Goal: Transaction & Acquisition: Book appointment/travel/reservation

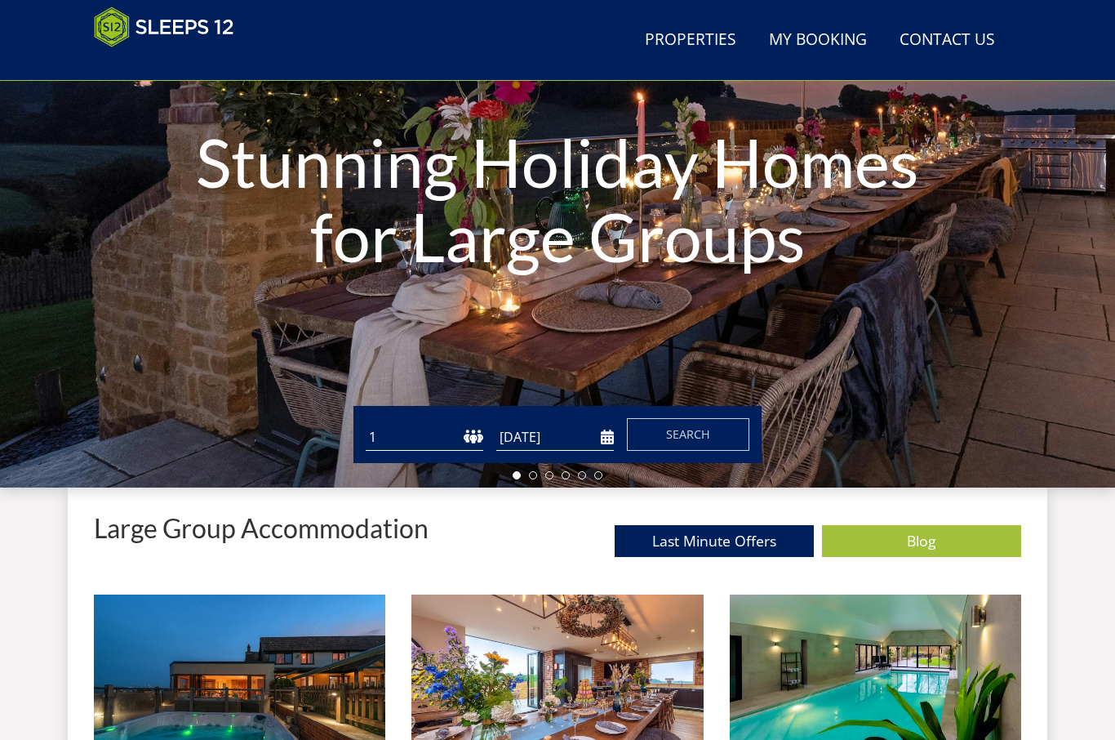
scroll to position [220, 0]
click at [433, 433] on select "1 2 3 4 5 6 7 8 9 10 11 12 13 14 15 16 17 18 19 20 21 22 23 24 25 26 27 28 29 3…" at bounding box center [425, 437] width 118 height 27
select select "9"
click at [562, 446] on input "[DATE]" at bounding box center [555, 437] width 118 height 27
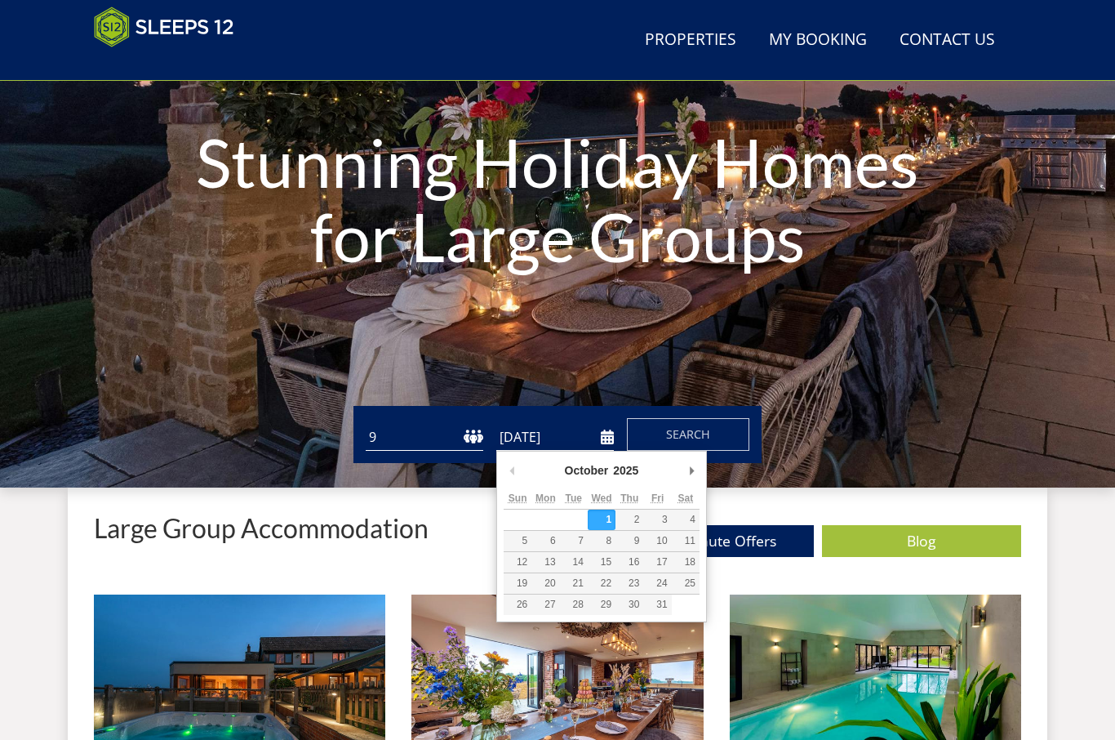
scroll to position [220, 0]
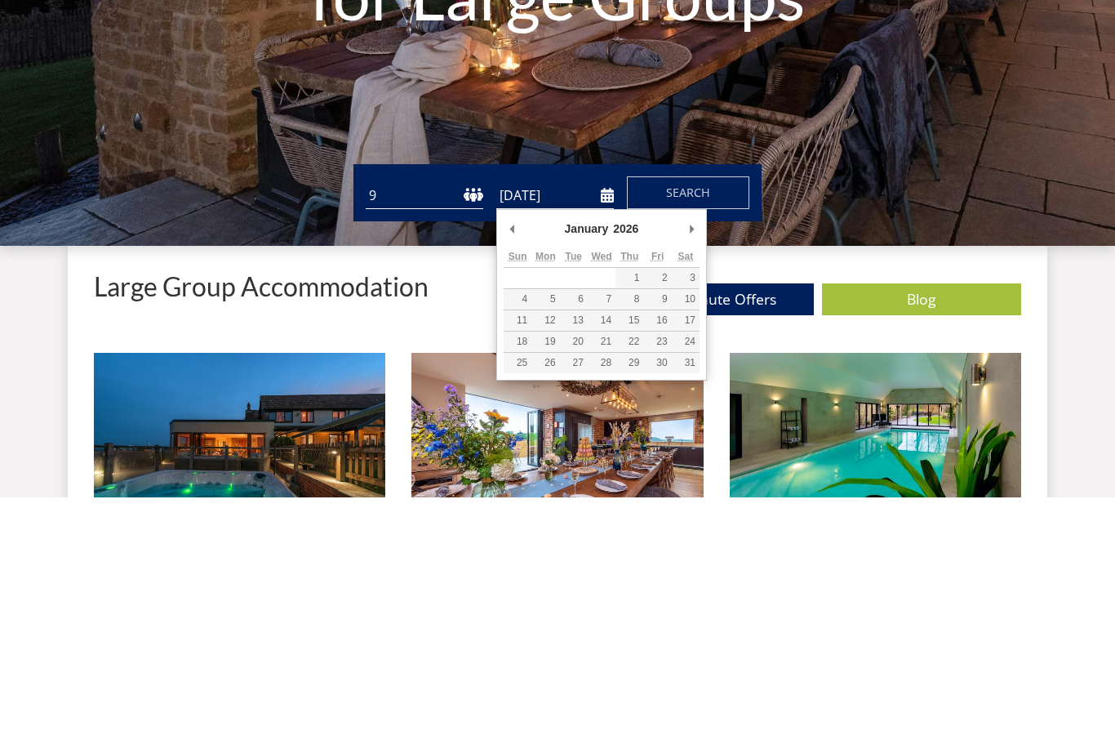
type input "[DATE]"
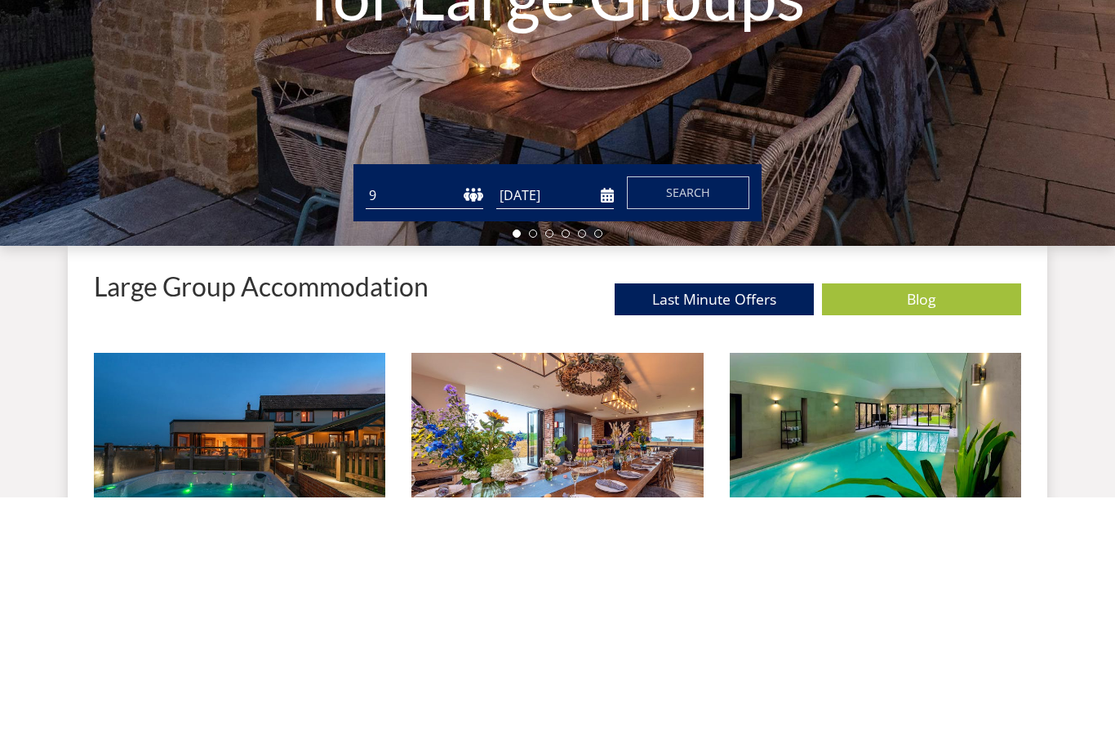
scroll to position [463, 0]
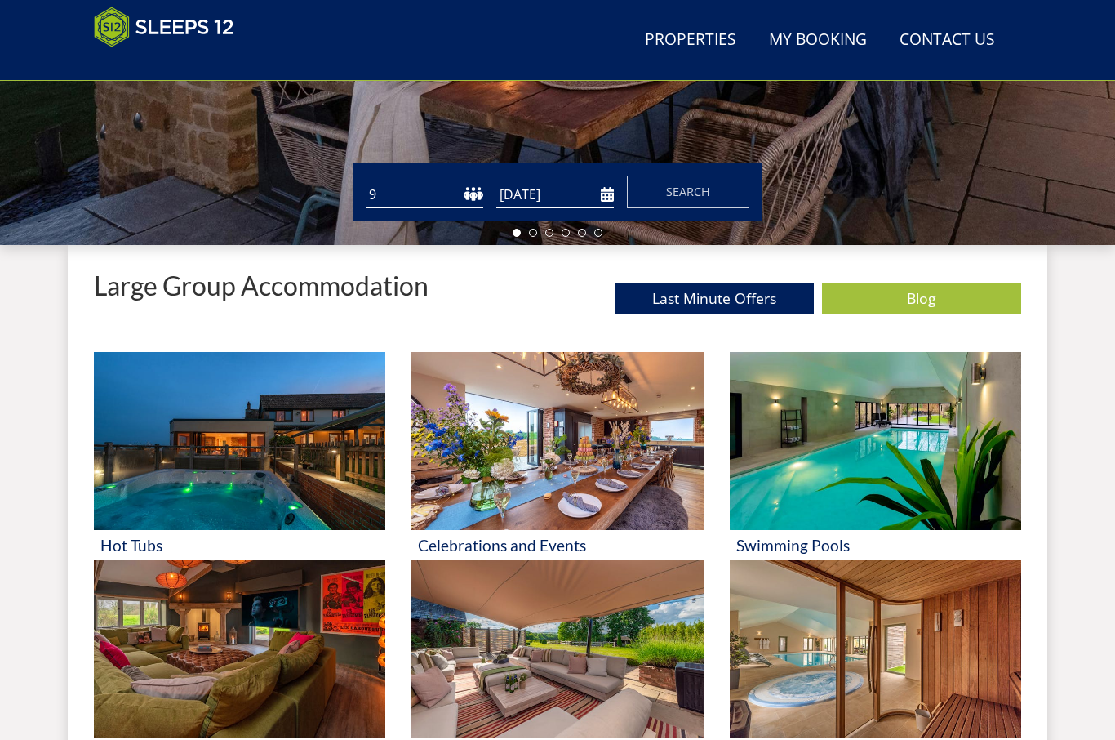
click at [704, 193] on span "Search" at bounding box center [688, 192] width 44 height 16
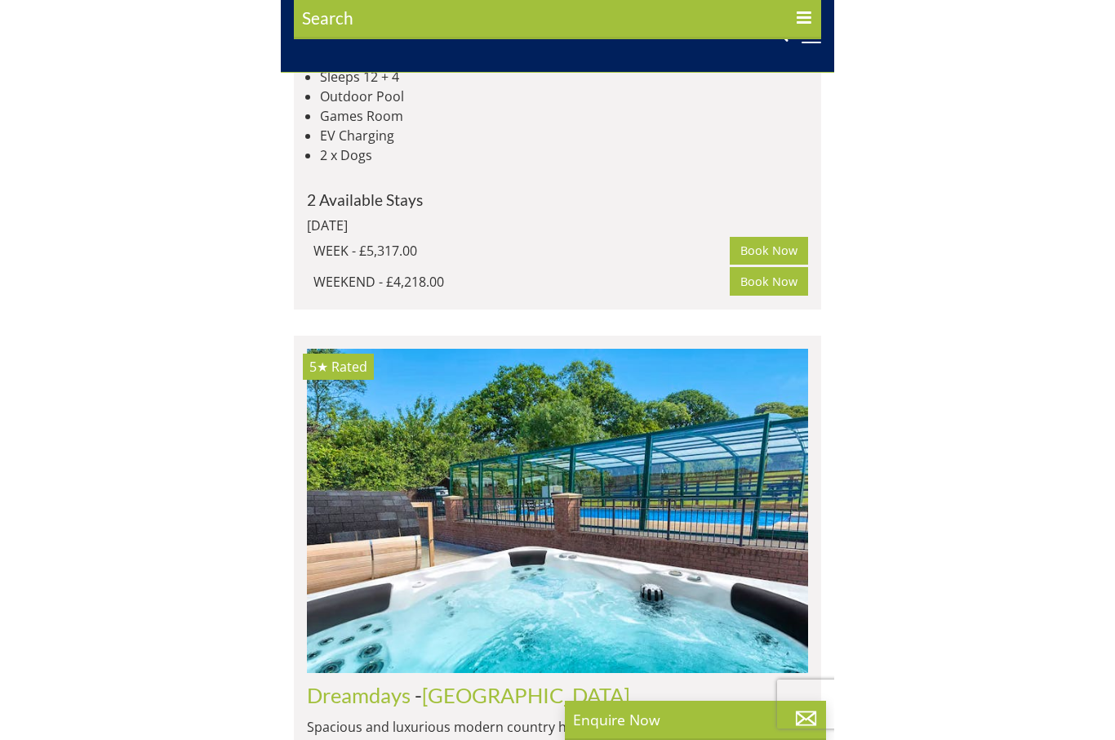
scroll to position [3439, 0]
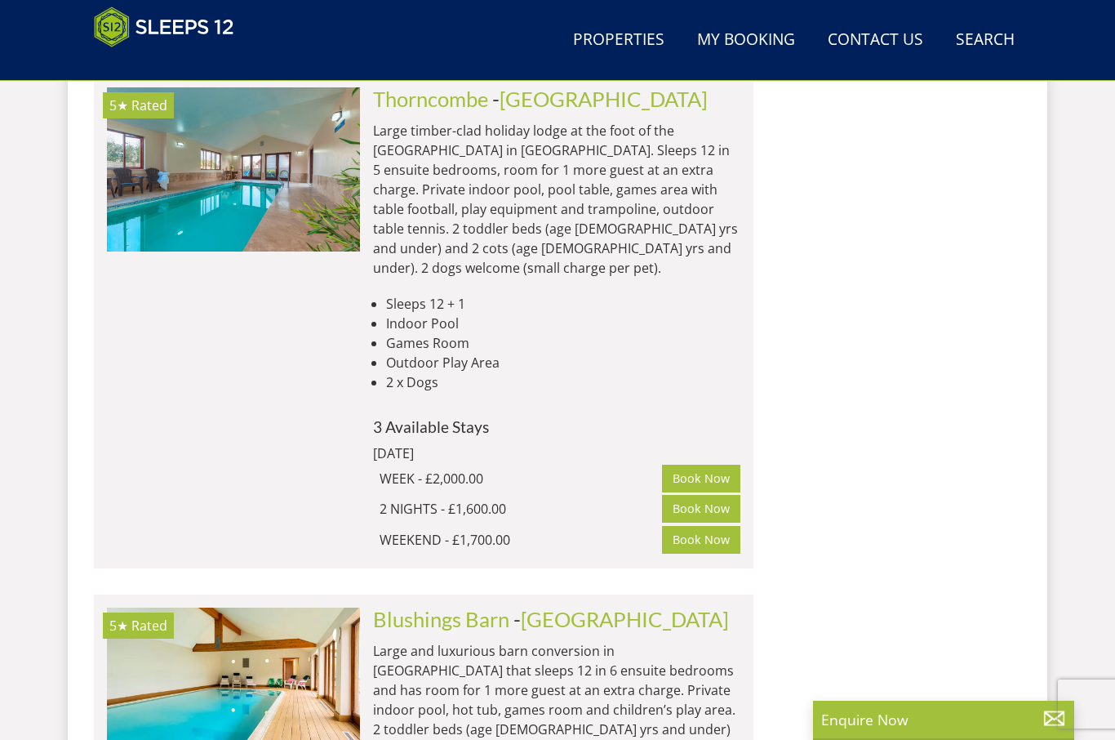
select select "9"
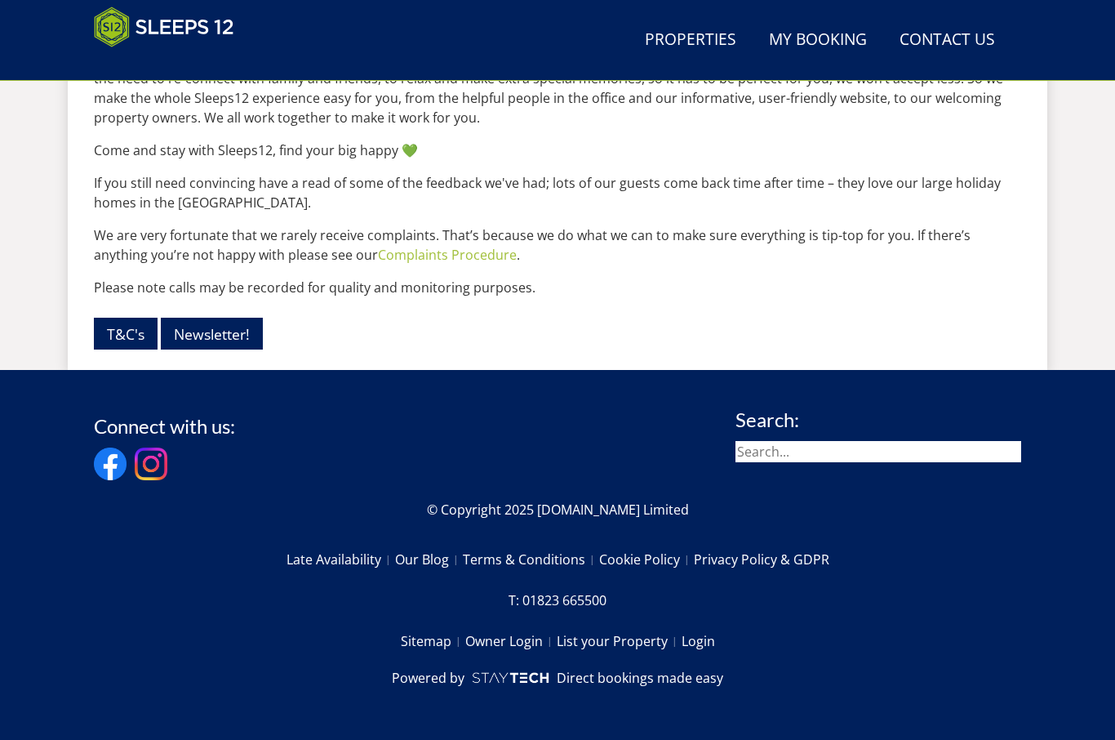
scroll to position [463, 0]
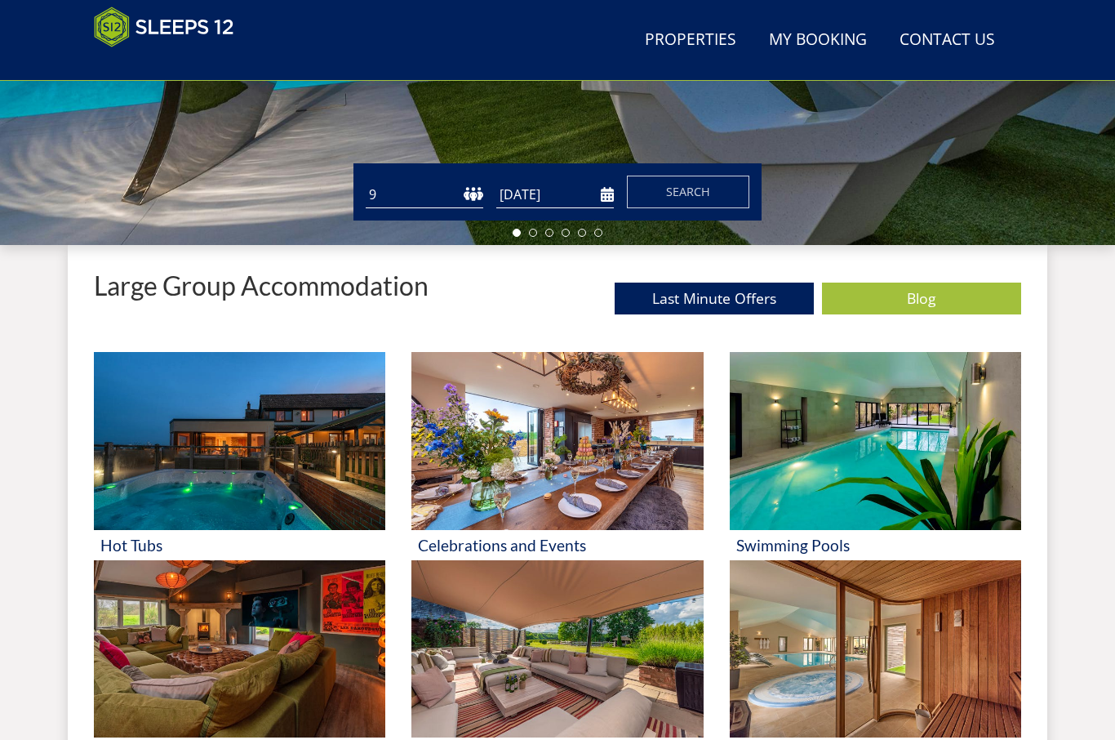
click at [714, 190] on button "Search" at bounding box center [688, 192] width 122 height 33
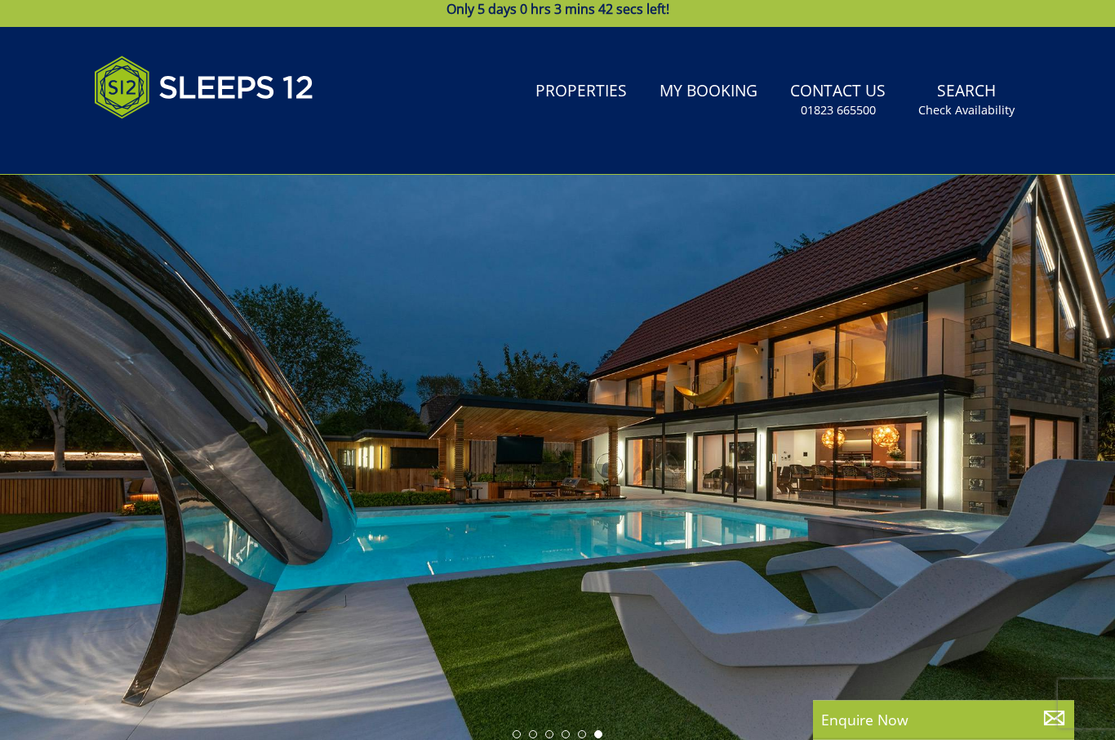
scroll to position [29, 0]
click at [977, 109] on small "Check Availability" at bounding box center [967, 110] width 96 height 16
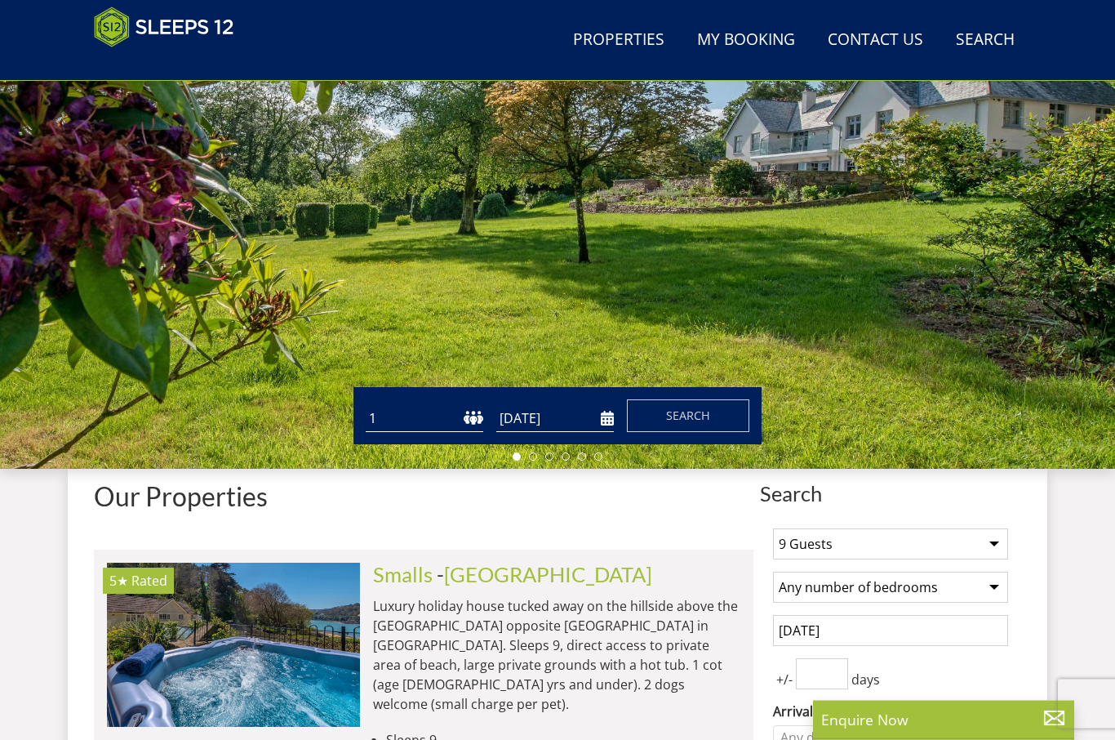
scroll to position [239, 0]
click at [419, 419] on select "1 2 3 4 5 6 7 8 9 10 11 12 13 14 15 16 17 18 19 20 21 22 23 24 25 26 27 28 29 3…" at bounding box center [425, 418] width 118 height 27
select select "8"
click at [707, 423] on span "Search" at bounding box center [688, 415] width 44 height 16
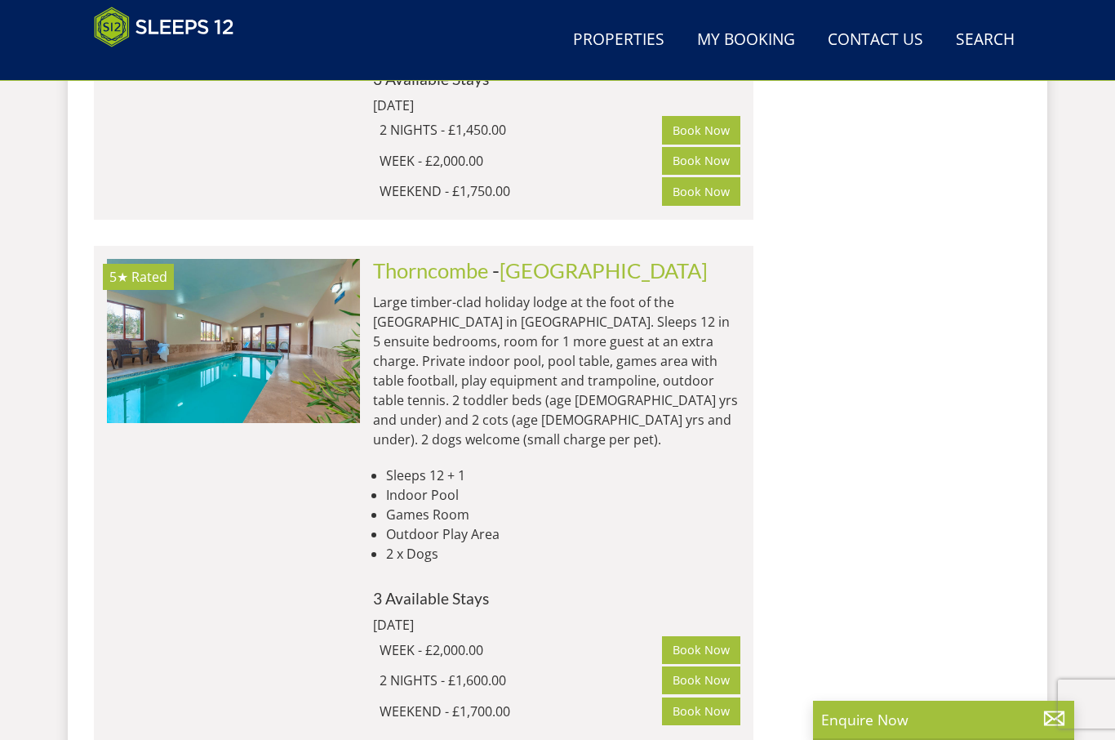
scroll to position [3266, 0]
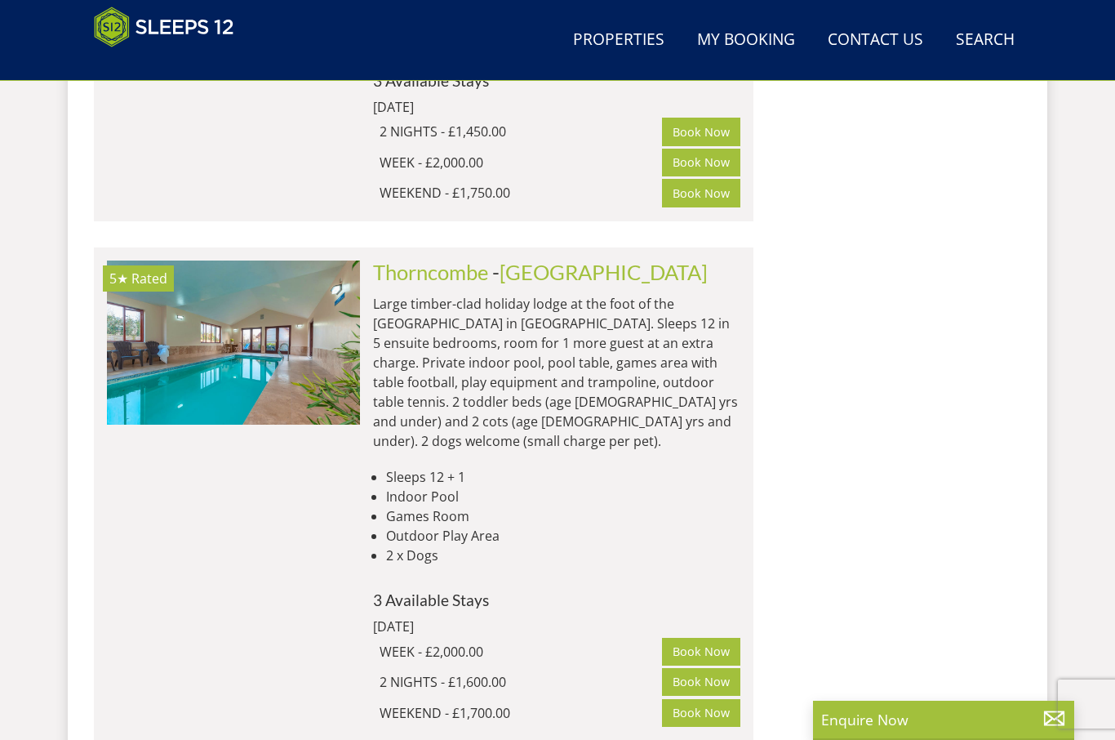
click at [391, 260] on link "Thorncombe" at bounding box center [430, 272] width 115 height 24
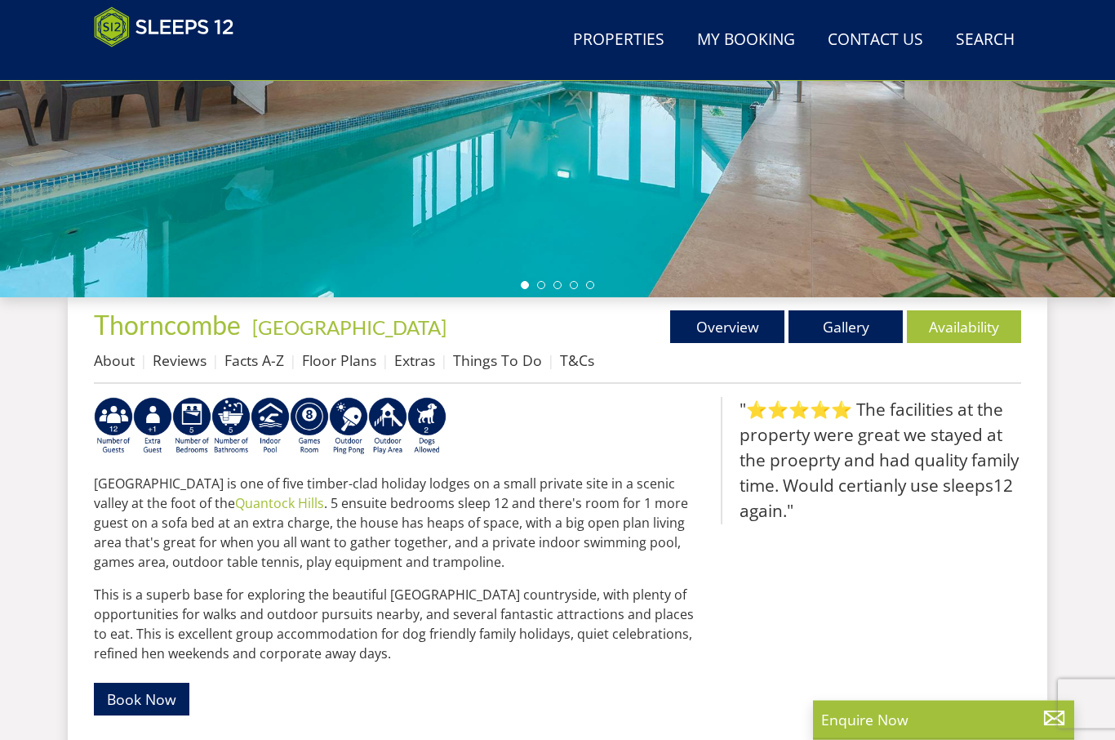
scroll to position [411, 0]
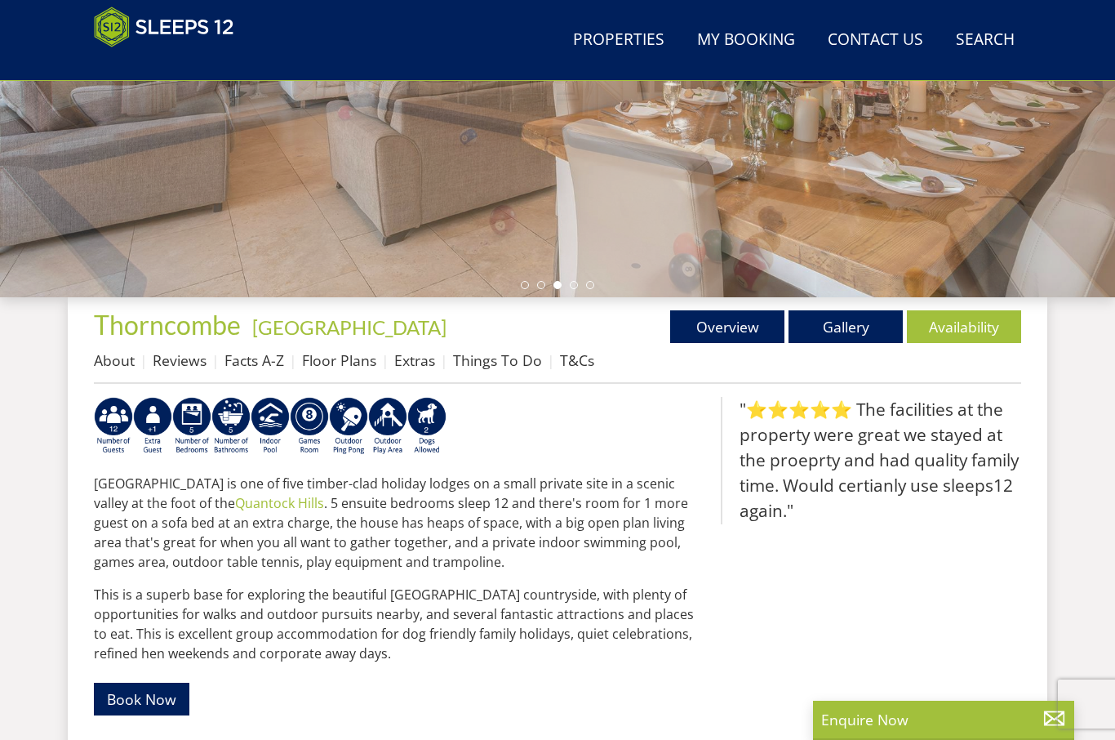
click at [825, 327] on link "Gallery" at bounding box center [846, 326] width 114 height 33
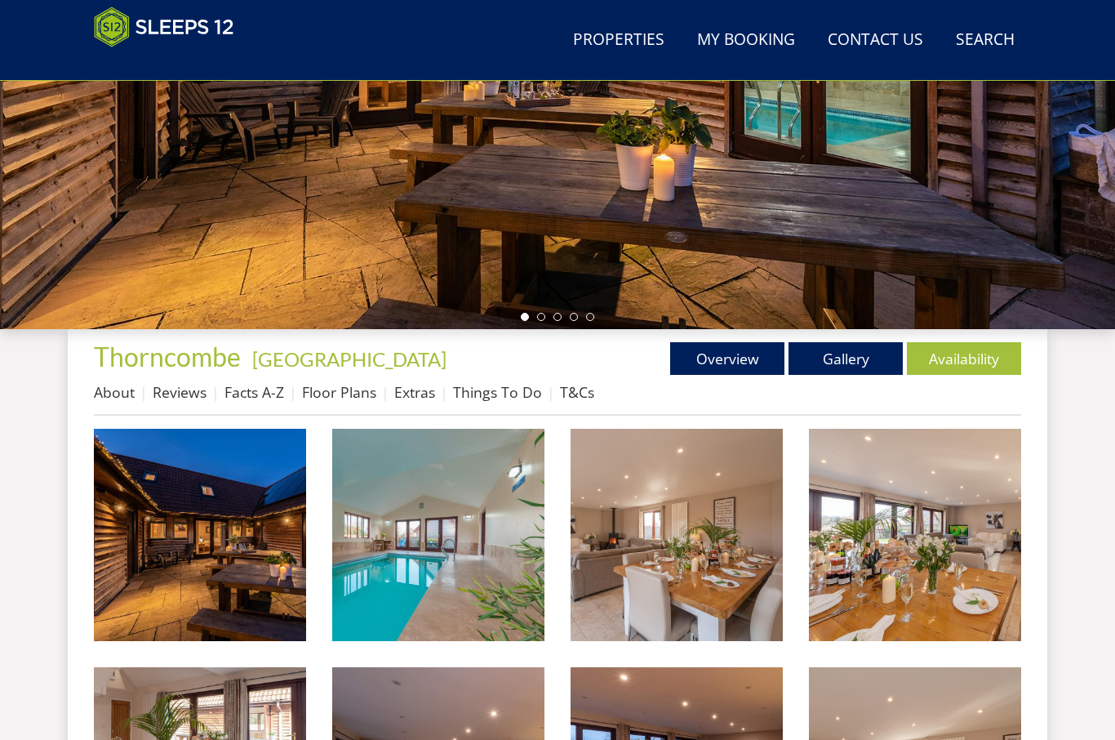
scroll to position [376, 0]
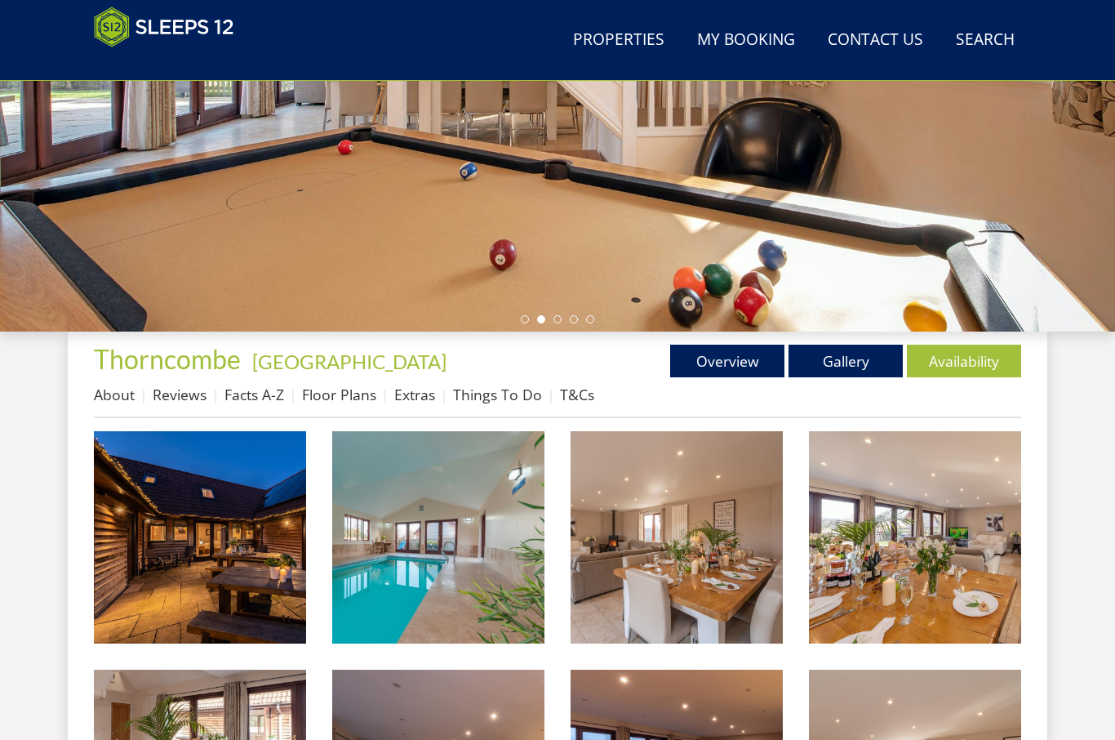
click at [315, 389] on link "Floor Plans" at bounding box center [339, 395] width 74 height 20
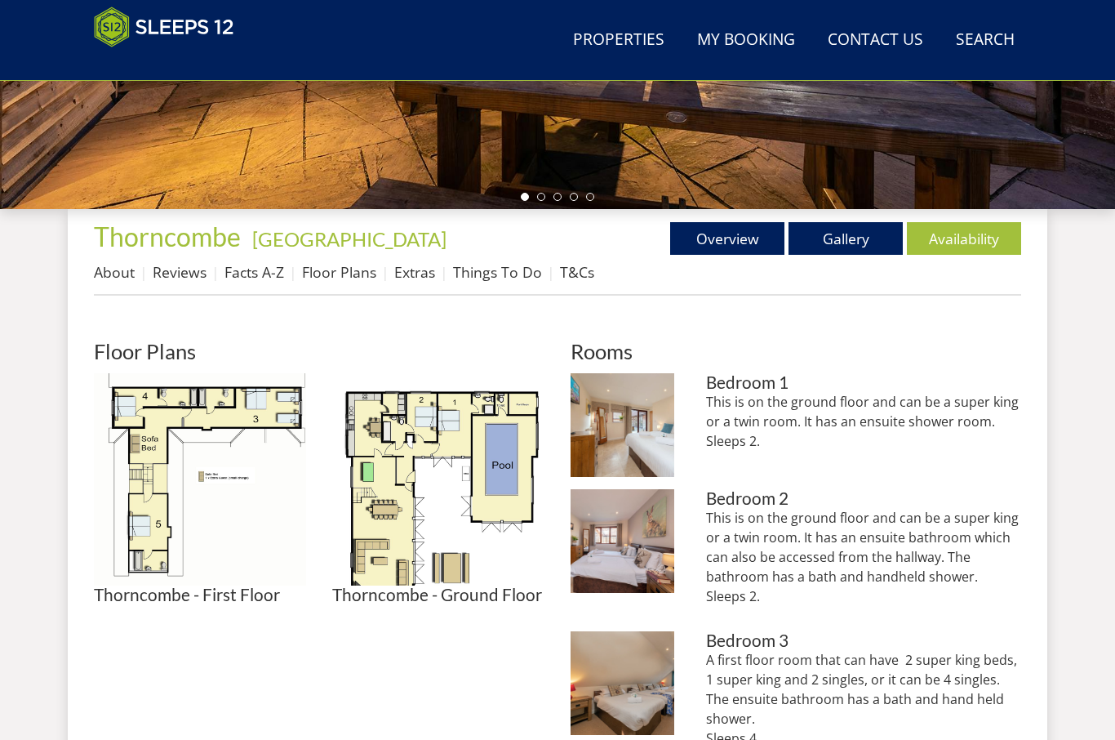
scroll to position [499, 0]
click at [136, 428] on img at bounding box center [200, 479] width 212 height 212
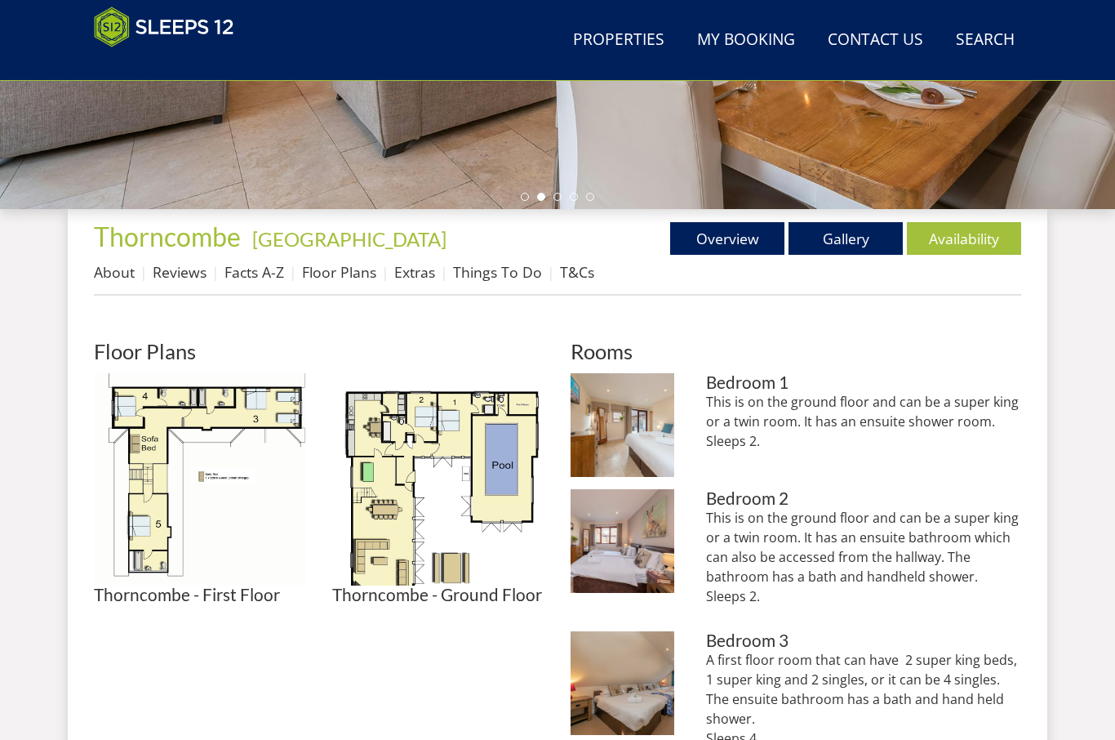
click at [366, 505] on img at bounding box center [438, 479] width 212 height 212
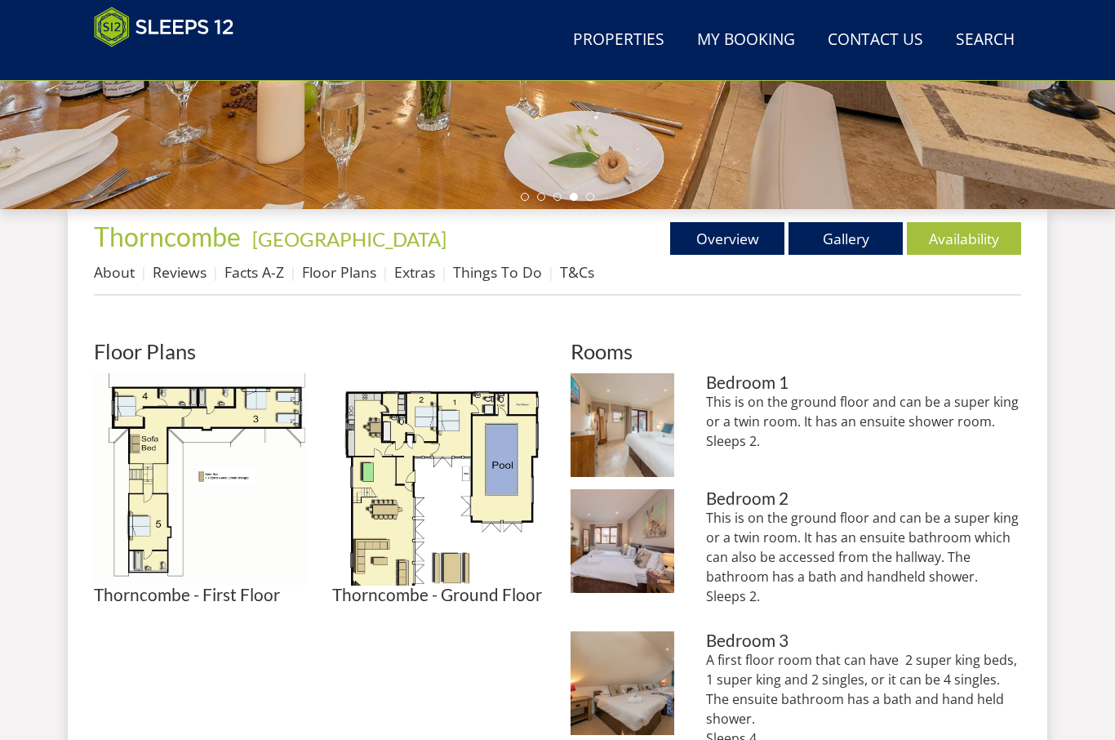
click at [163, 453] on img at bounding box center [200, 479] width 212 height 212
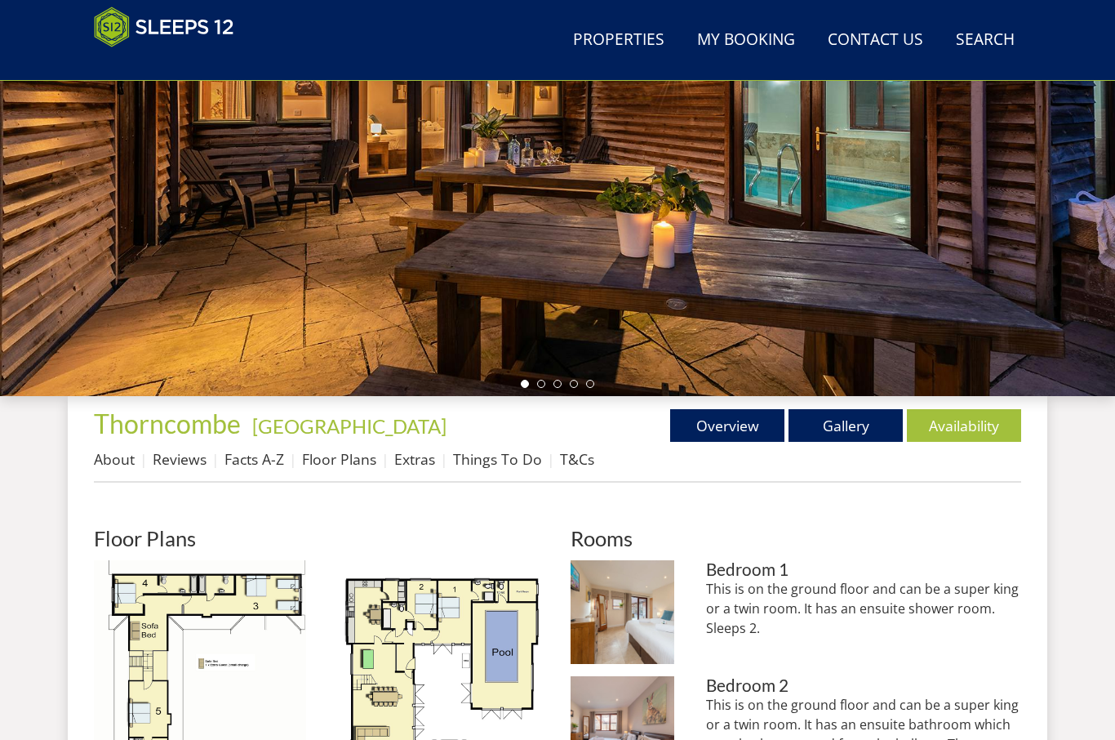
scroll to position [305, 0]
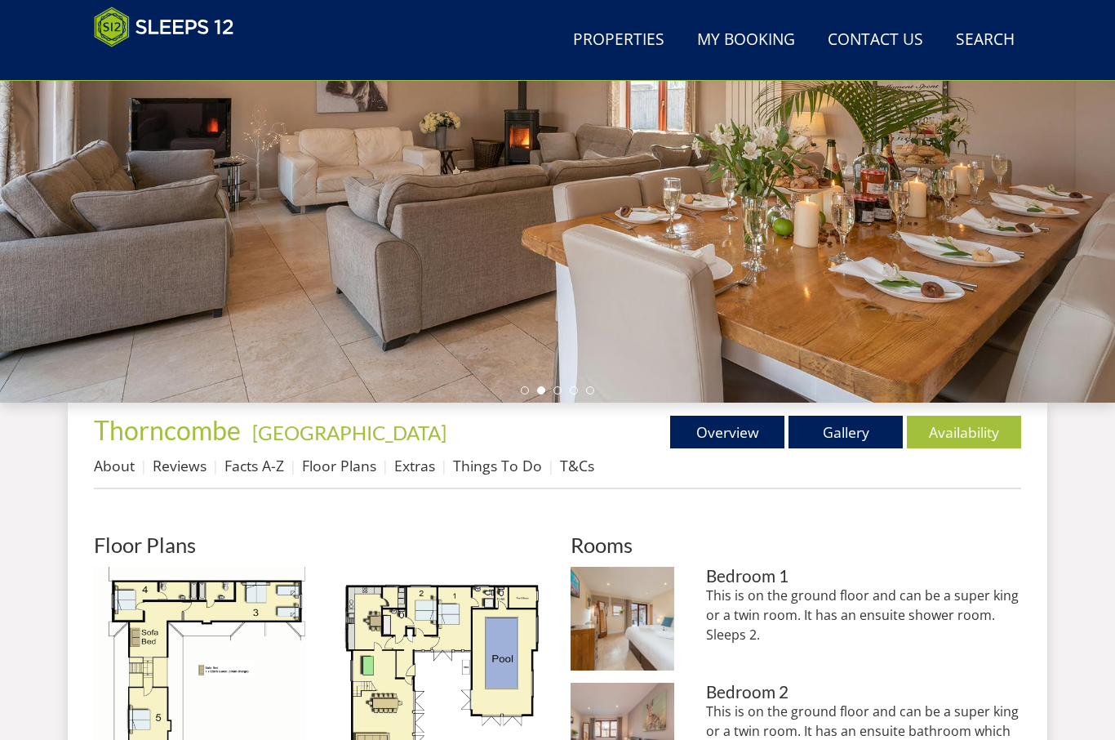
click at [974, 427] on link "Availability" at bounding box center [964, 432] width 114 height 33
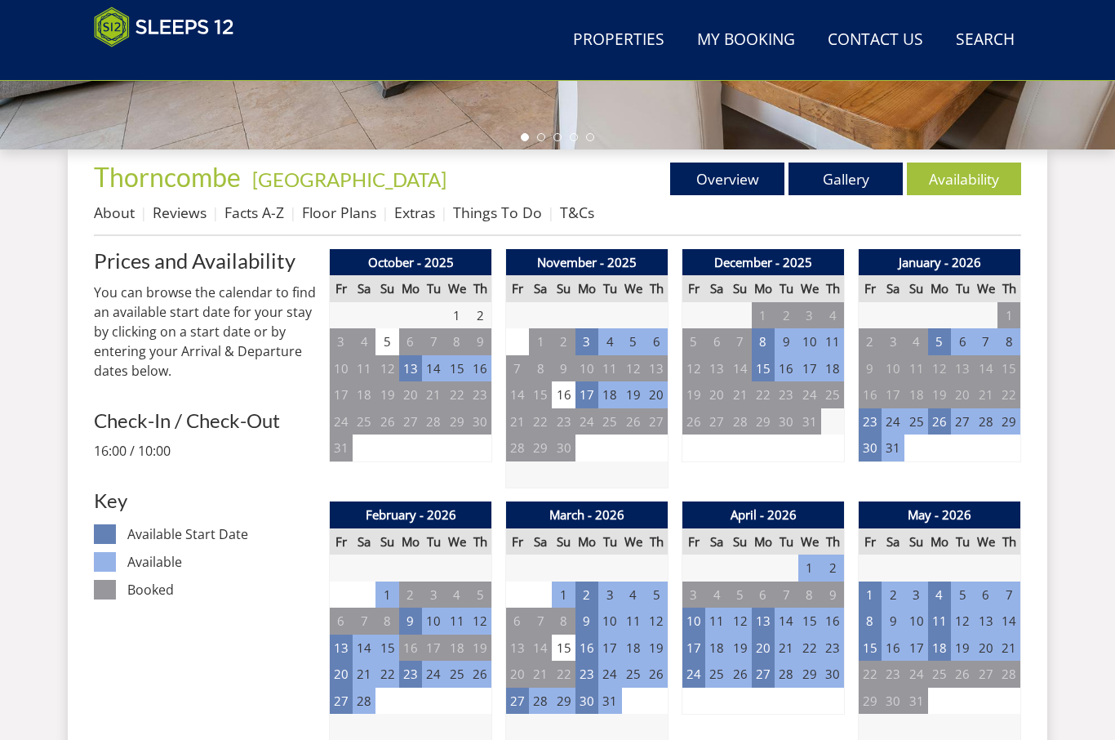
scroll to position [562, 0]
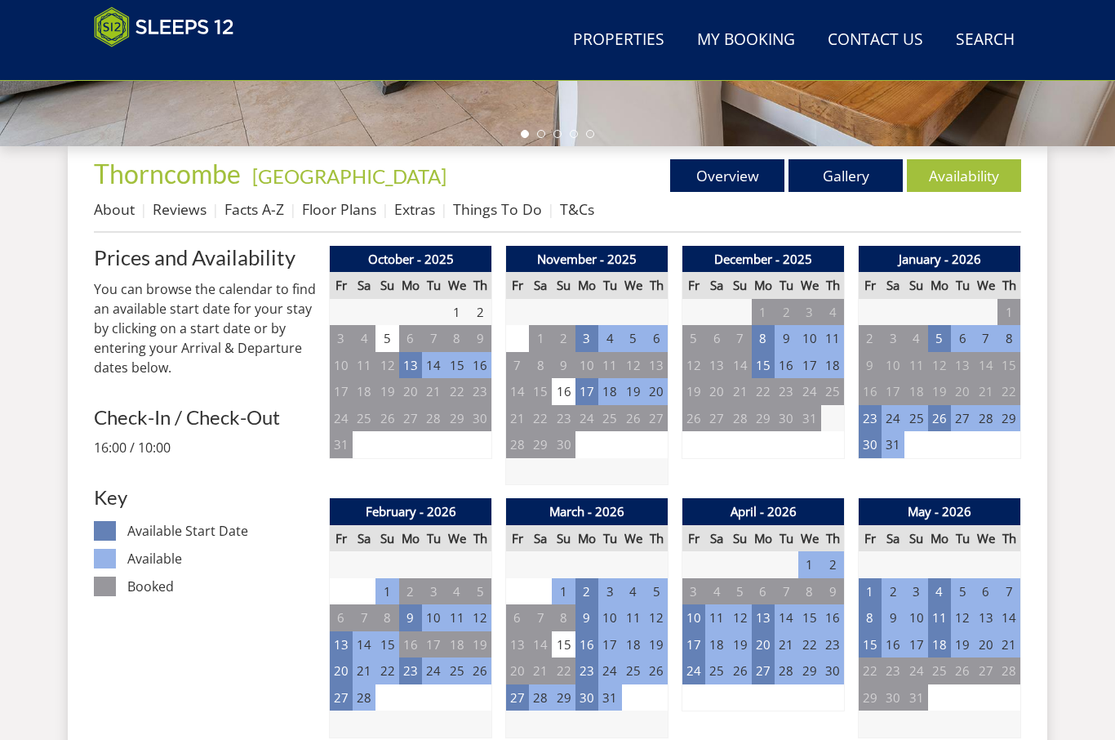
click at [864, 419] on td "23" at bounding box center [870, 418] width 23 height 27
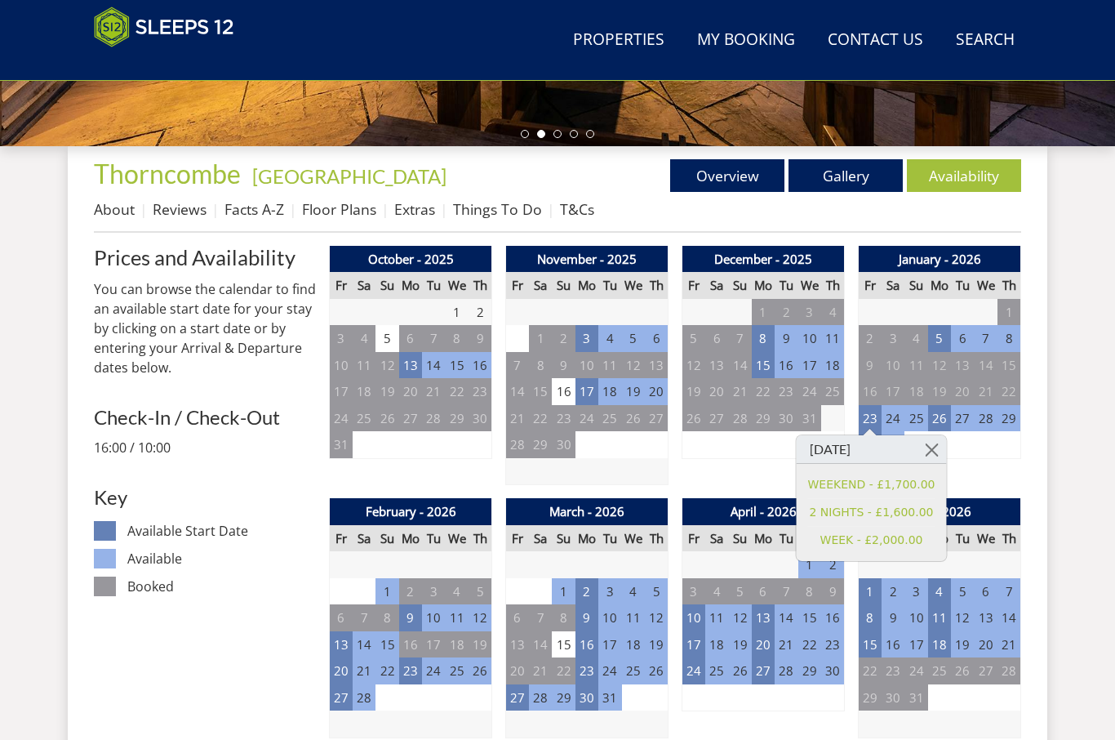
click at [913, 490] on link "WEEKEND - £1,700.00" at bounding box center [871, 484] width 127 height 17
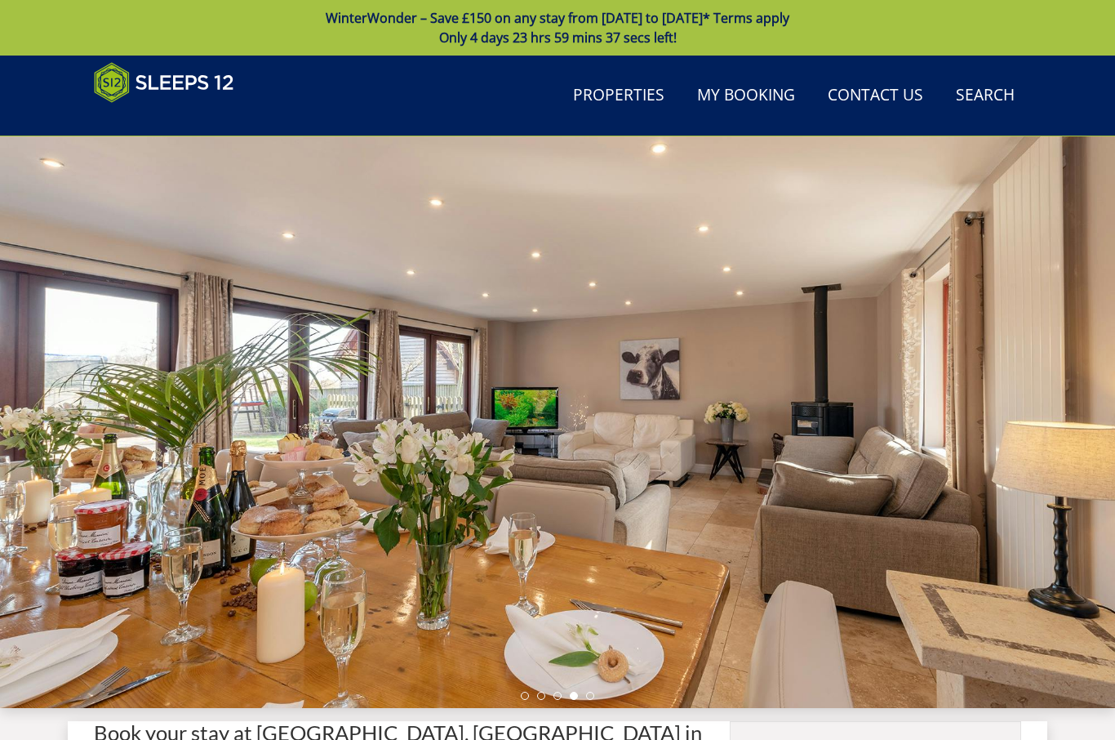
scroll to position [57, 0]
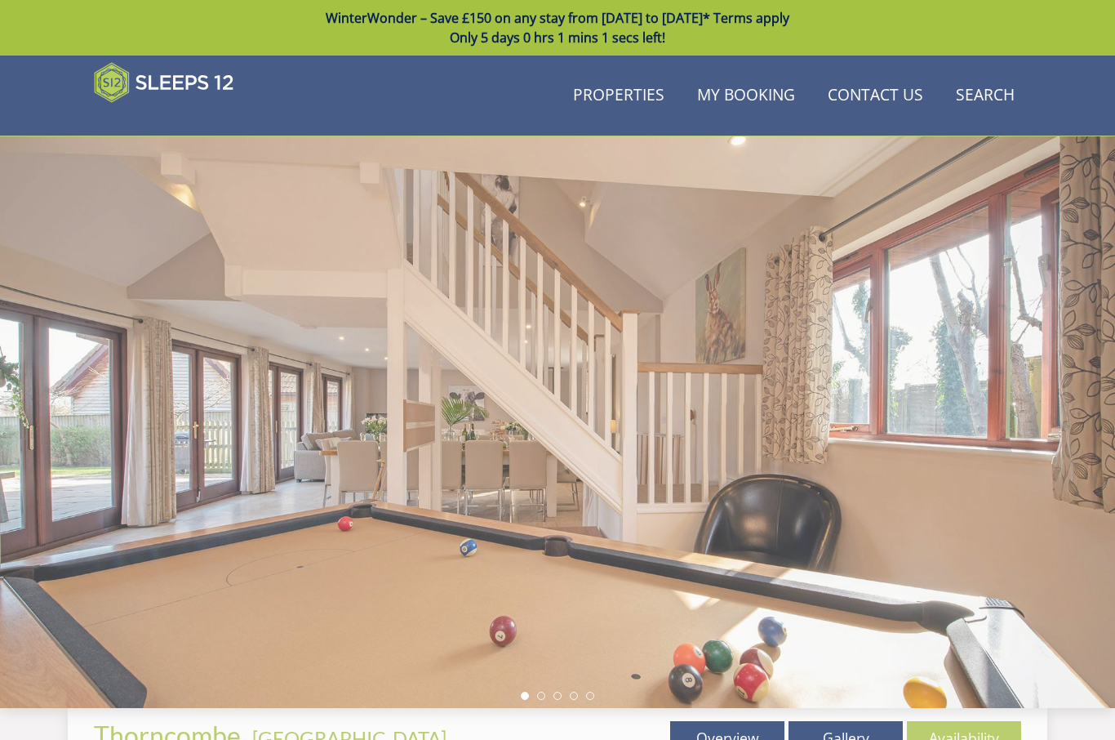
scroll to position [562, 0]
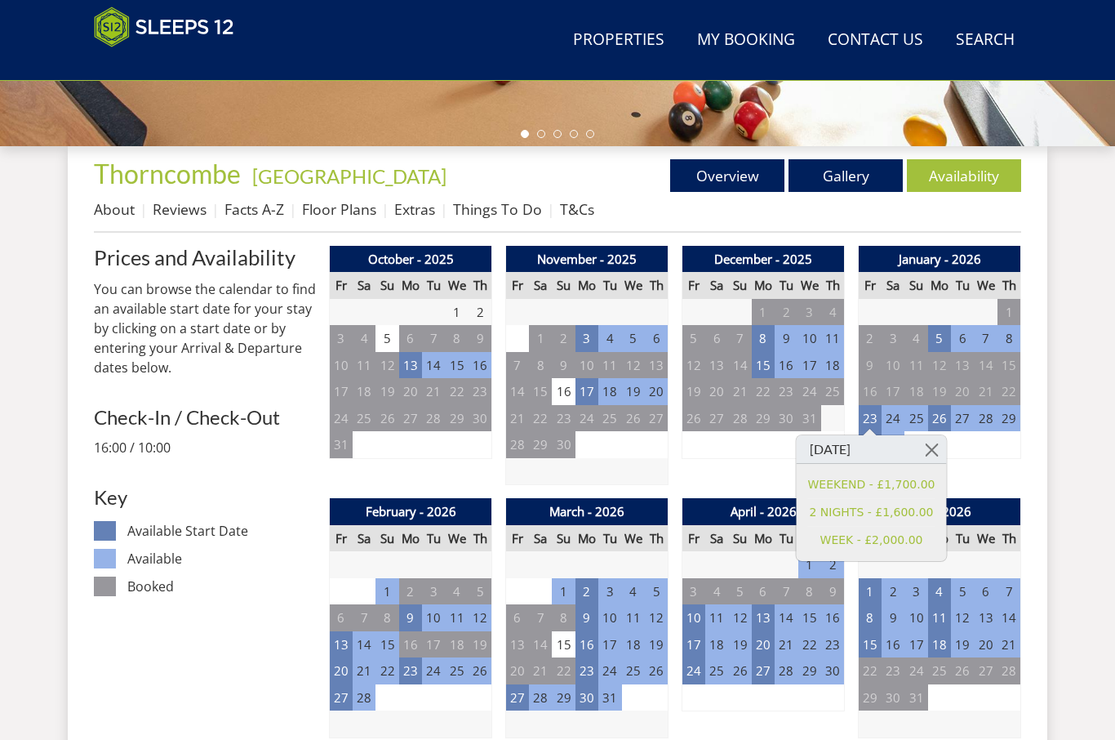
click at [140, 203] on li "About" at bounding box center [123, 209] width 59 height 28
click at [119, 217] on link "About" at bounding box center [114, 209] width 41 height 20
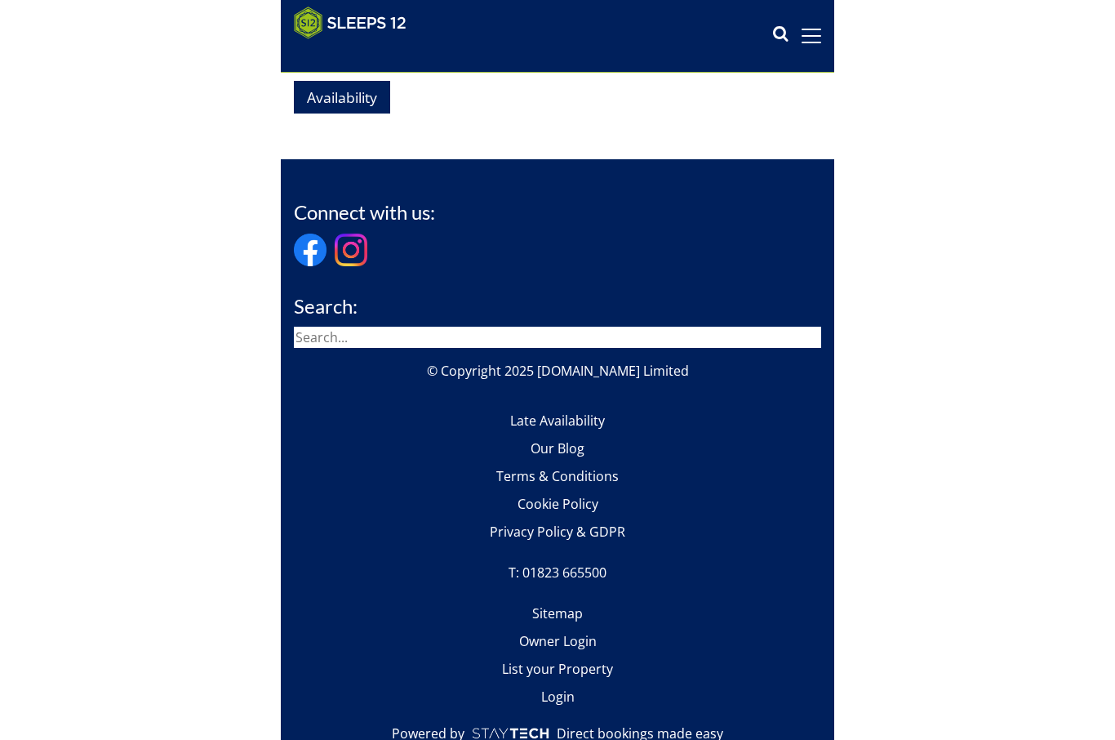
scroll to position [595, 0]
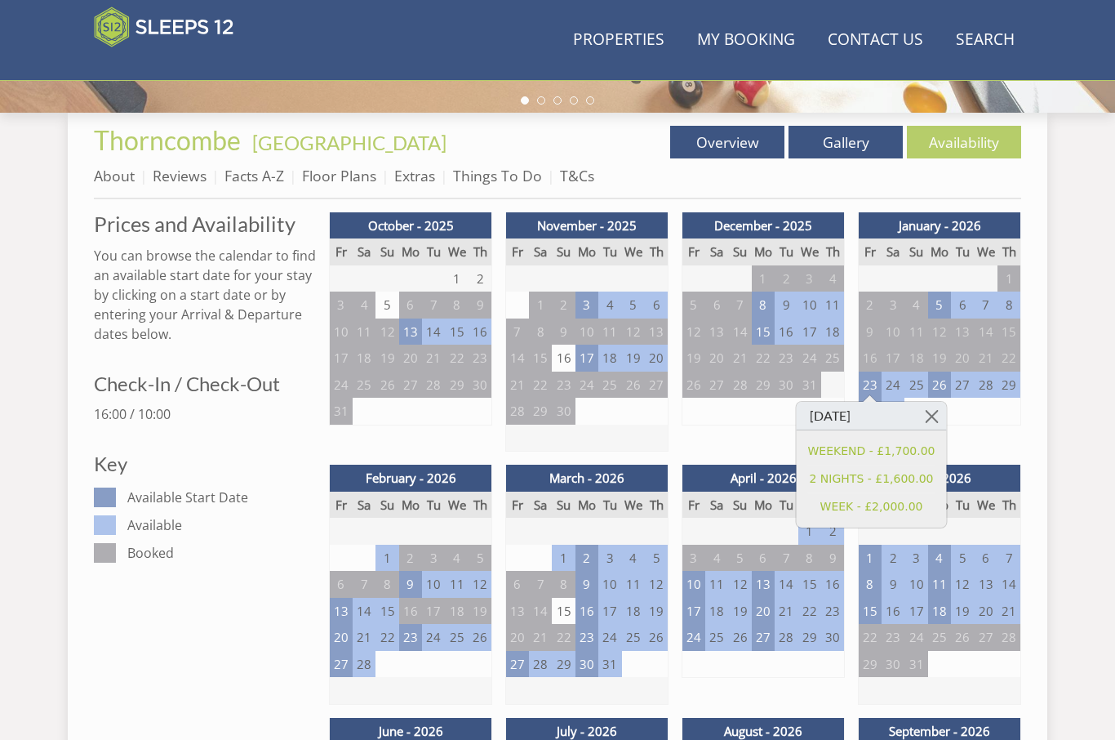
scroll to position [562, 0]
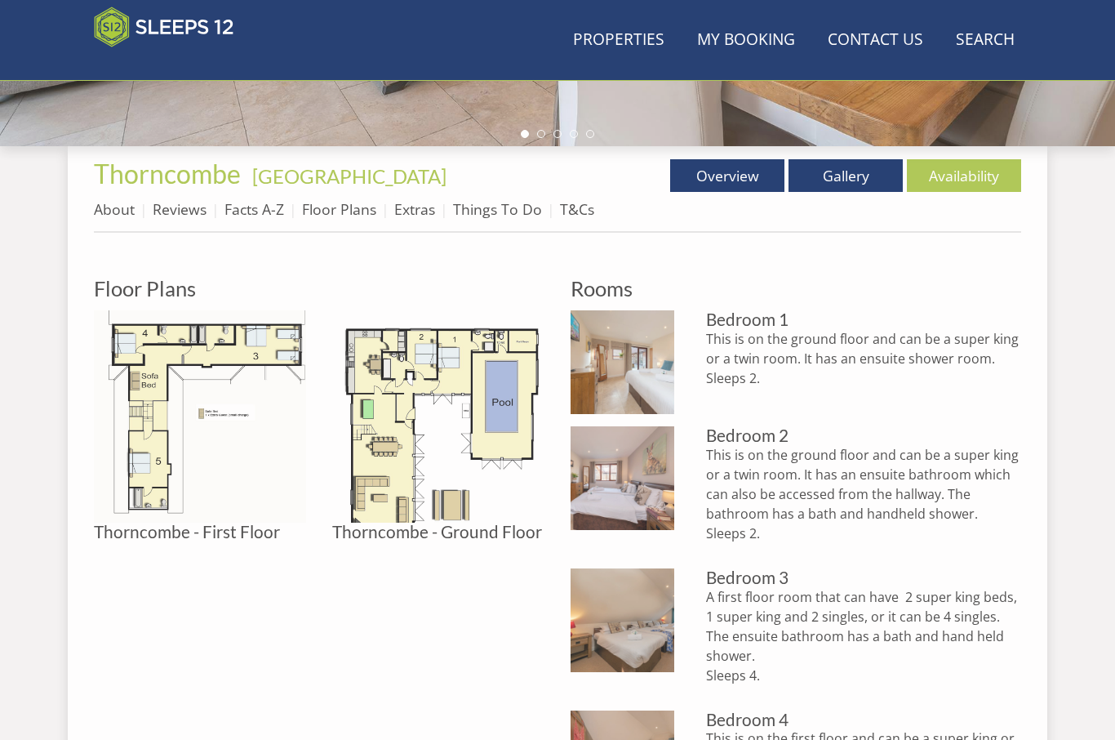
scroll to position [305, 0]
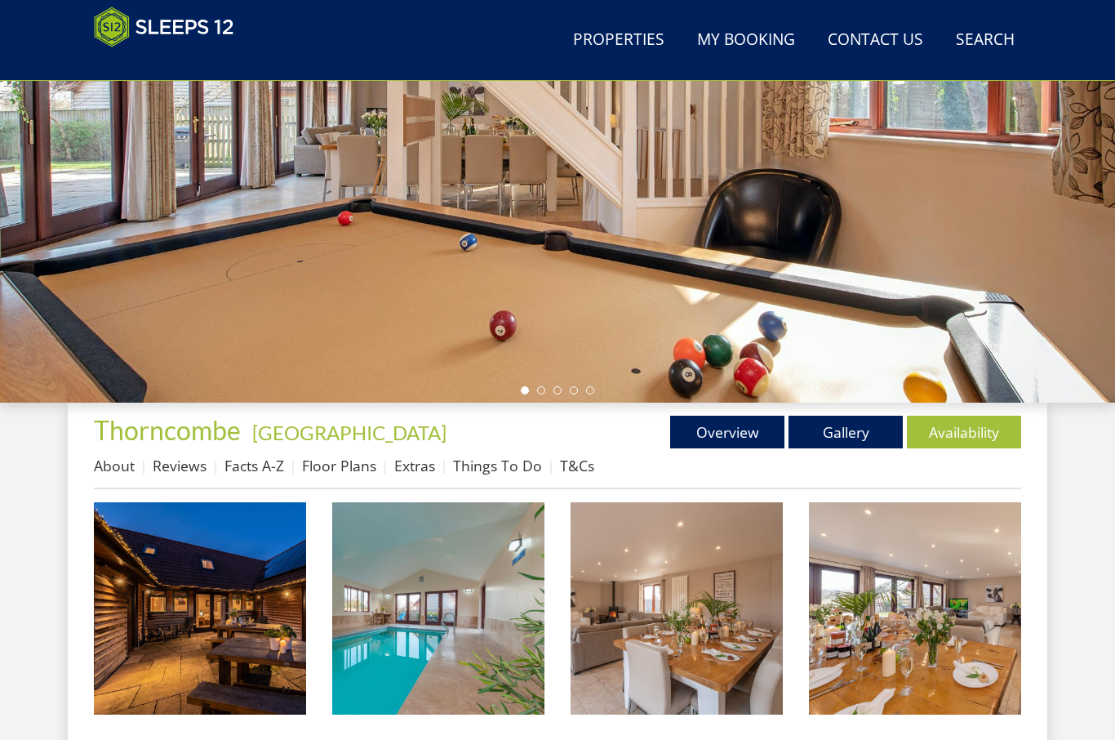
scroll to position [376, 0]
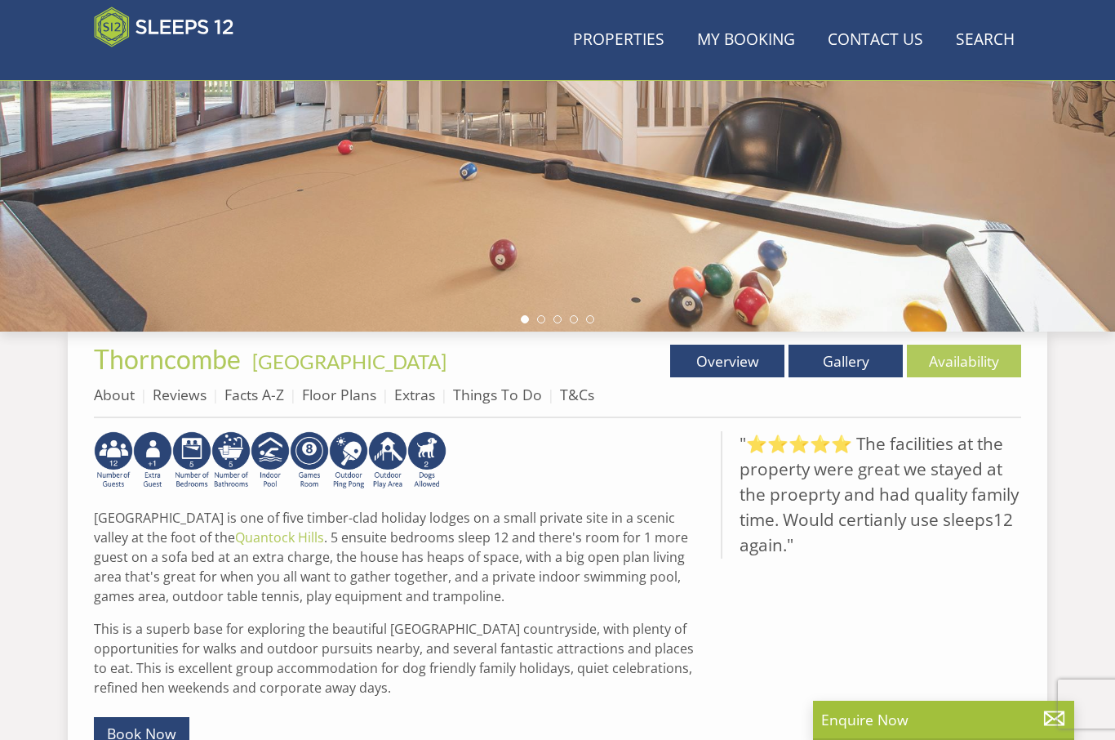
scroll to position [411, 0]
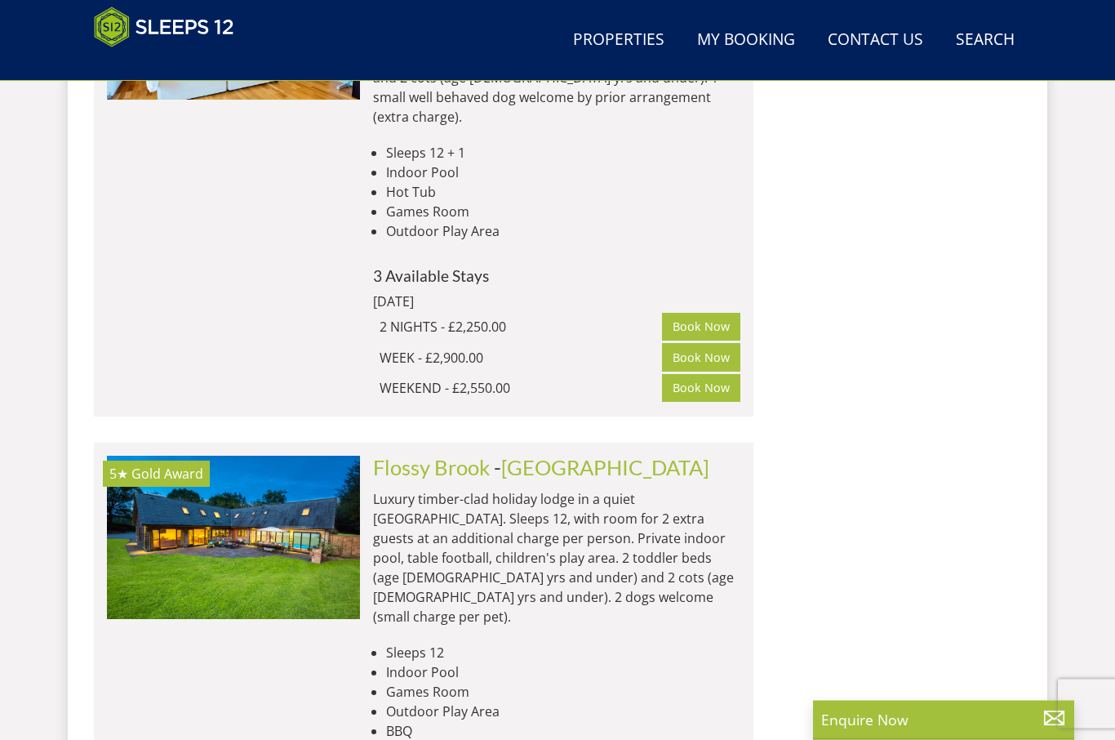
scroll to position [4110, 0]
click at [403, 455] on link "Flossy Brook" at bounding box center [431, 467] width 117 height 24
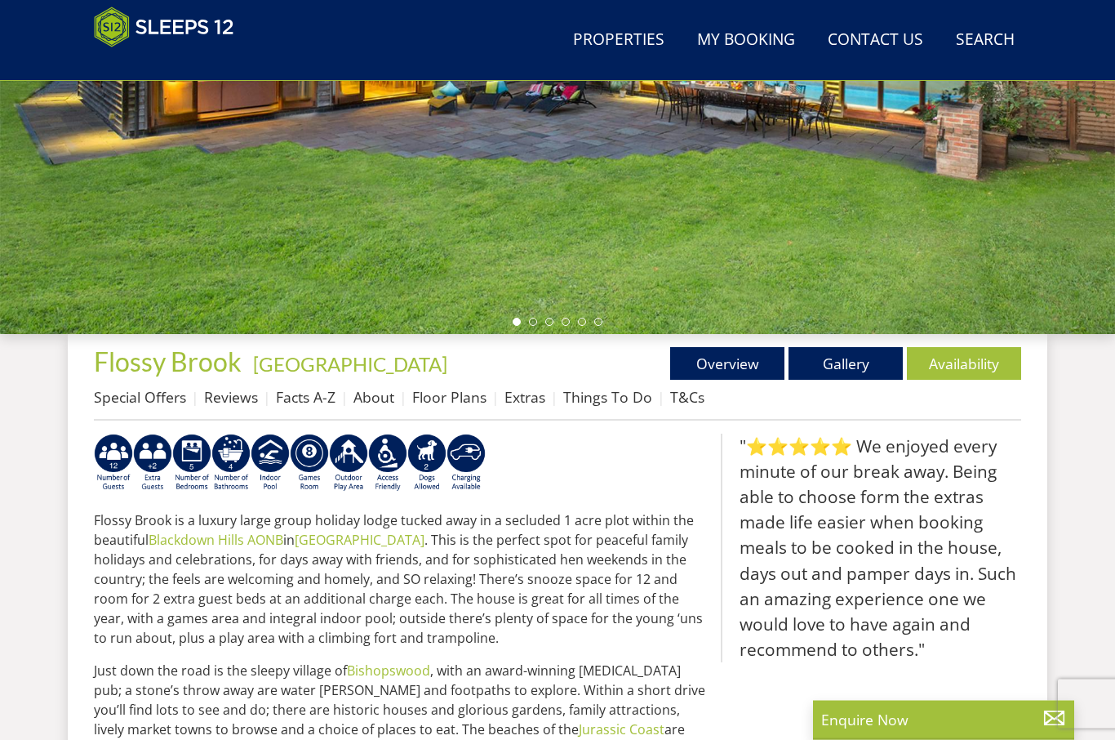
scroll to position [374, 0]
click at [848, 362] on link "Gallery" at bounding box center [846, 363] width 114 height 33
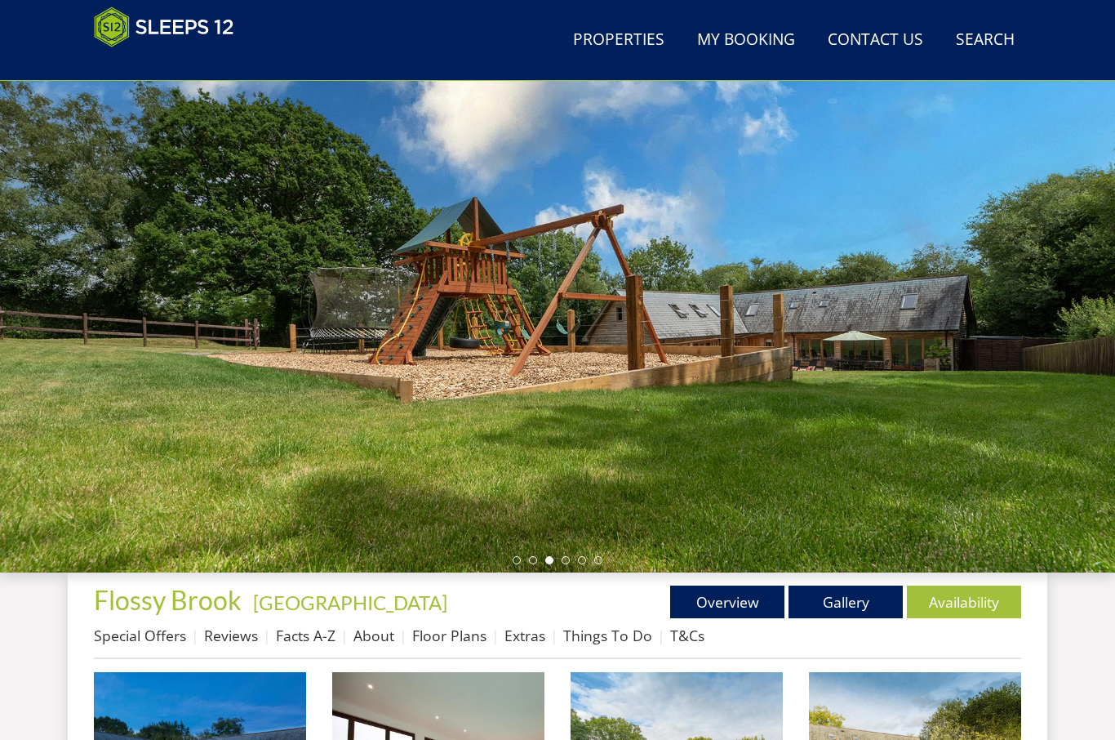
scroll to position [143, 0]
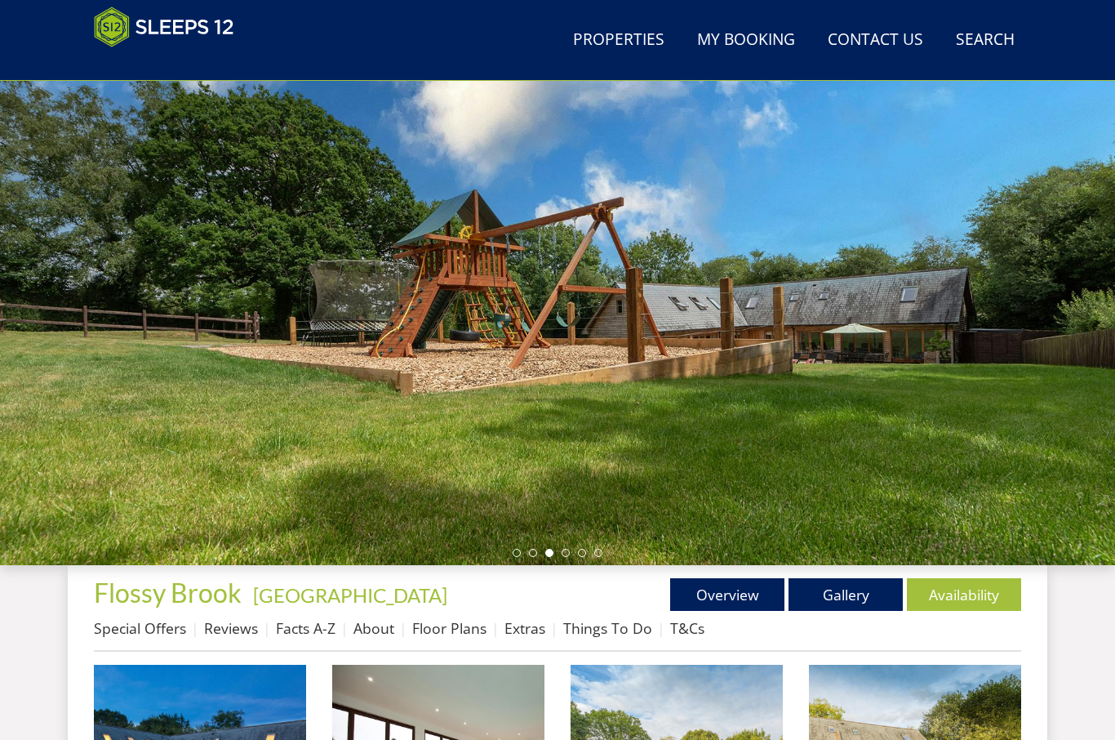
click at [296, 618] on link "Facts A-Z" at bounding box center [306, 628] width 60 height 20
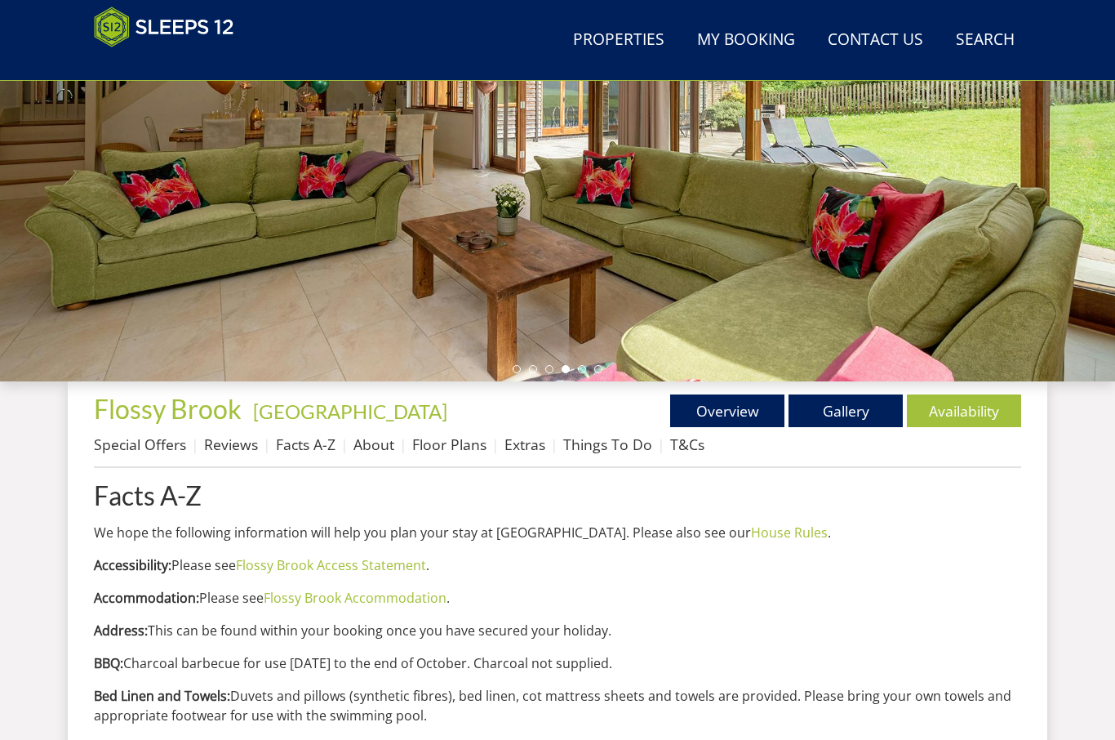
scroll to position [324, 0]
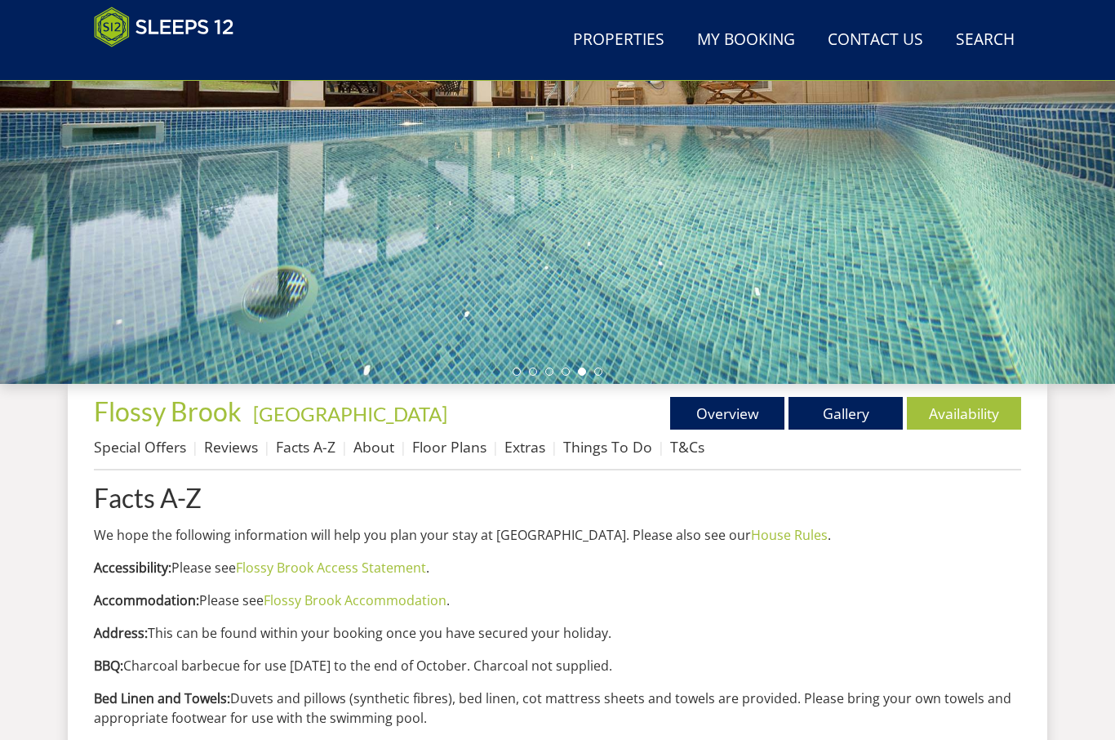
click at [368, 450] on link "About" at bounding box center [374, 447] width 41 height 20
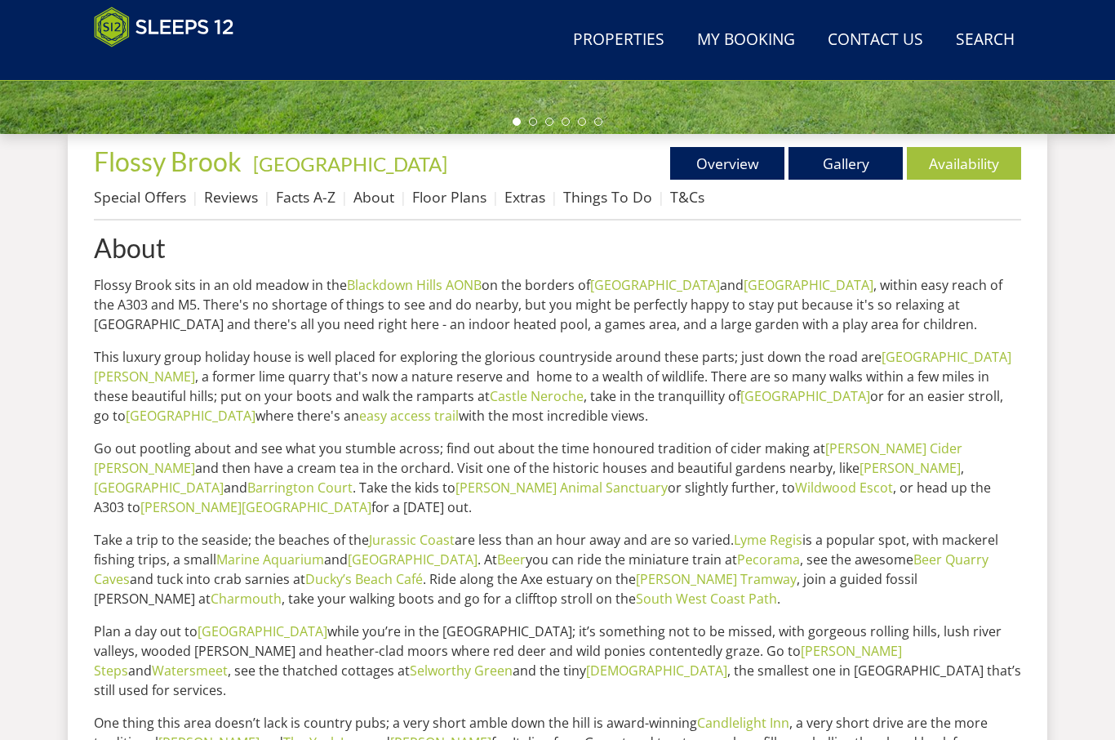
scroll to position [573, 0]
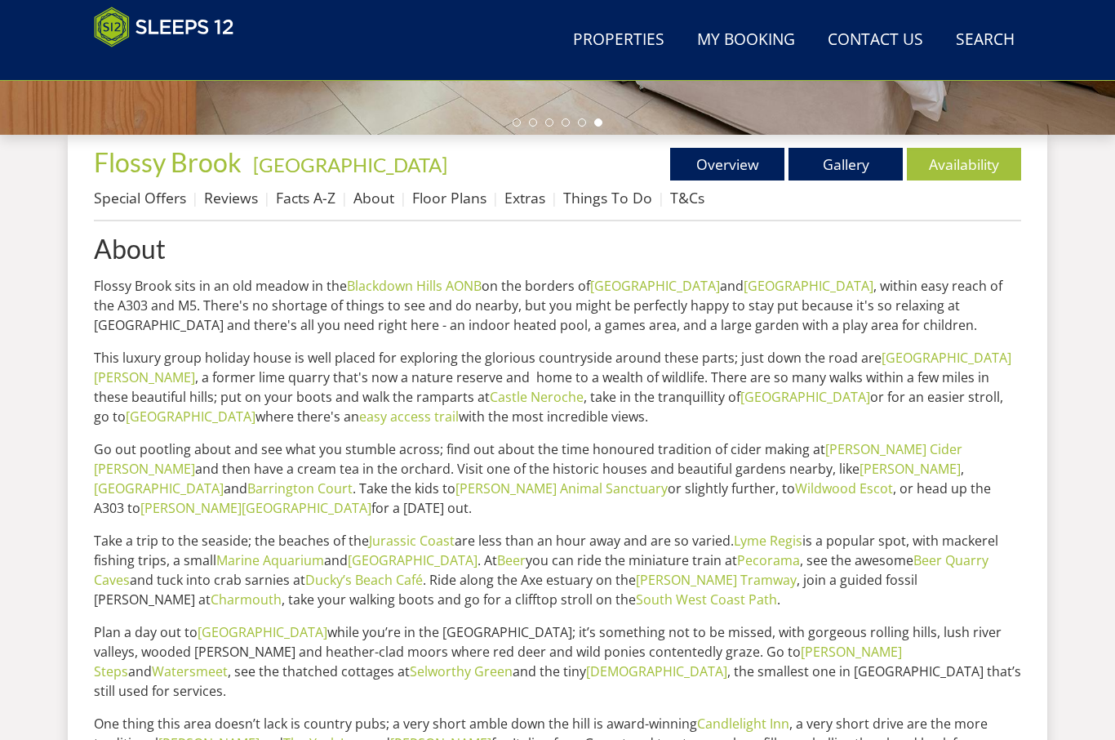
click at [969, 157] on link "Availability" at bounding box center [964, 164] width 114 height 33
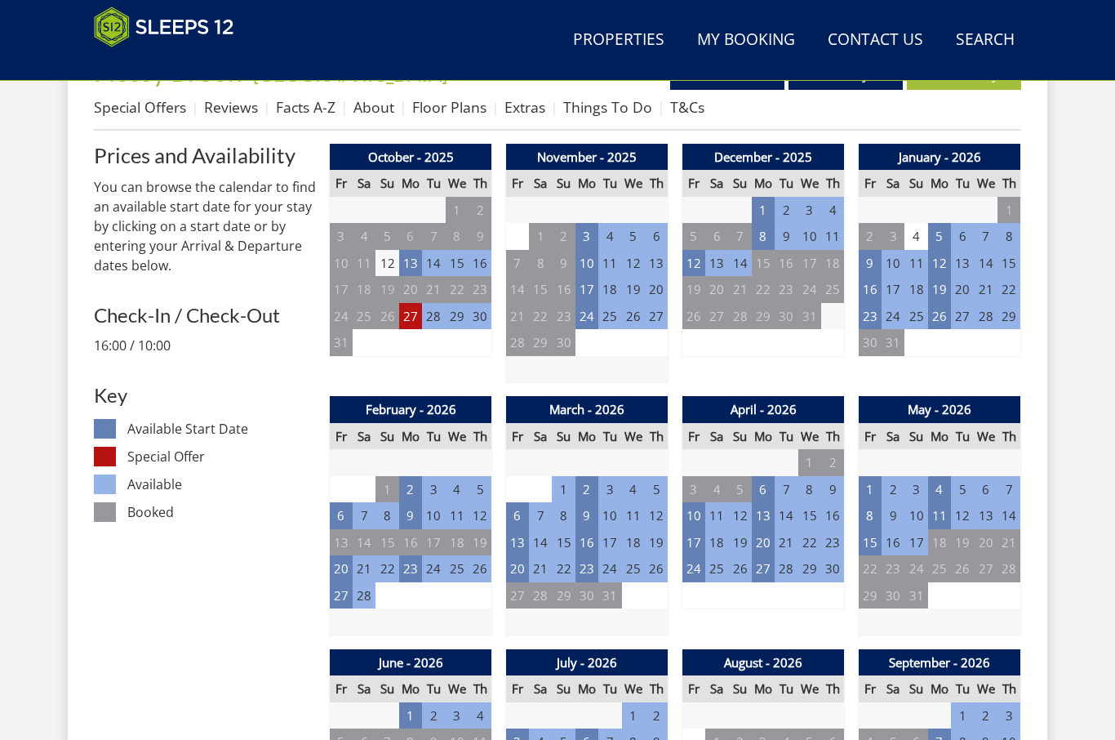
scroll to position [664, 0]
click at [874, 312] on td "23" at bounding box center [870, 316] width 23 height 27
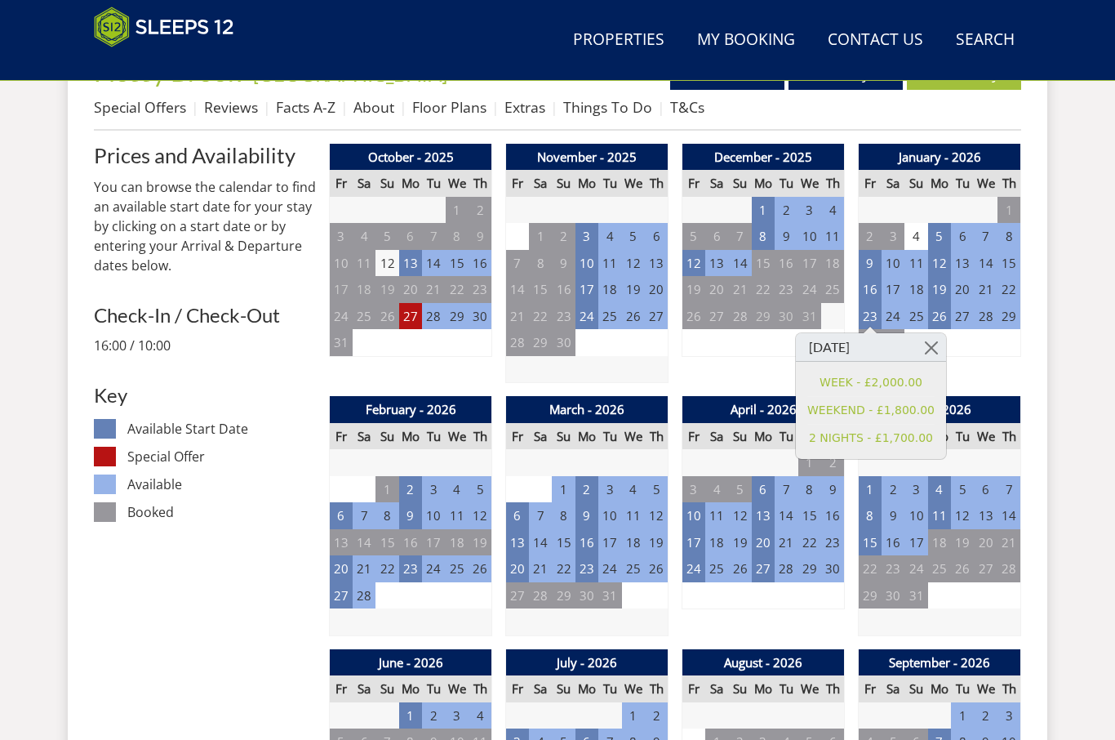
click at [917, 411] on link "WEEKEND - £1,800.00" at bounding box center [871, 410] width 127 height 17
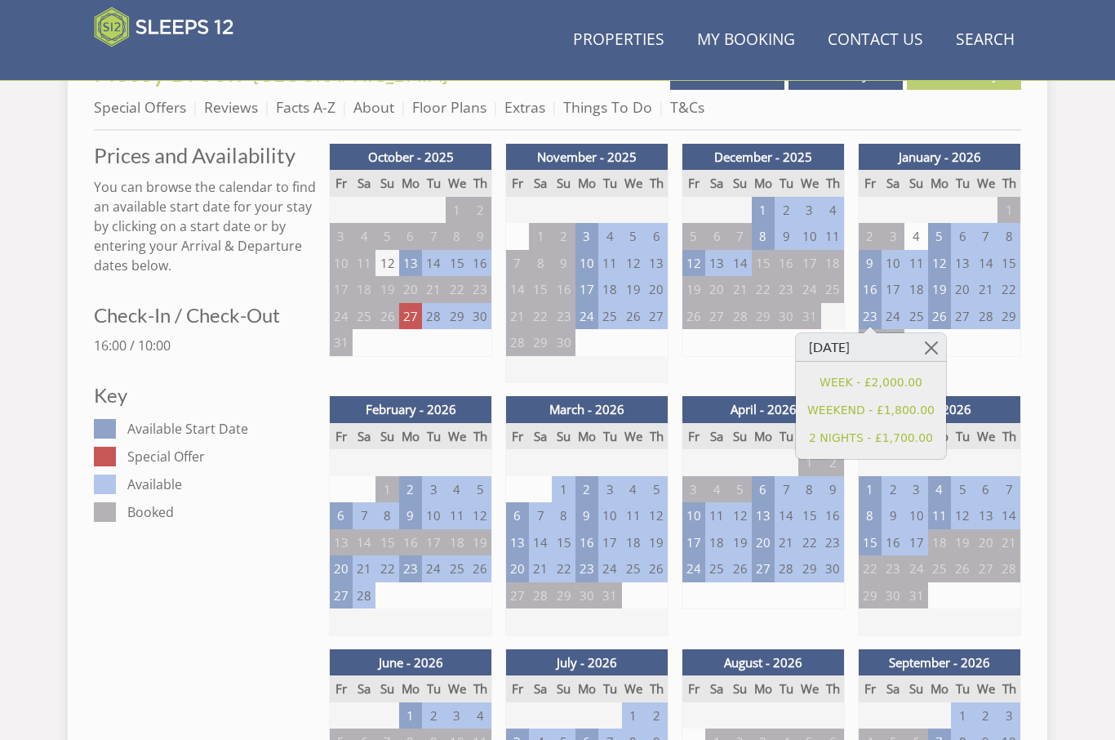
scroll to position [768, 0]
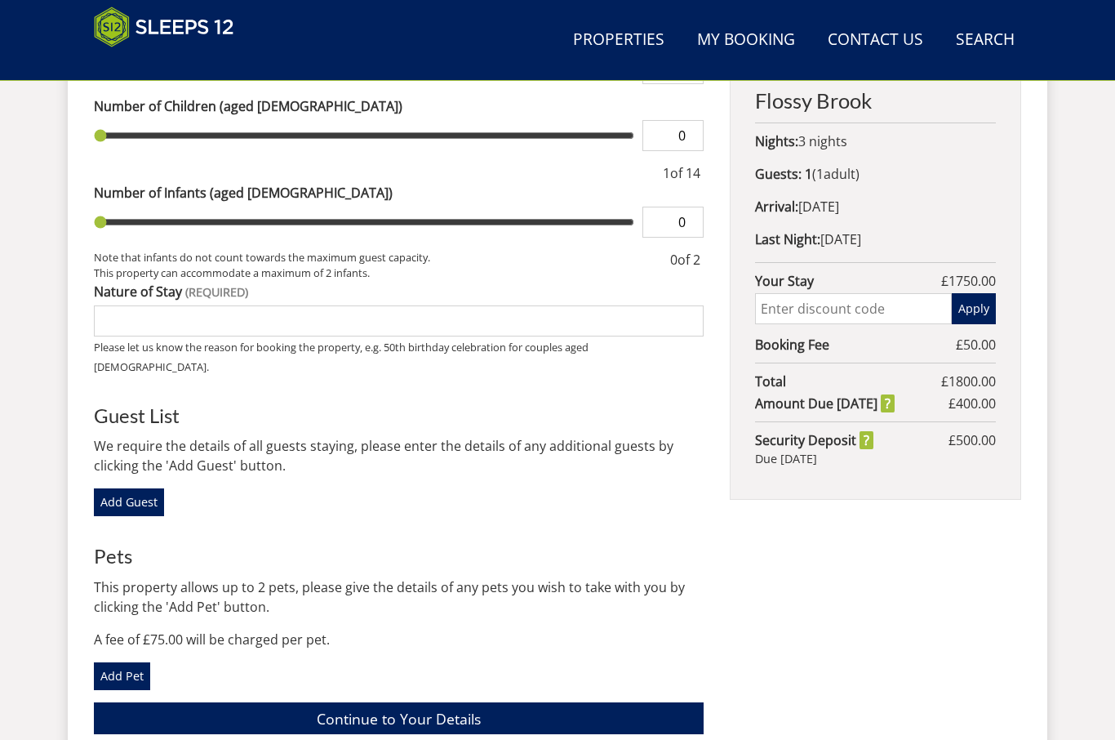
scroll to position [57, 0]
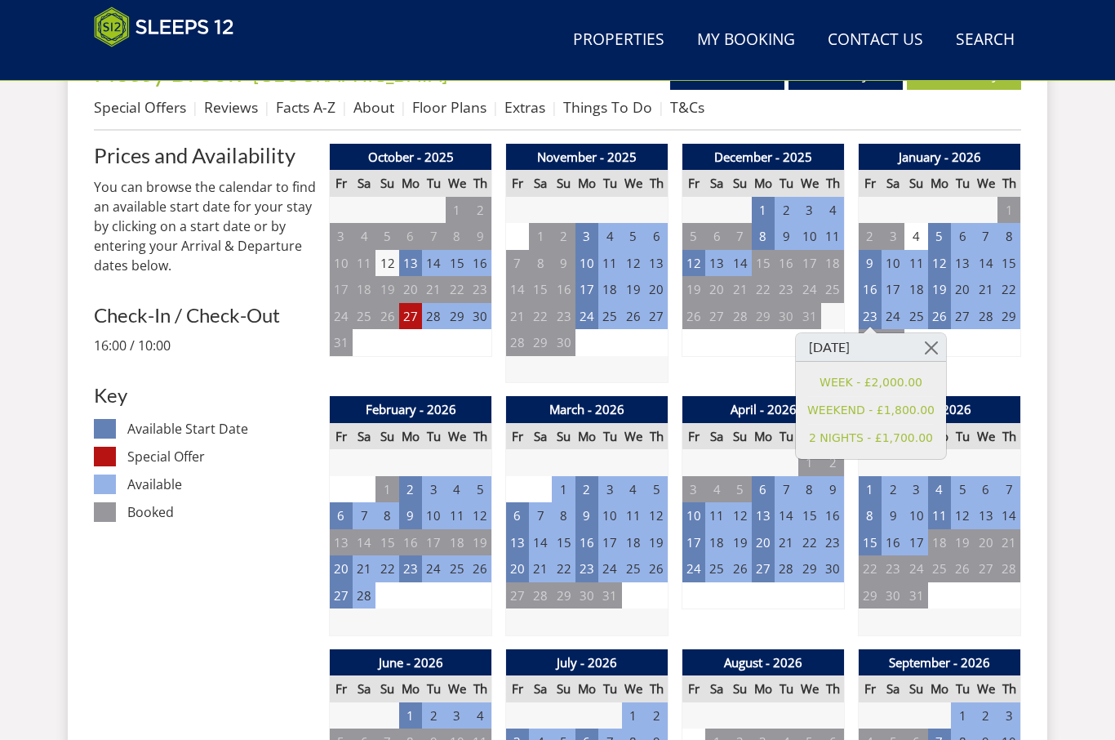
scroll to position [573, 0]
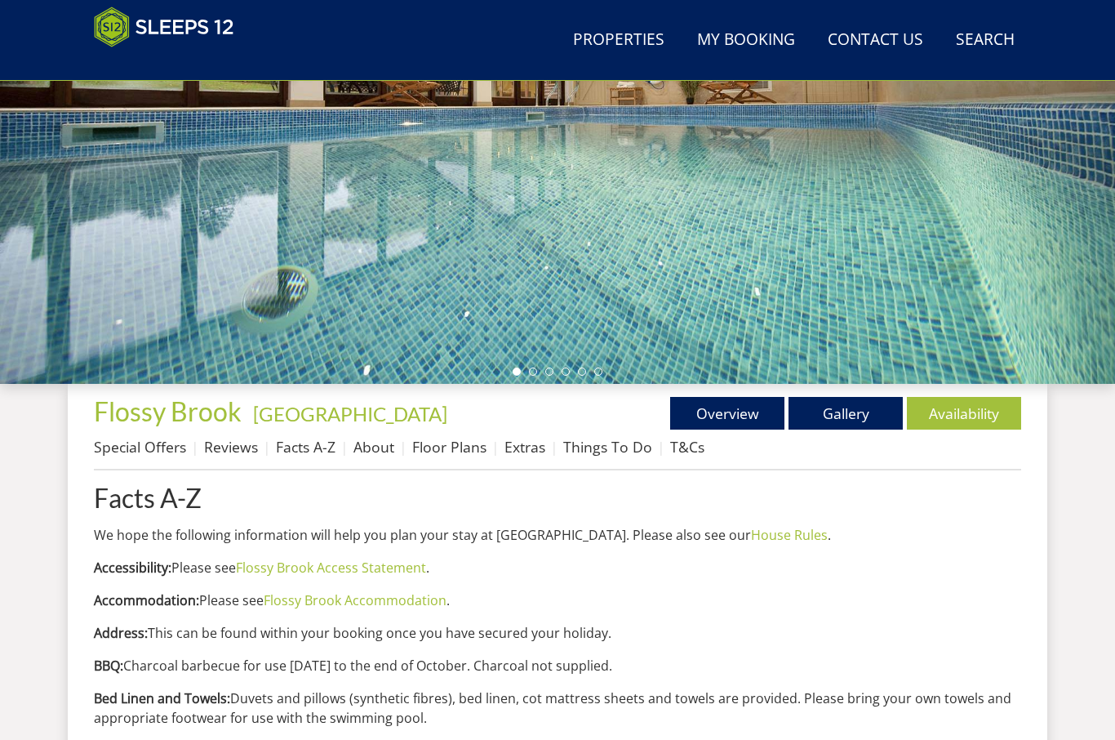
scroll to position [143, 0]
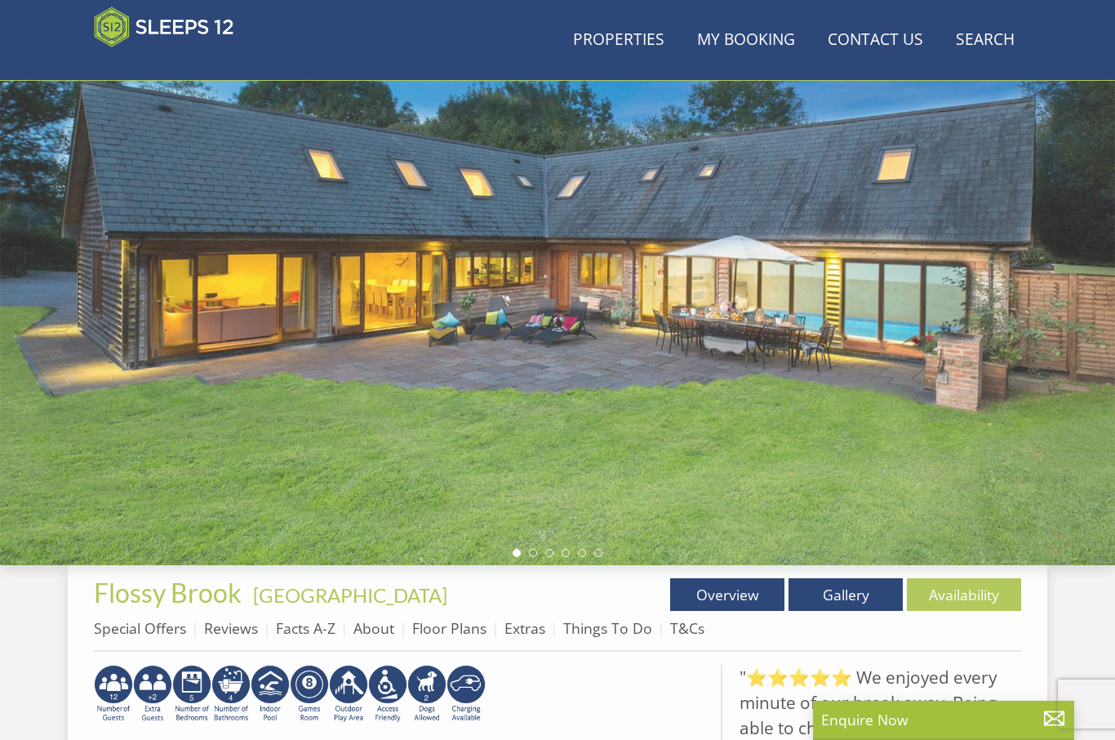
scroll to position [374, 0]
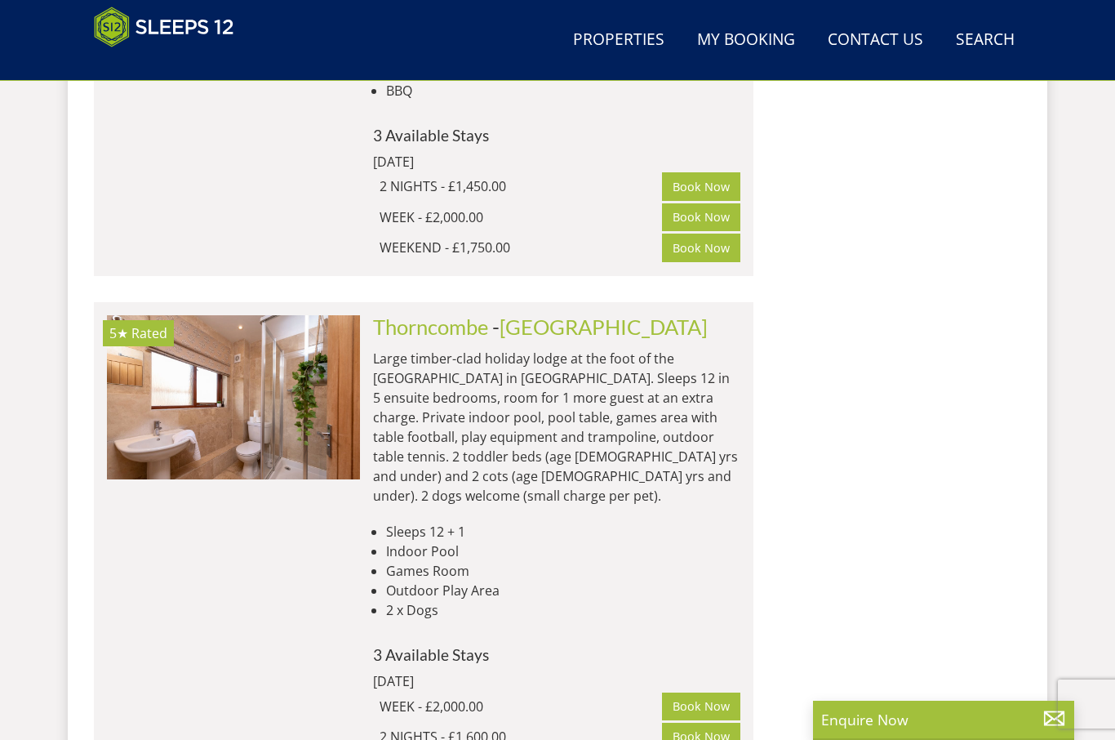
scroll to position [0, 1267]
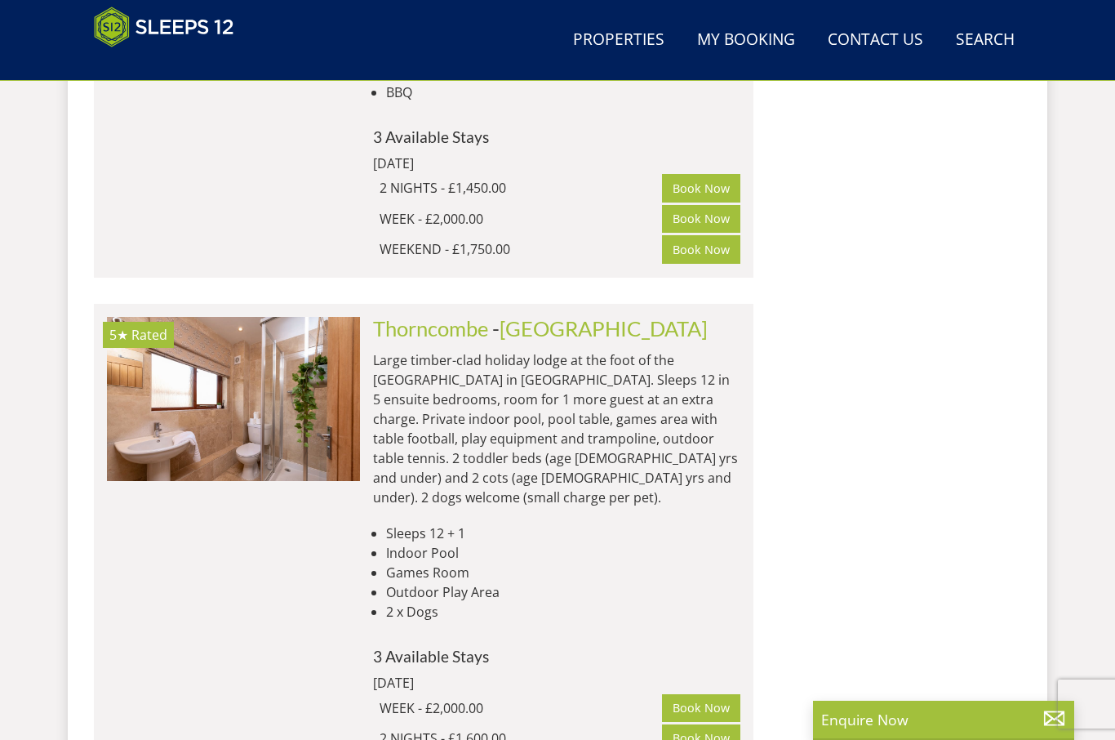
click at [397, 316] on link "Thorncombe" at bounding box center [430, 328] width 115 height 24
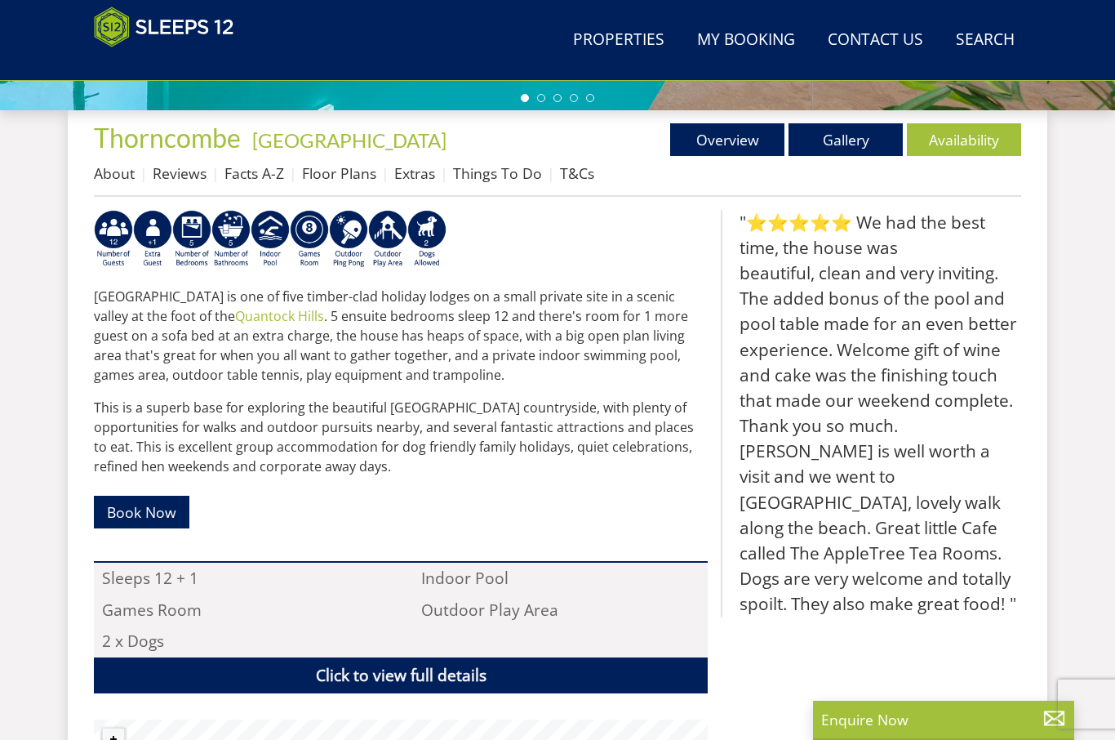
scroll to position [599, 0]
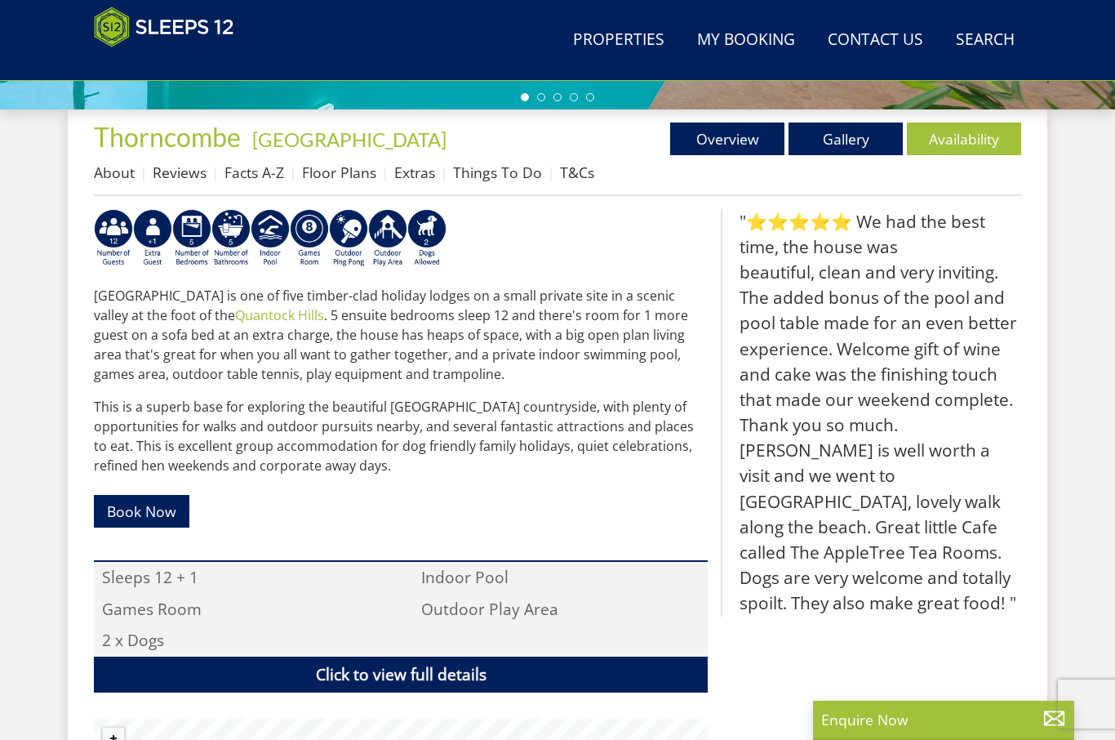
click at [254, 180] on link "Facts A-Z" at bounding box center [255, 173] width 60 height 20
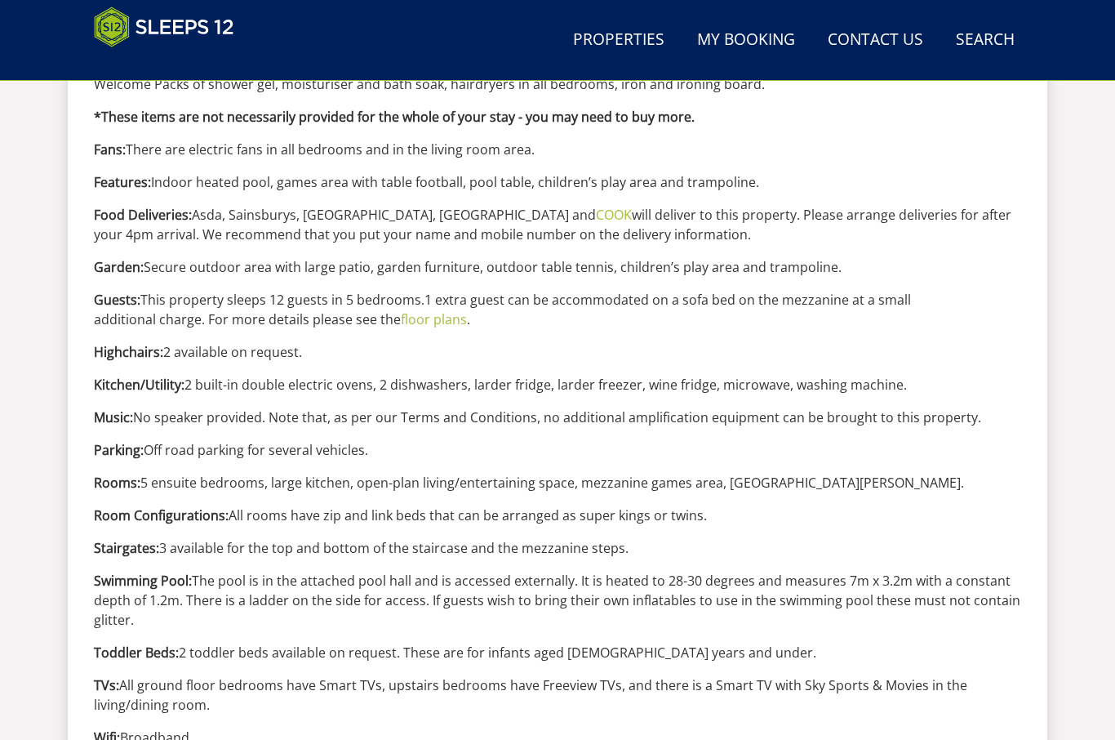
scroll to position [1422, 0]
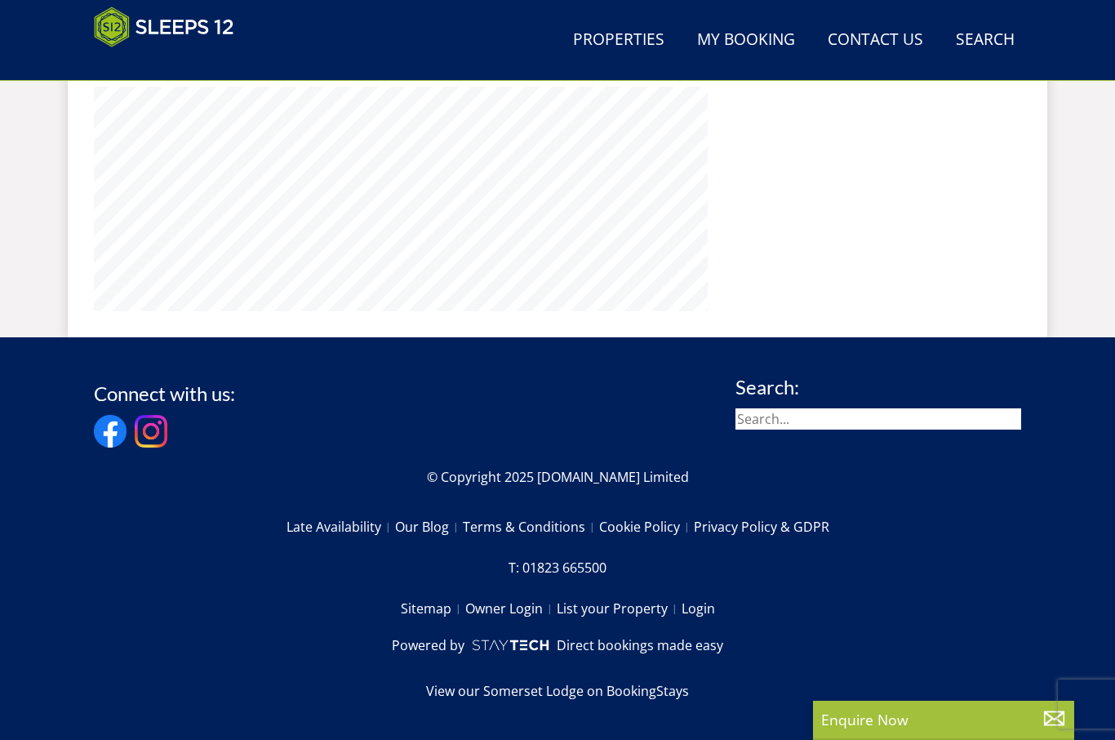
scroll to position [599, 0]
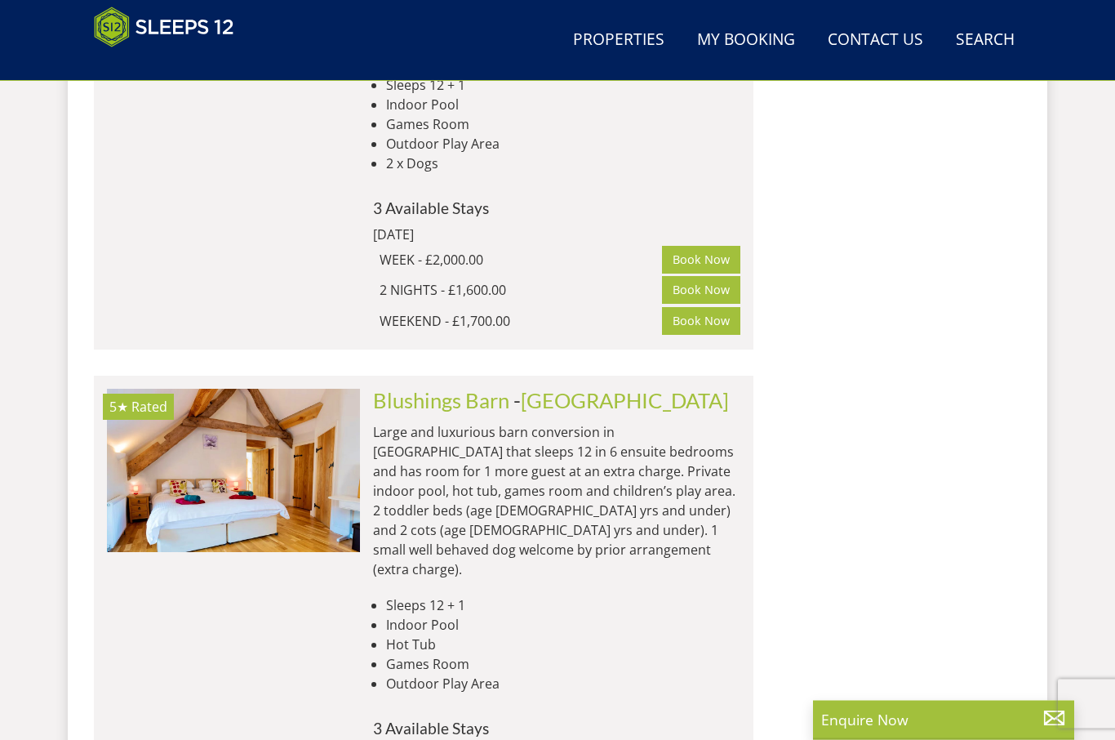
scroll to position [3658, 0]
click at [412, 388] on link "Blushings Barn" at bounding box center [441, 400] width 136 height 24
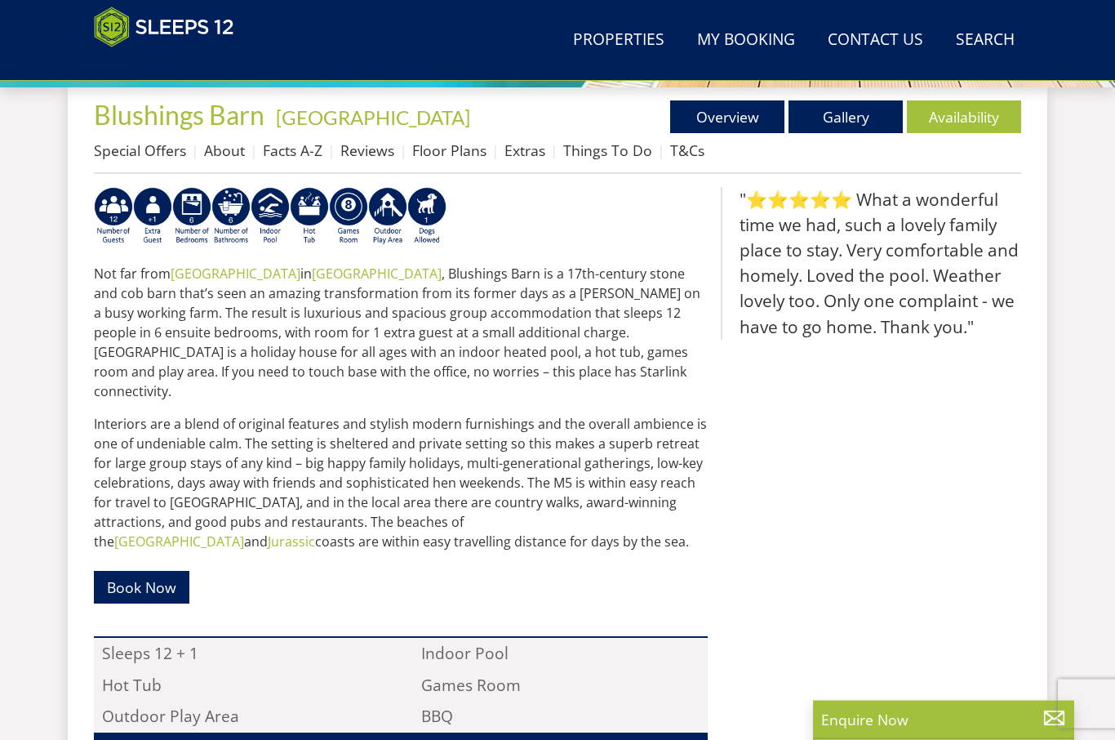
scroll to position [606, 0]
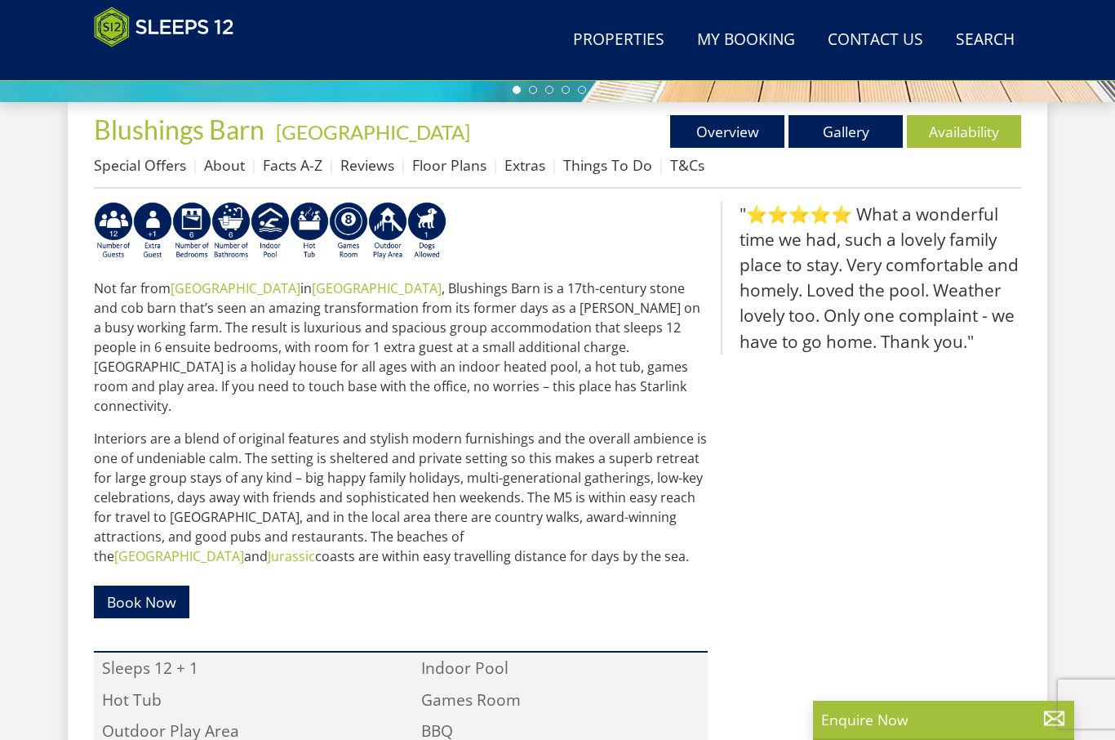
click at [278, 168] on link "Facts A-Z" at bounding box center [293, 165] width 60 height 20
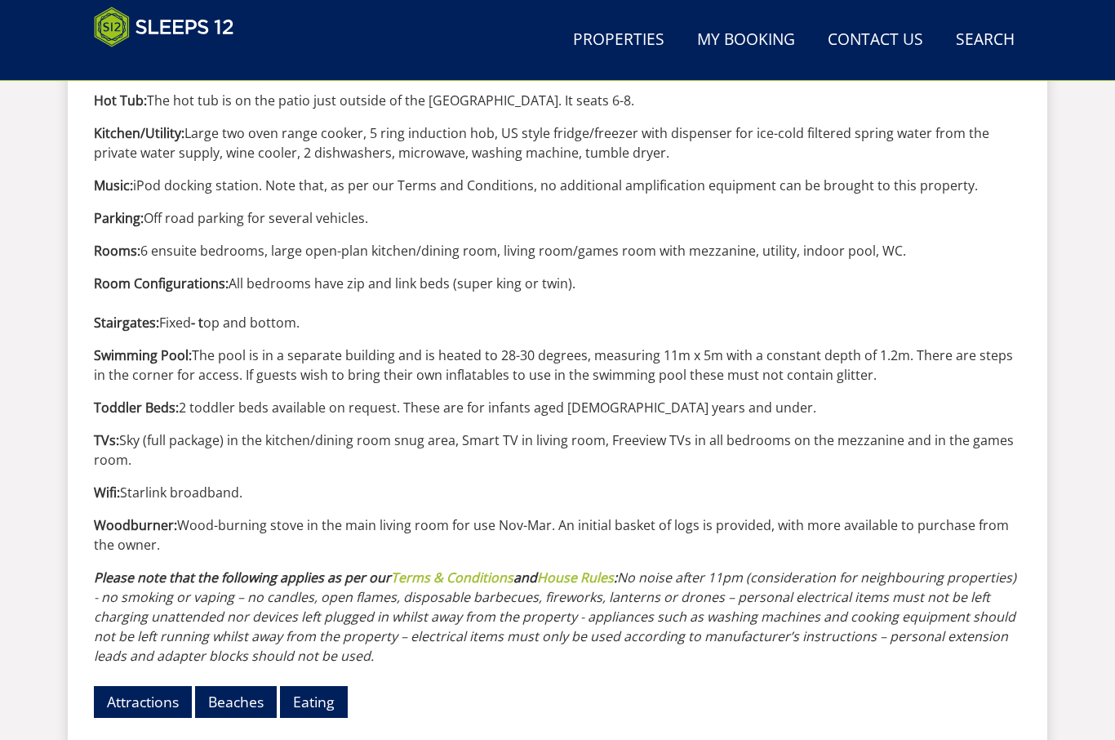
scroll to position [1714, 0]
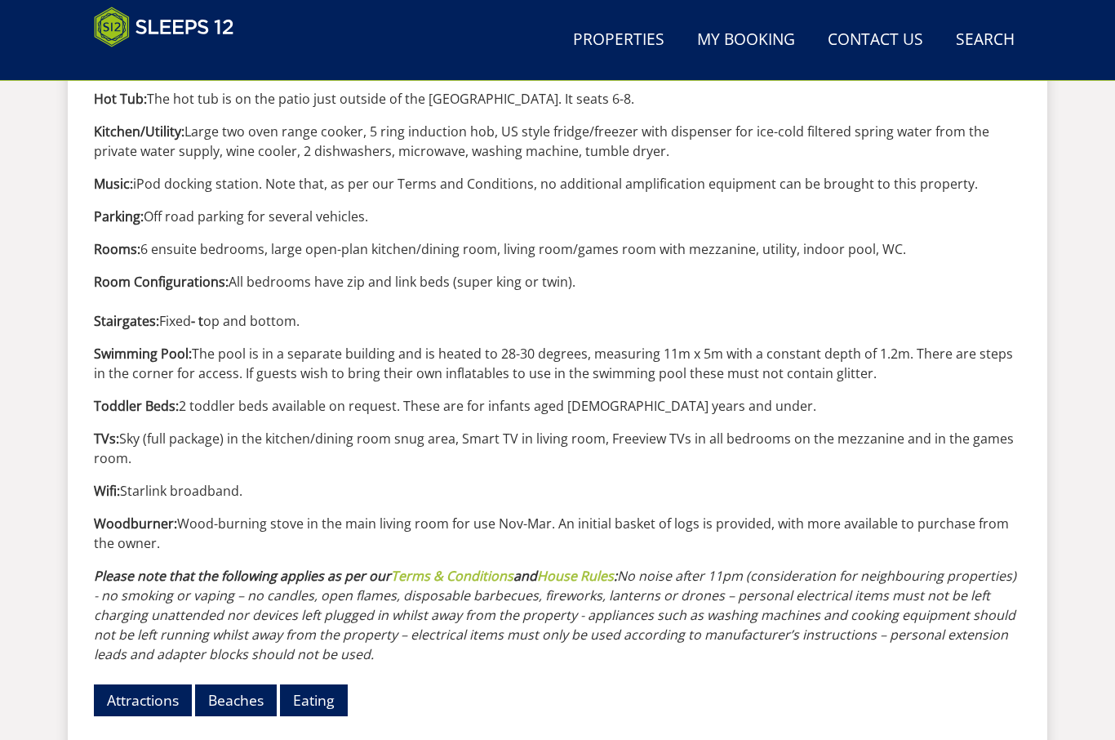
click at [276, 7] on link at bounding box center [216, 27] width 245 height 41
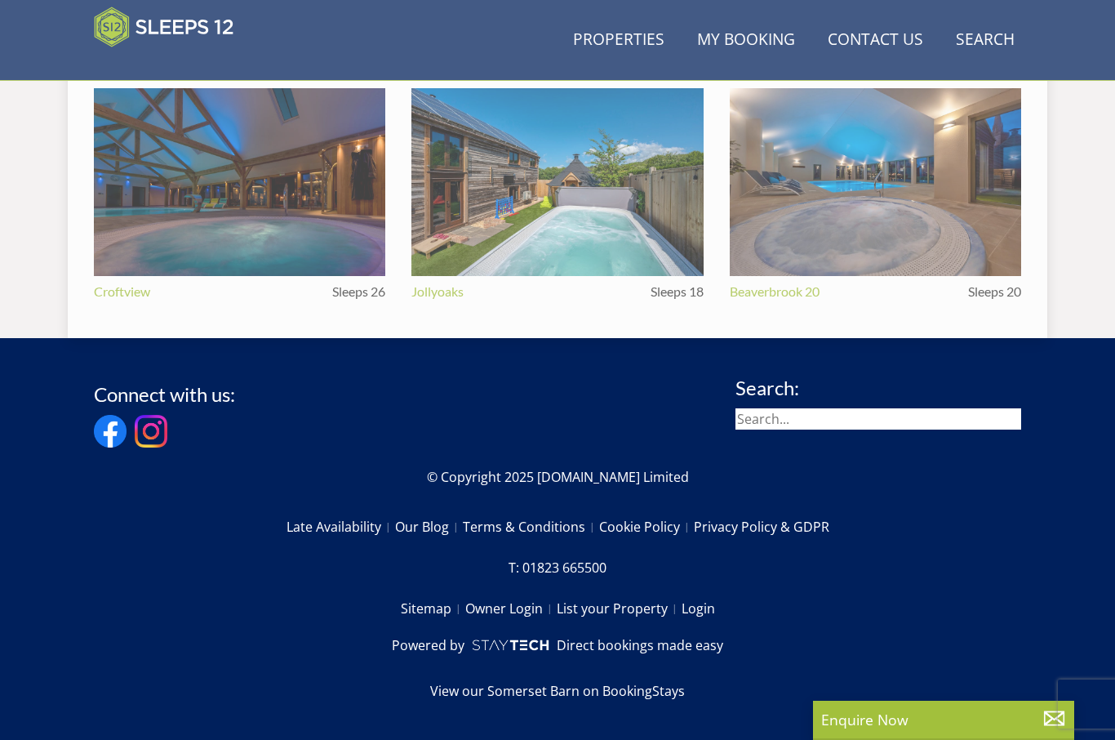
scroll to position [606, 0]
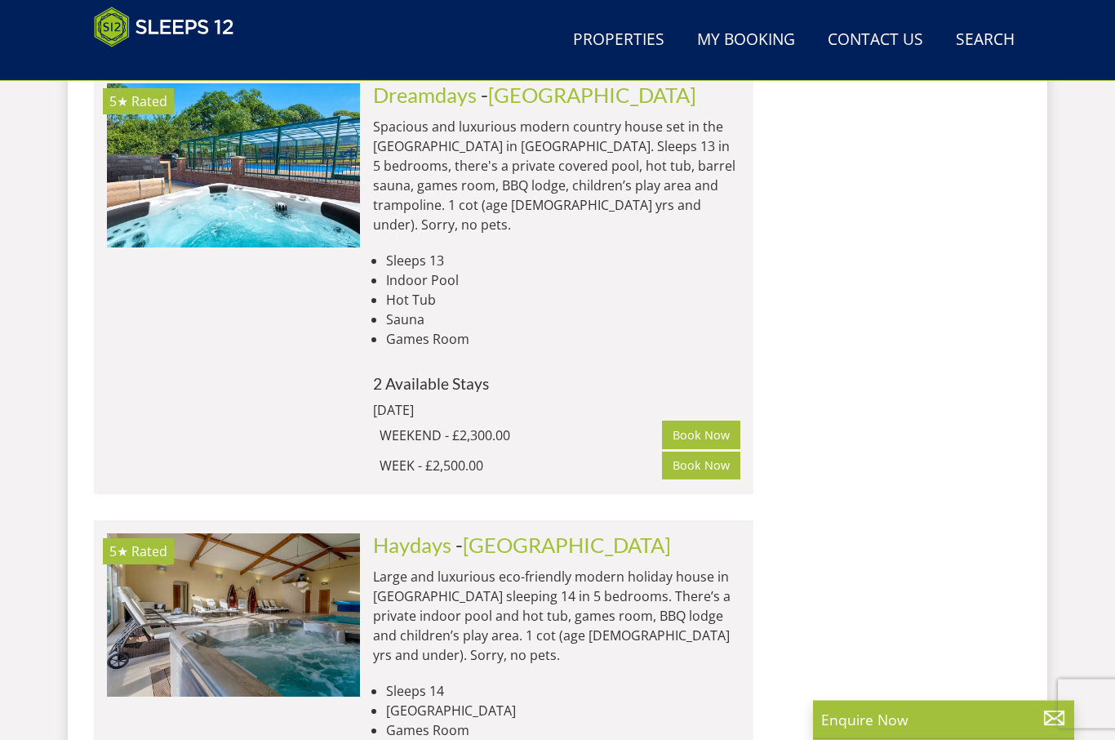
scroll to position [5449, 0]
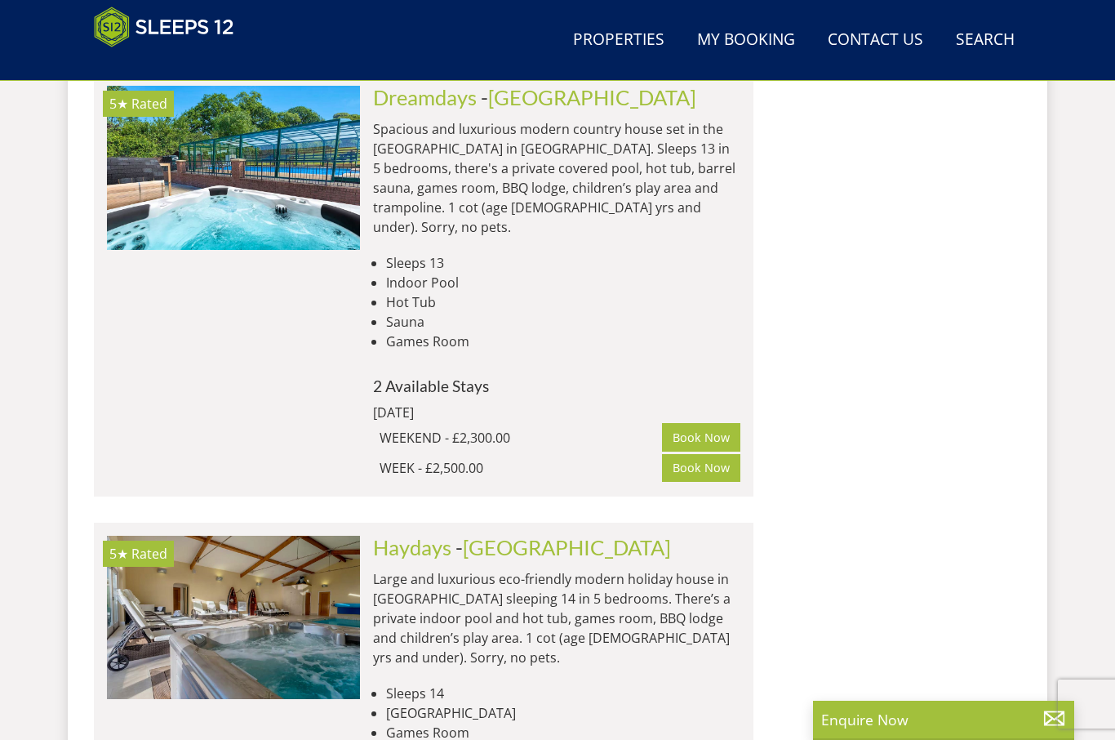
click at [397, 535] on link "Haydays" at bounding box center [412, 547] width 78 height 24
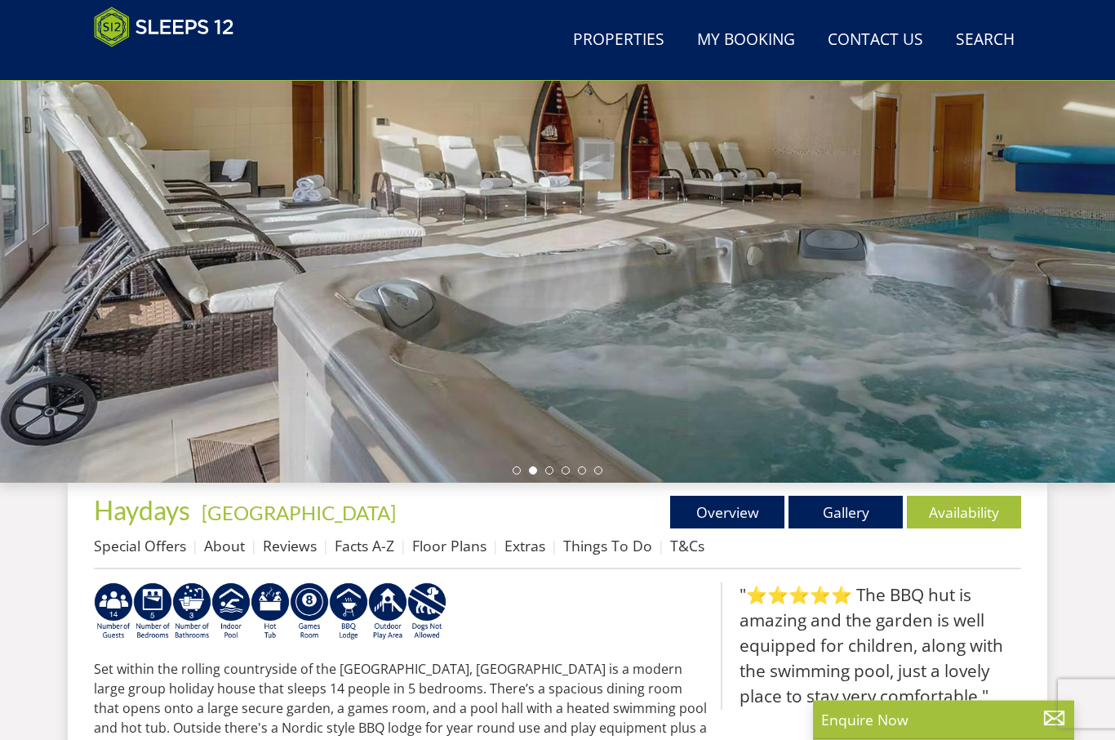
scroll to position [225, 0]
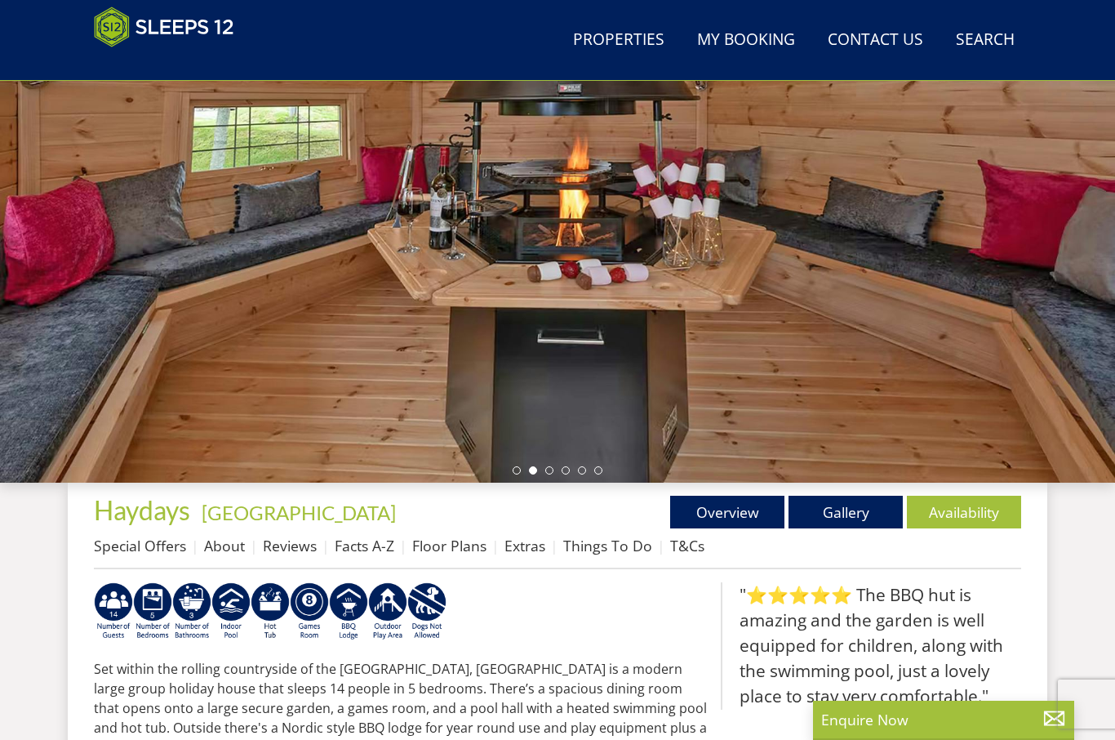
click at [848, 519] on link "Gallery" at bounding box center [846, 512] width 114 height 33
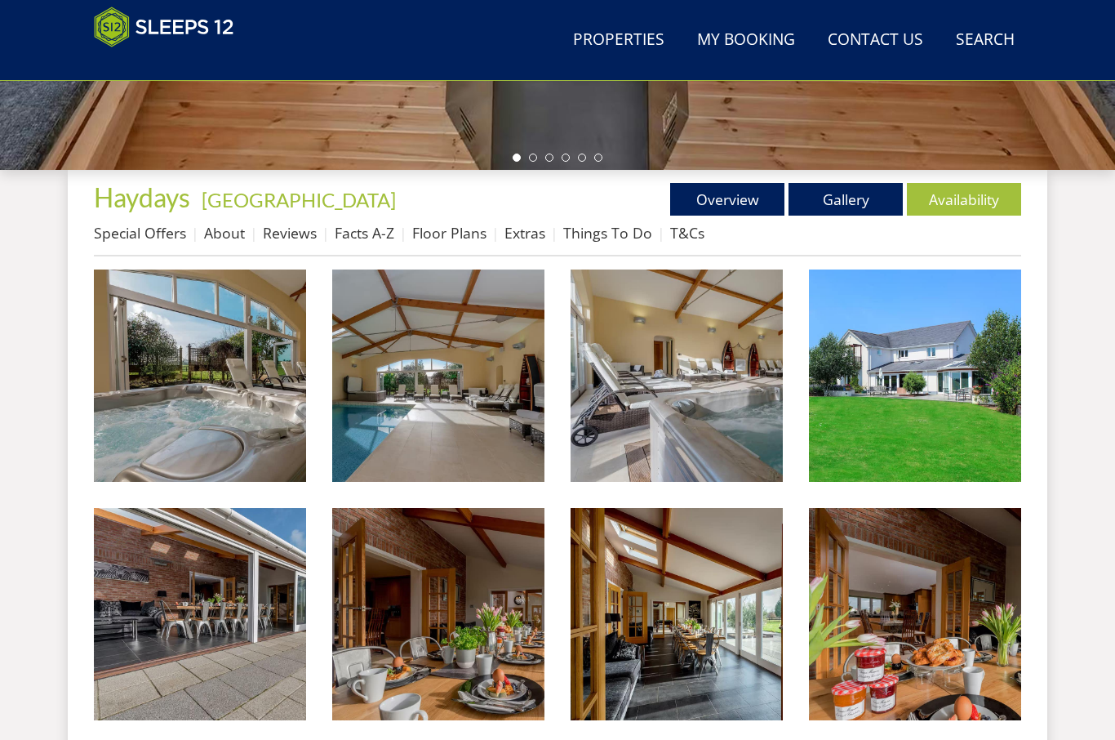
scroll to position [549, 0]
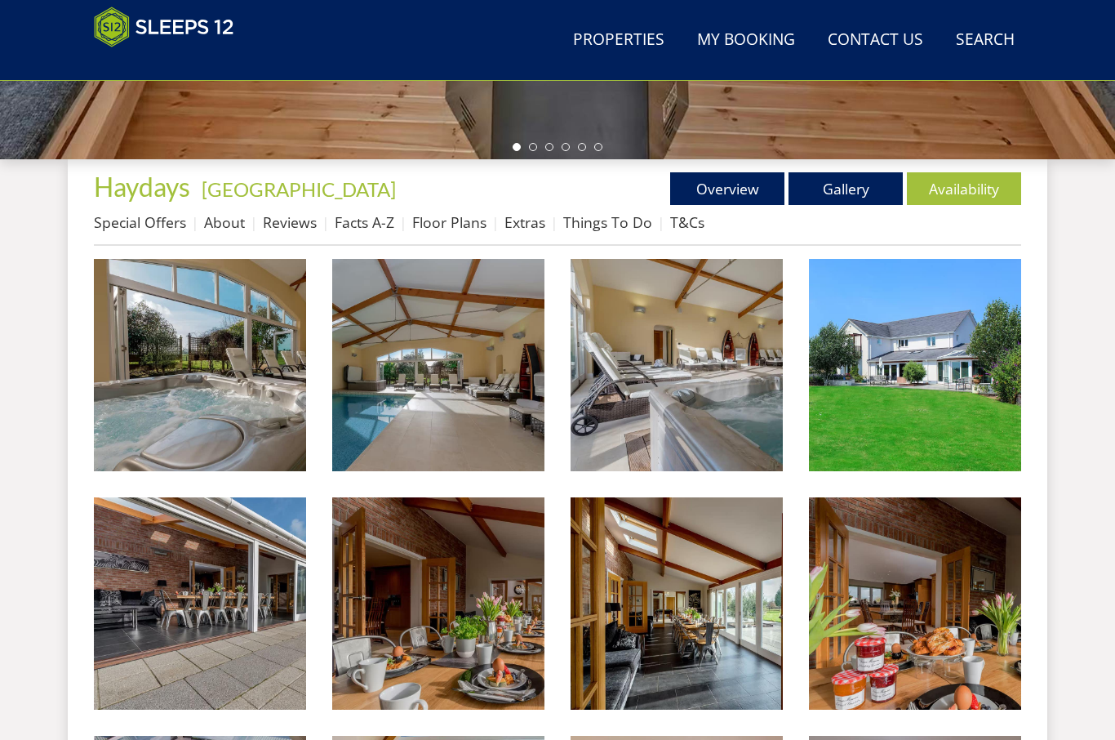
click at [190, 393] on img at bounding box center [200, 365] width 212 height 212
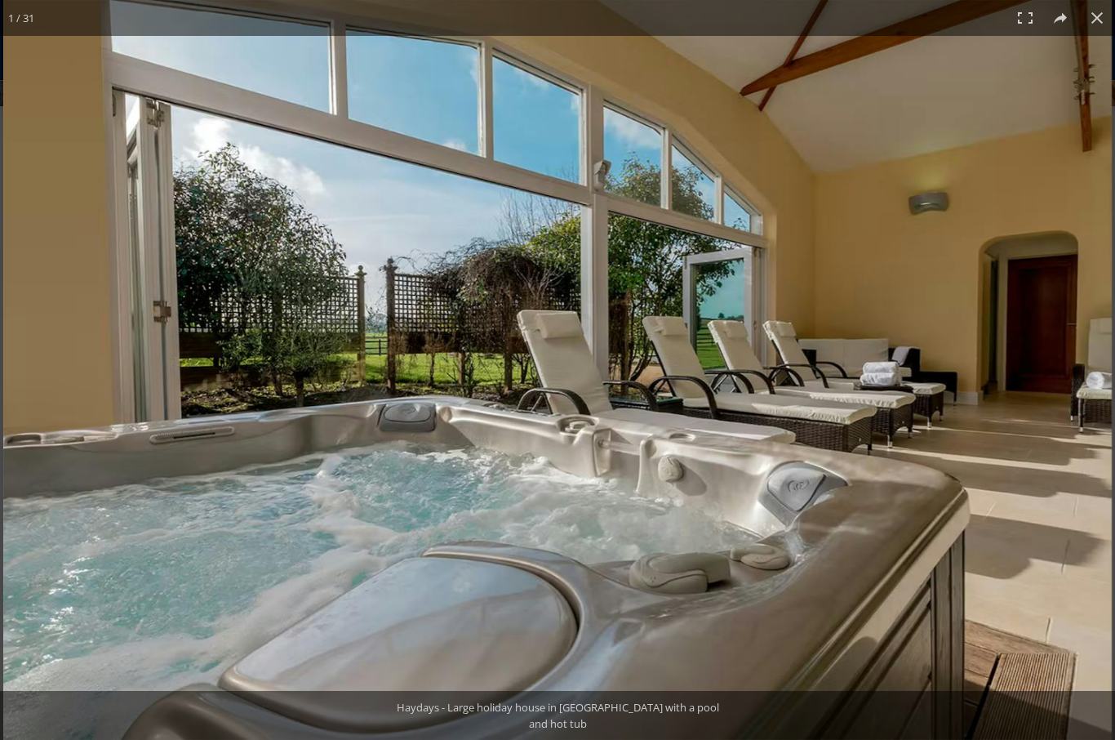
scroll to position [605, 0]
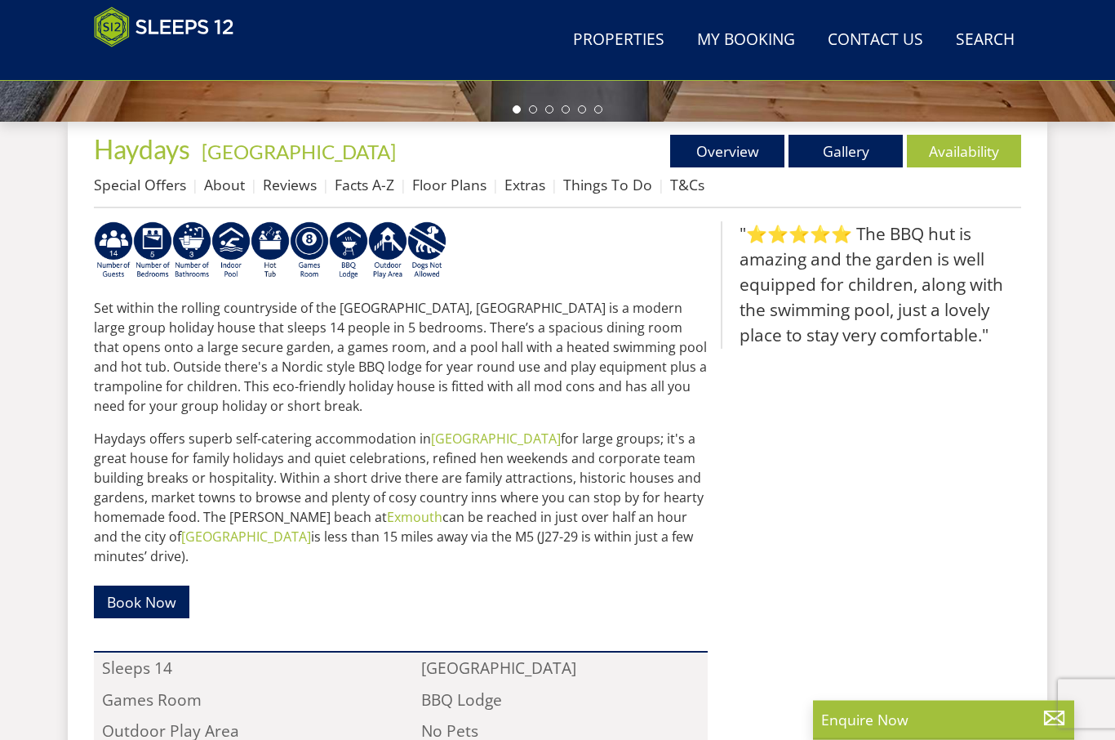
scroll to position [586, 0]
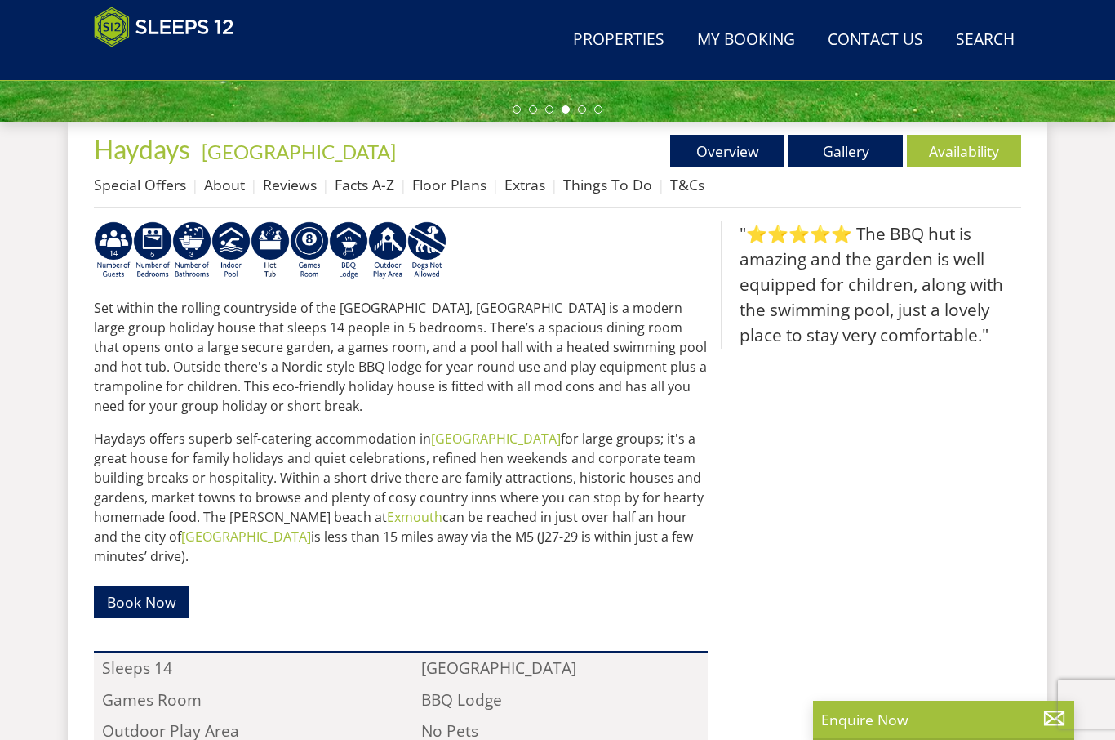
click at [366, 191] on link "Facts A-Z" at bounding box center [365, 185] width 60 height 20
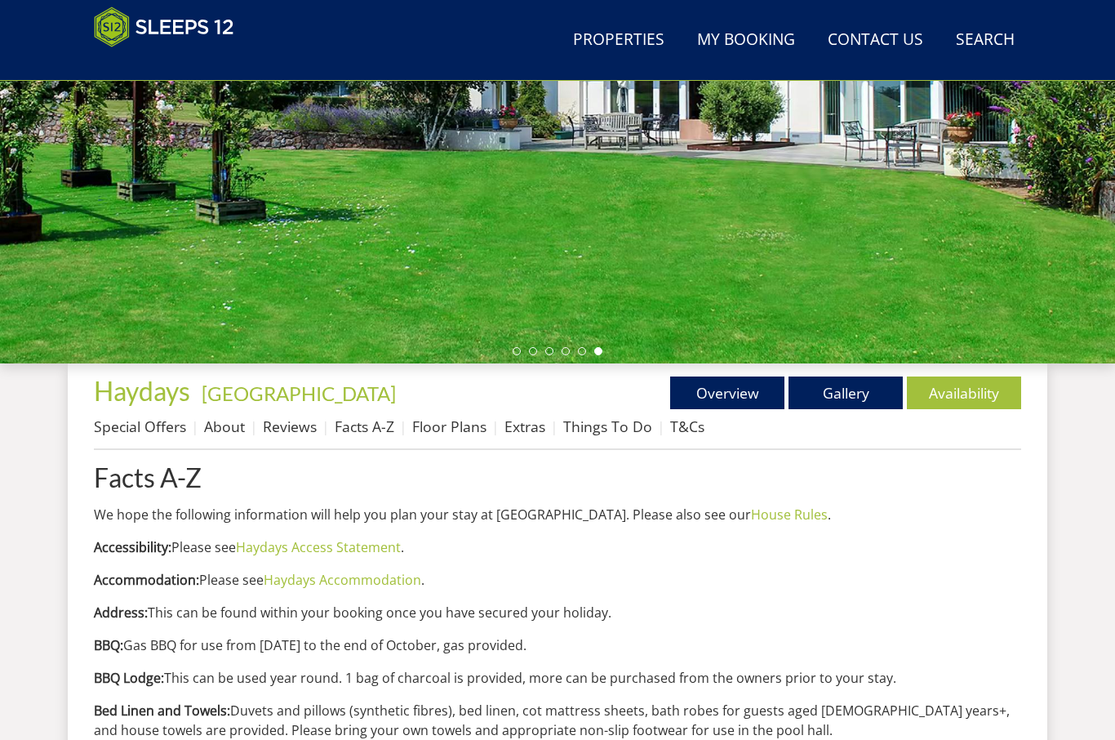
scroll to position [345, 0]
click at [228, 431] on link "About" at bounding box center [224, 426] width 41 height 20
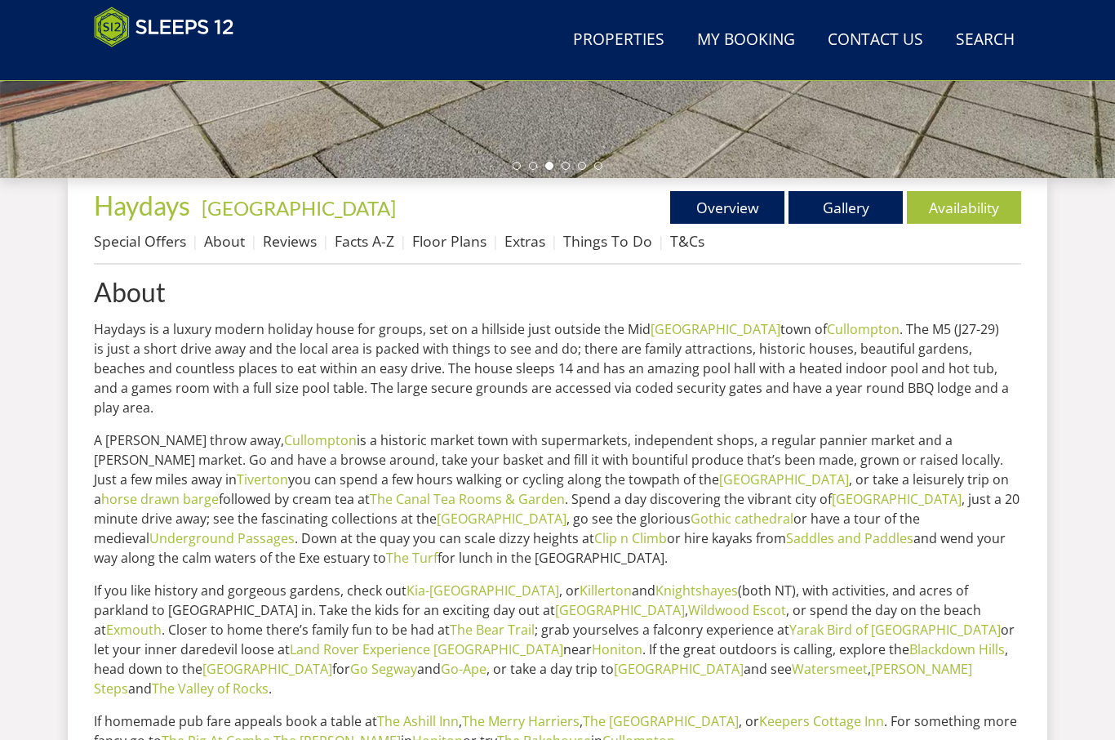
scroll to position [524, 0]
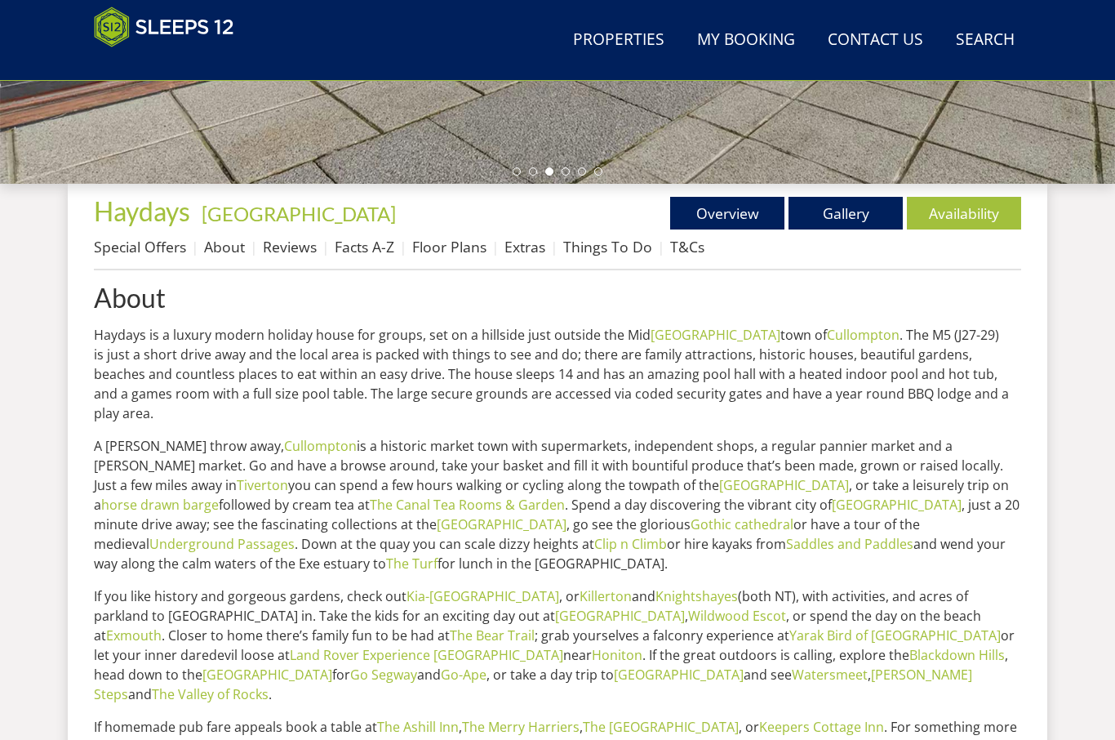
click at [986, 214] on link "Availability" at bounding box center [964, 213] width 114 height 33
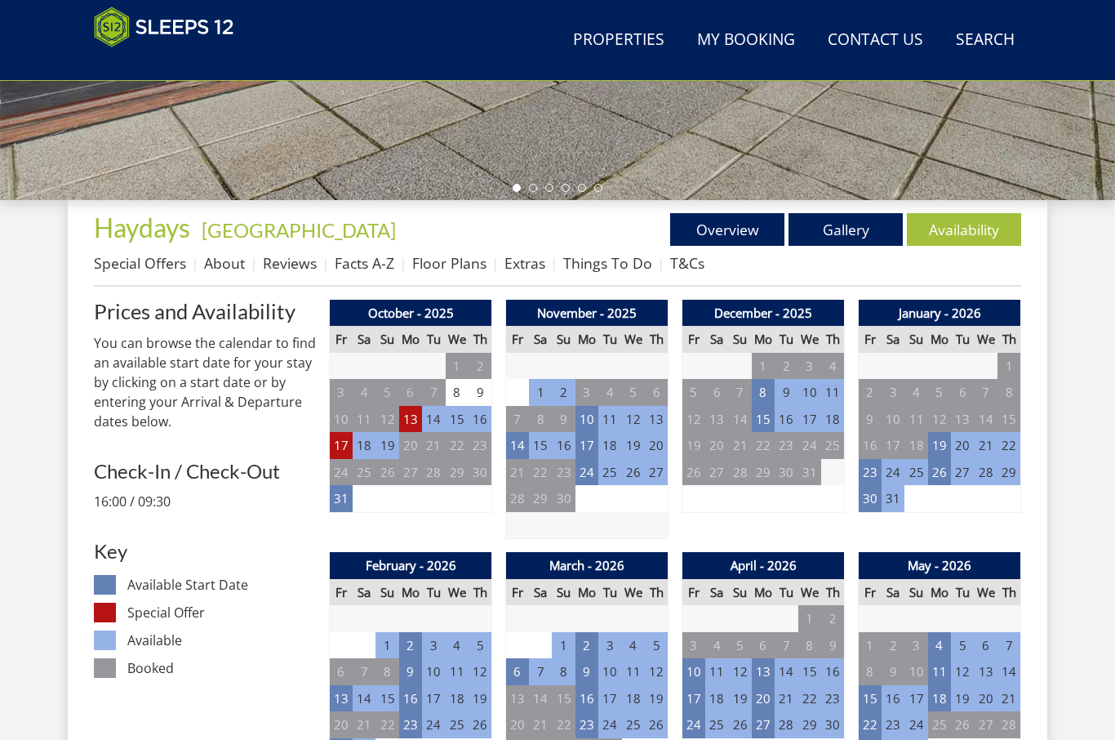
scroll to position [508, 0]
click at [871, 474] on td "23" at bounding box center [870, 472] width 23 height 27
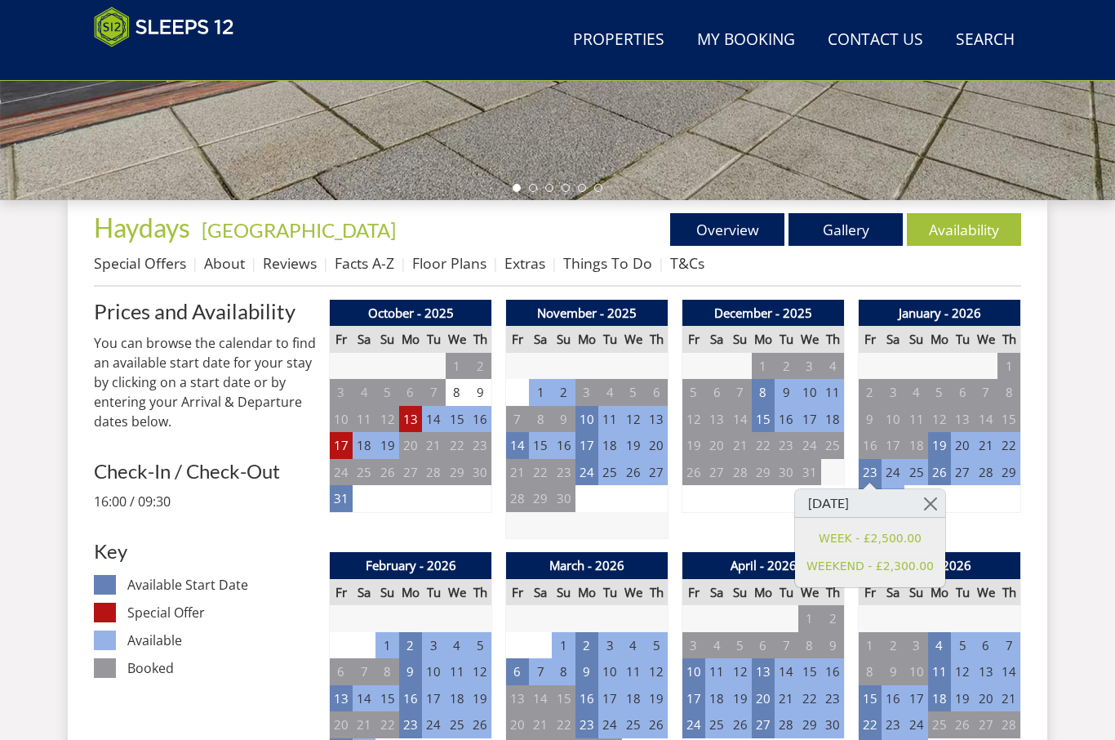
click at [917, 572] on link "WEEKEND - £2,300.00" at bounding box center [870, 566] width 127 height 17
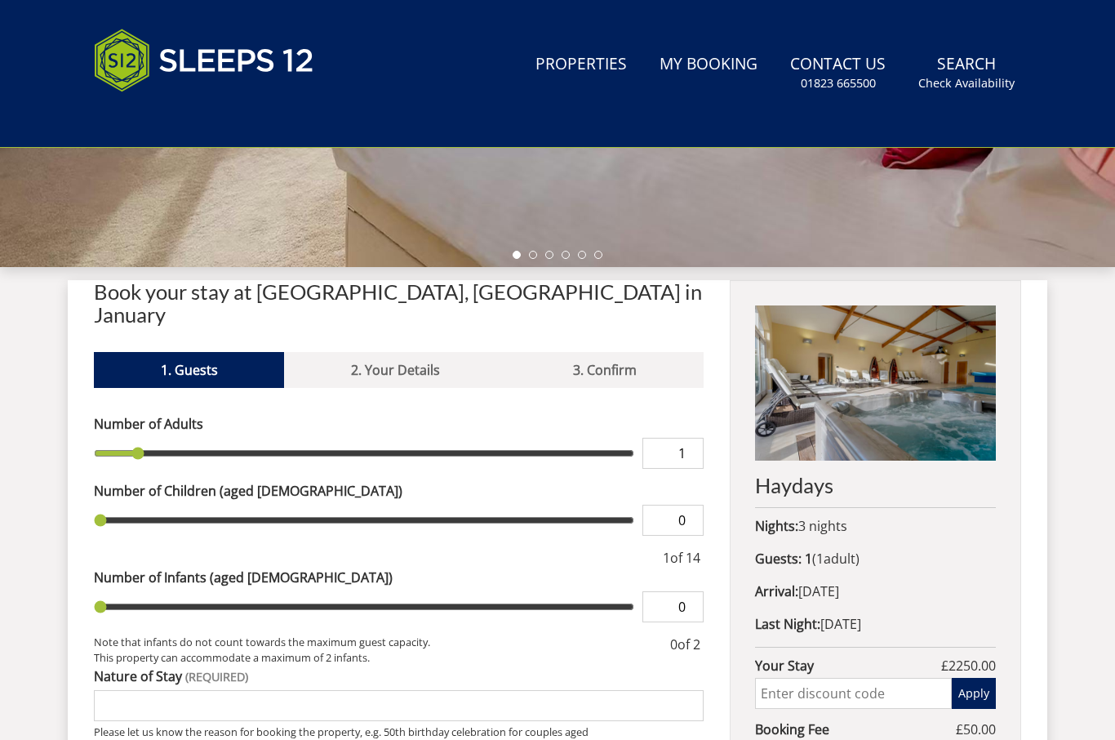
scroll to position [768, 0]
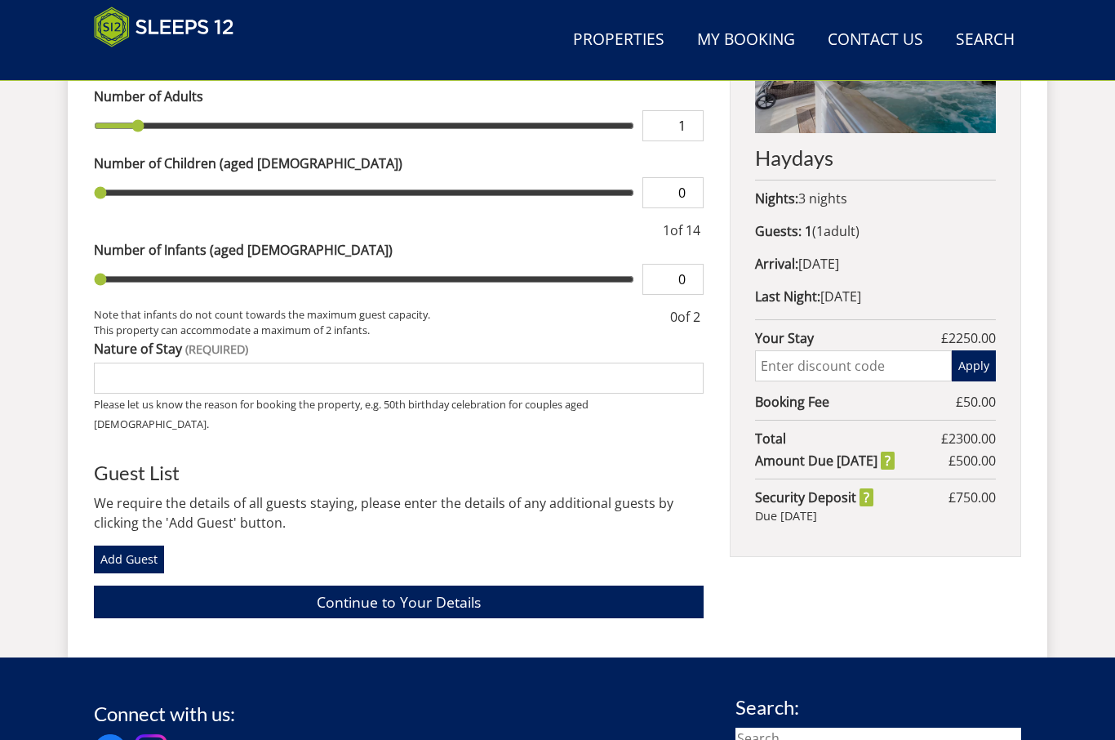
click at [474, 1] on header "Search Menu Properties My Booking Contact Us 01823 665500 Search Check Availabi…" at bounding box center [557, 40] width 1115 height 81
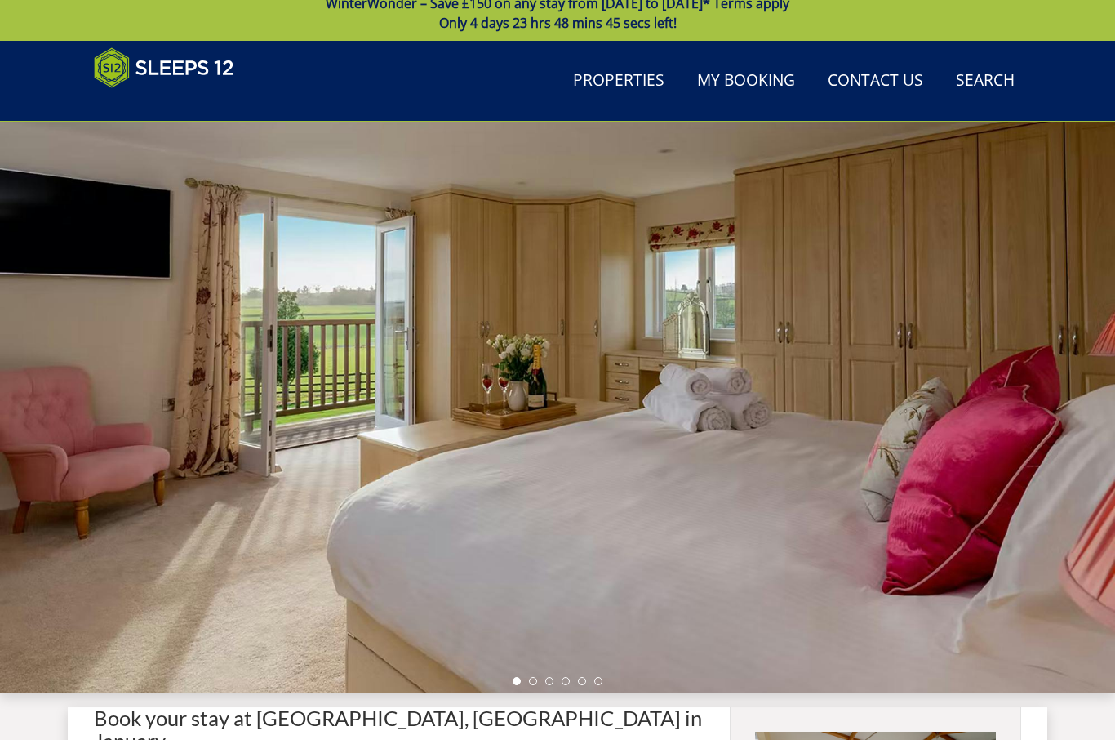
scroll to position [0, 0]
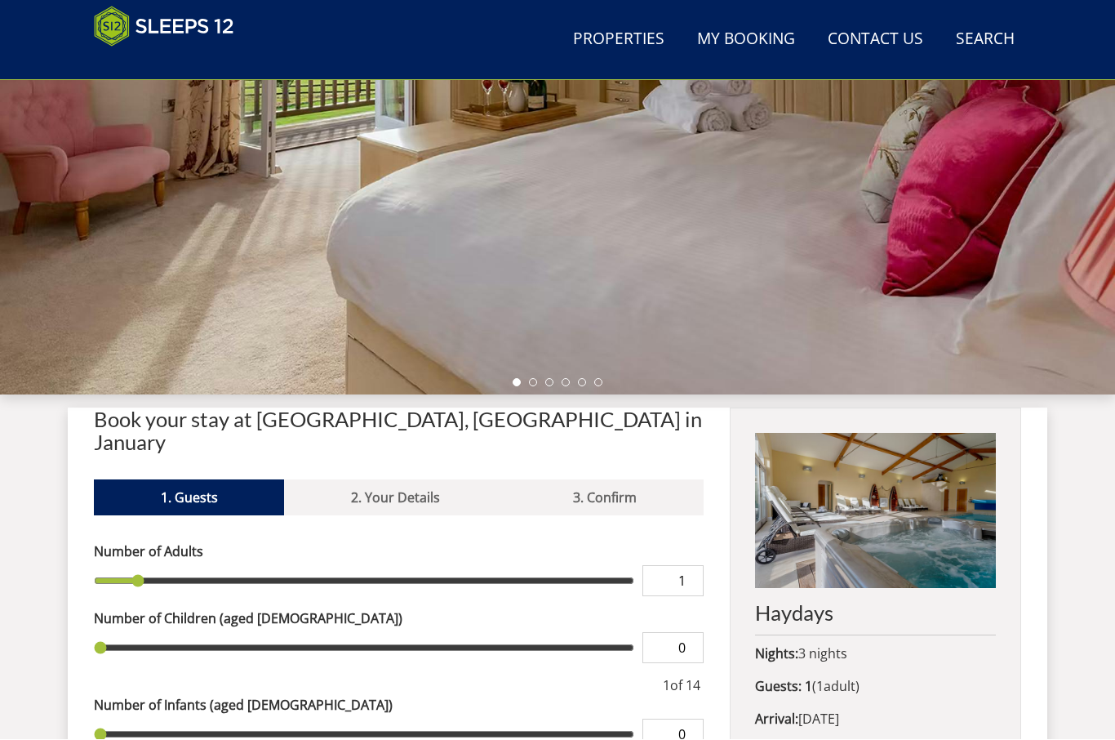
scroll to position [314, 0]
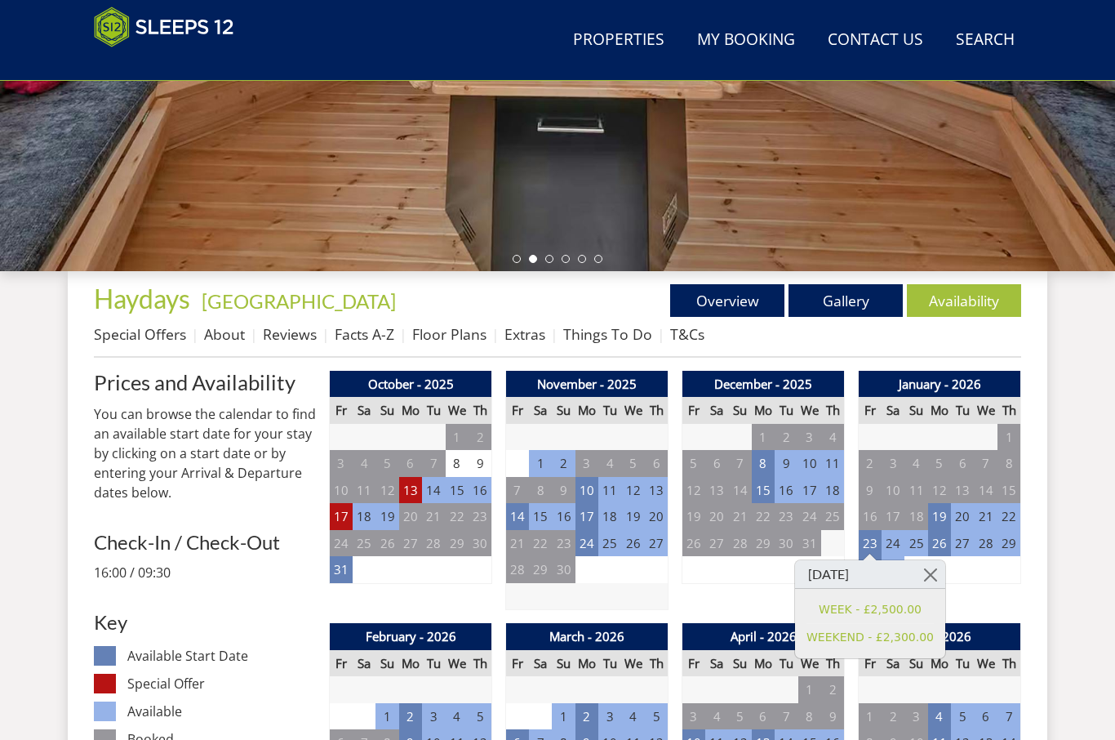
scroll to position [434, 0]
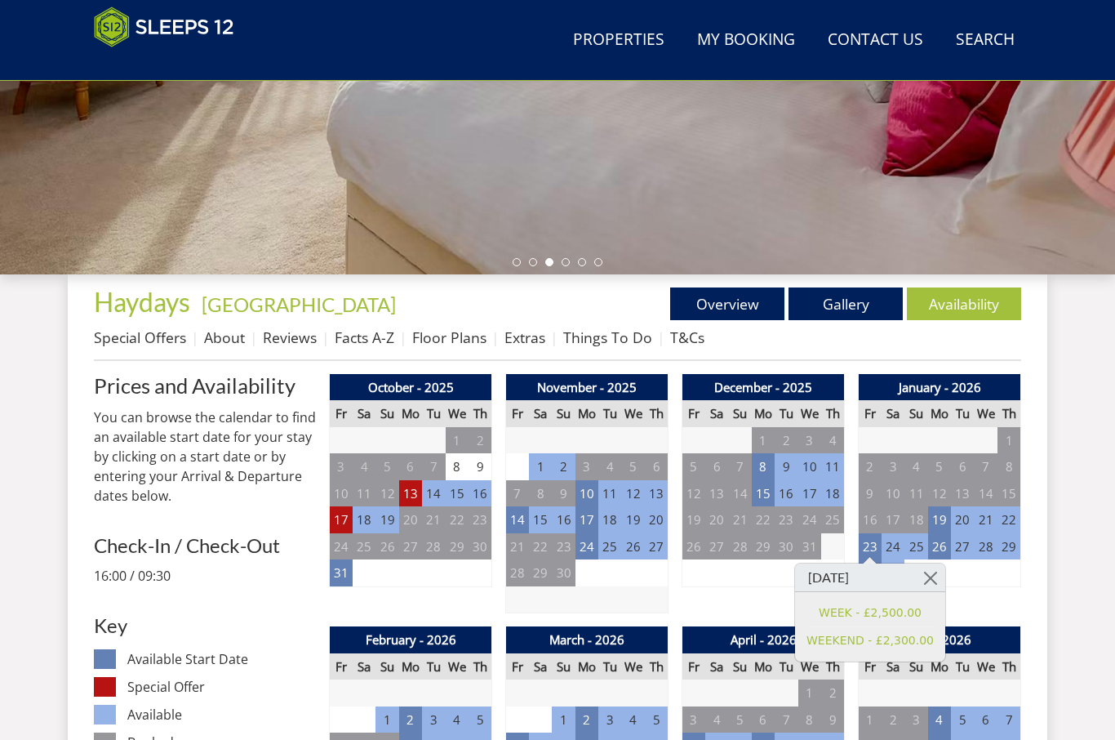
click at [220, 341] on link "About" at bounding box center [224, 337] width 41 height 20
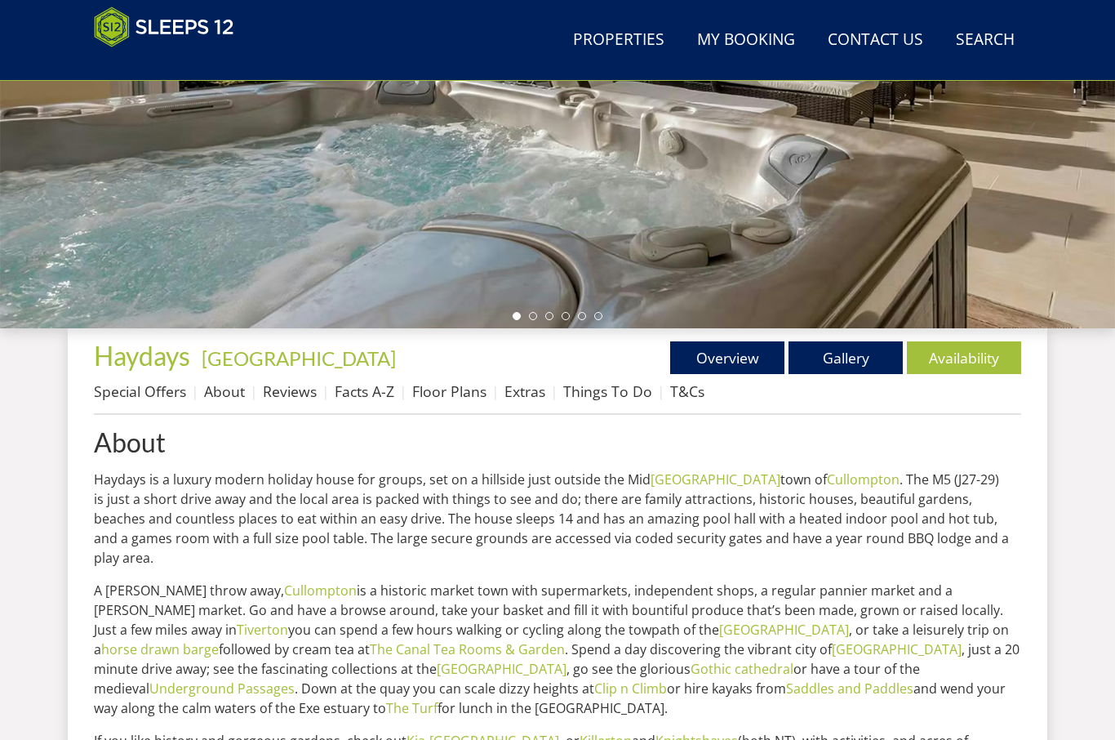
scroll to position [380, 0]
click at [434, 389] on link "Floor Plans" at bounding box center [449, 391] width 74 height 20
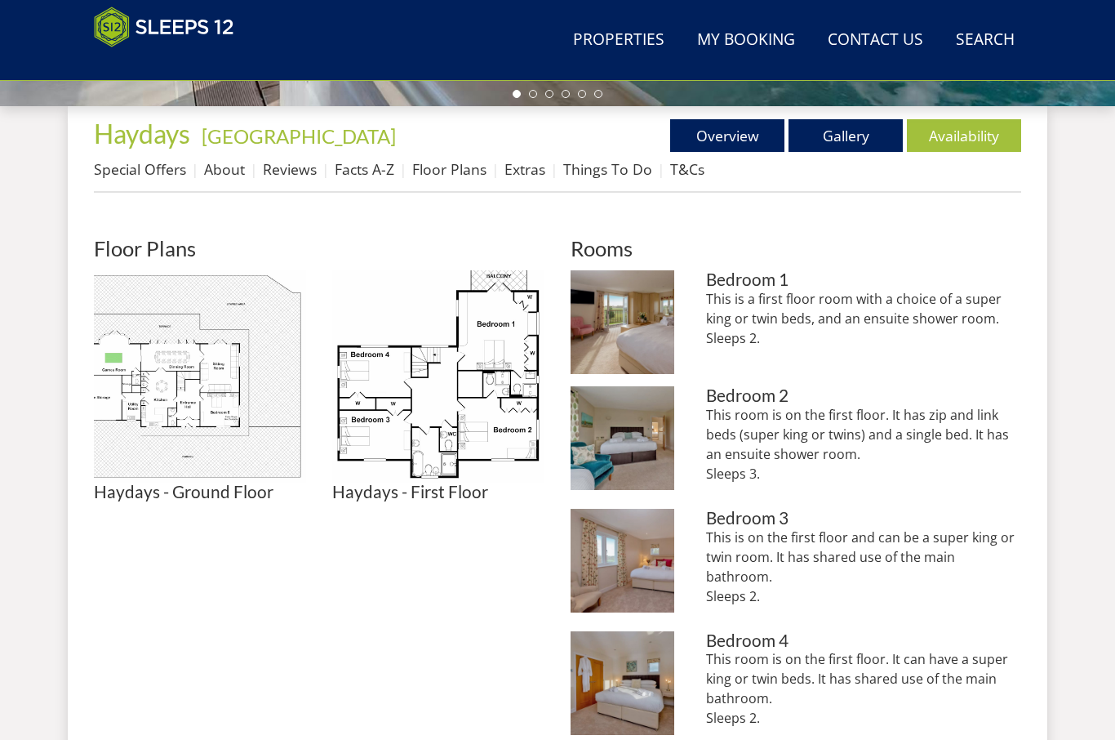
scroll to position [601, 0]
click at [181, 384] on img at bounding box center [200, 377] width 212 height 212
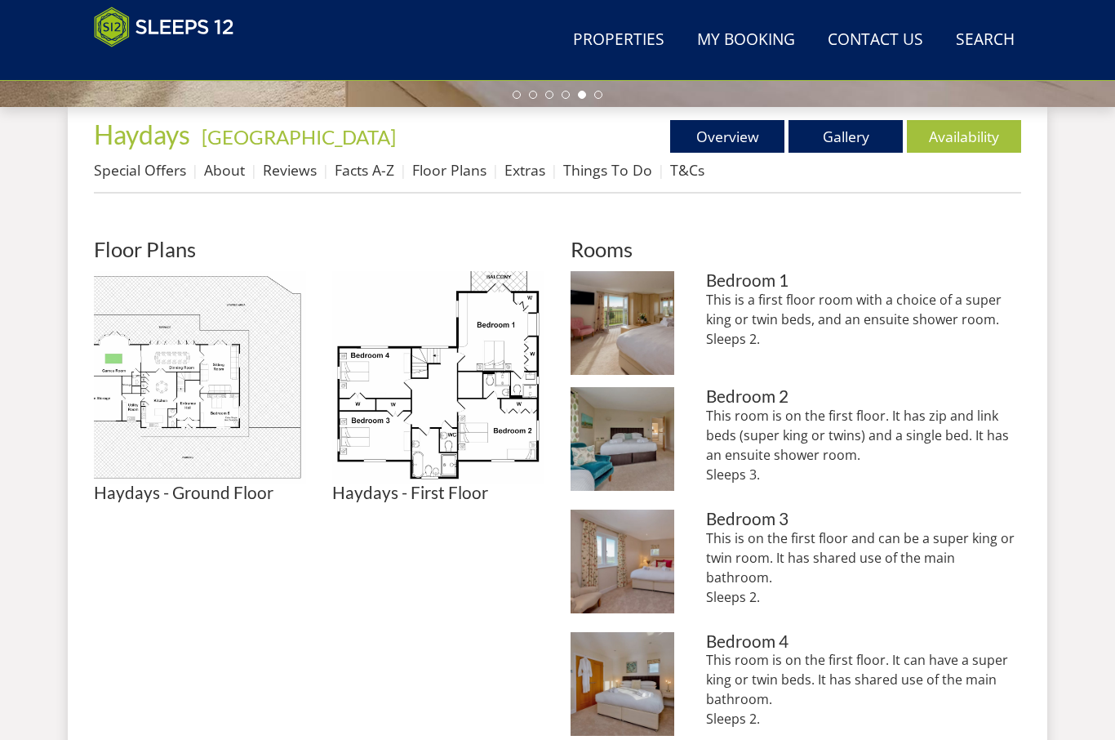
click at [485, 416] on img at bounding box center [438, 377] width 212 height 212
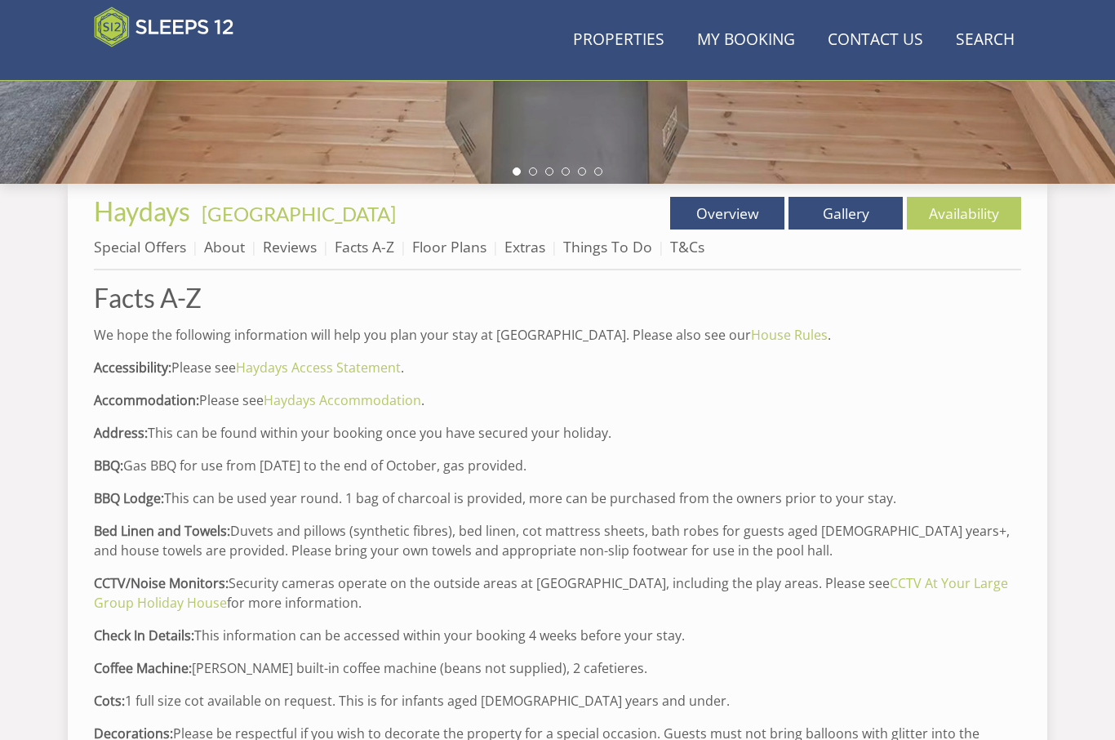
scroll to position [345, 0]
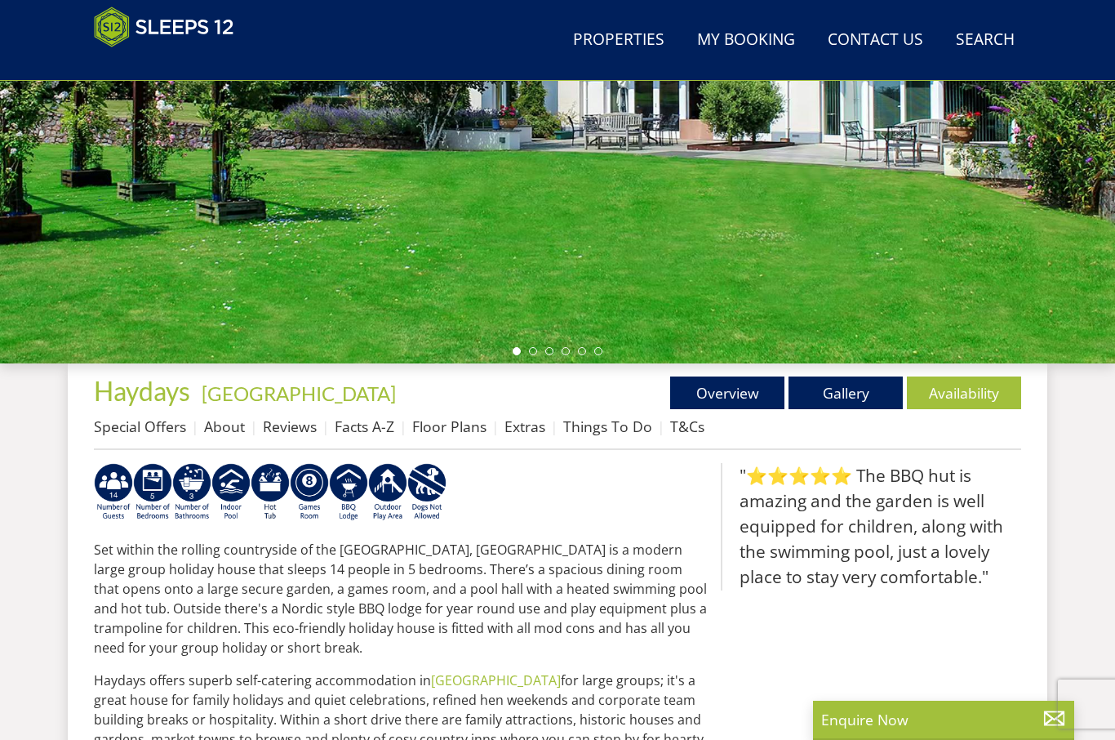
scroll to position [586, 0]
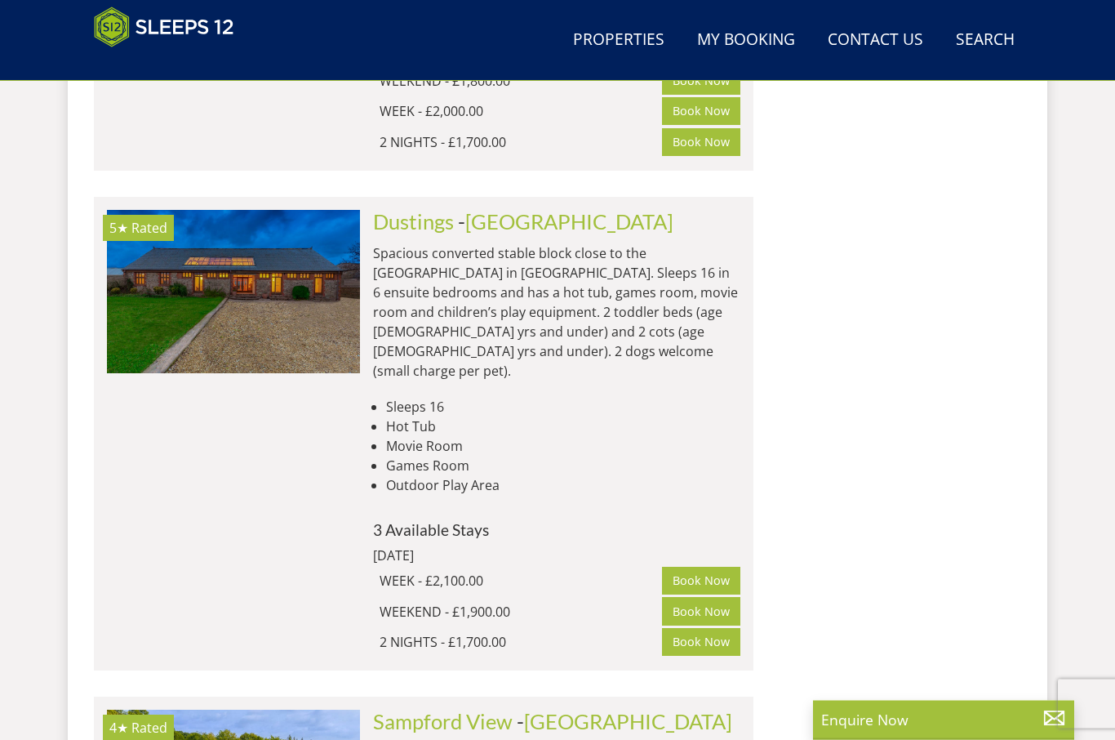
scroll to position [9334, 0]
click at [486, 709] on link "Sampford View" at bounding box center [443, 721] width 140 height 24
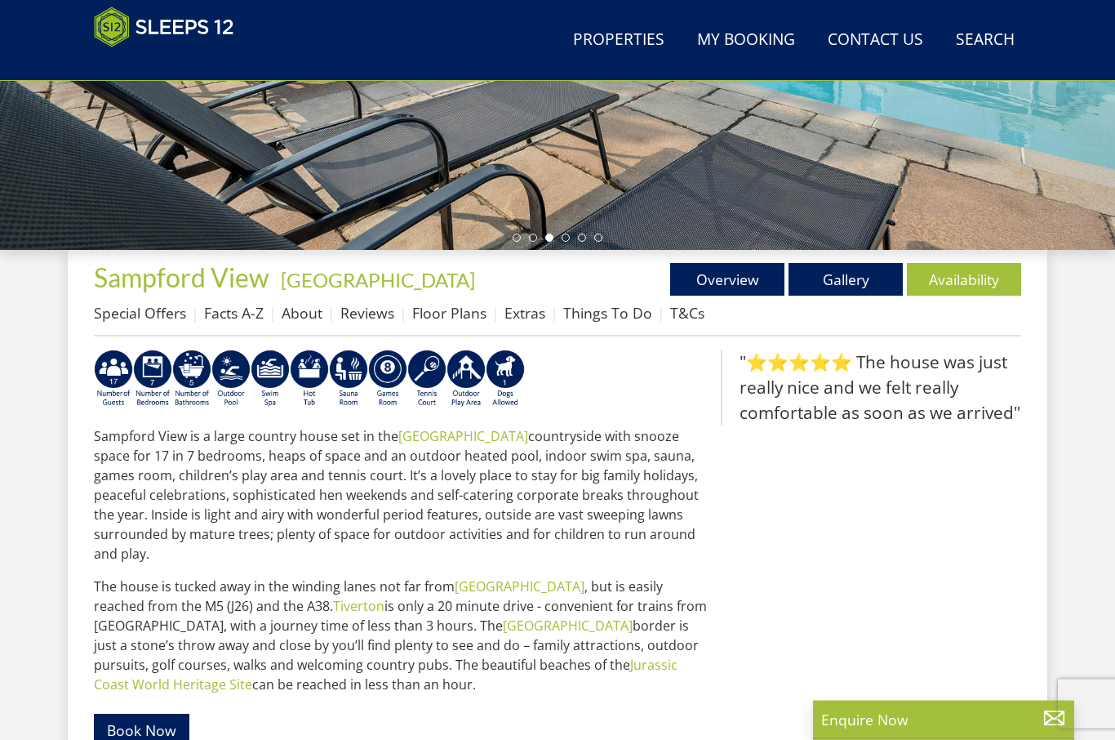
scroll to position [458, 0]
click at [445, 314] on link "Floor Plans" at bounding box center [449, 313] width 74 height 20
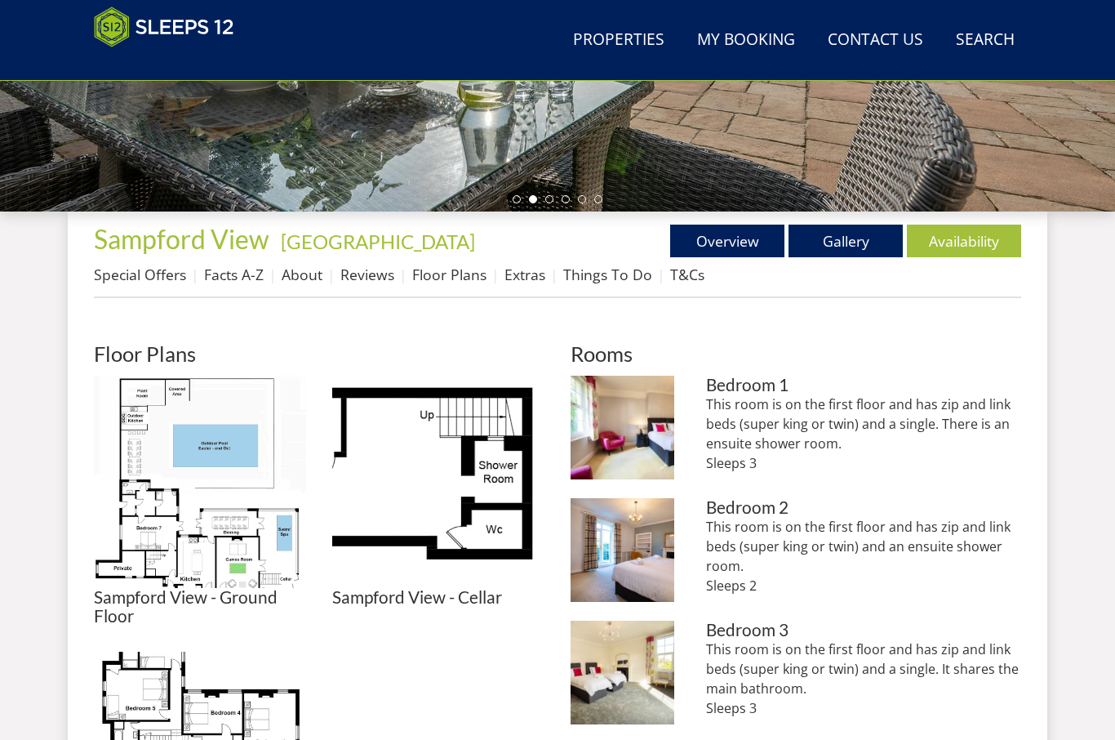
scroll to position [510, 0]
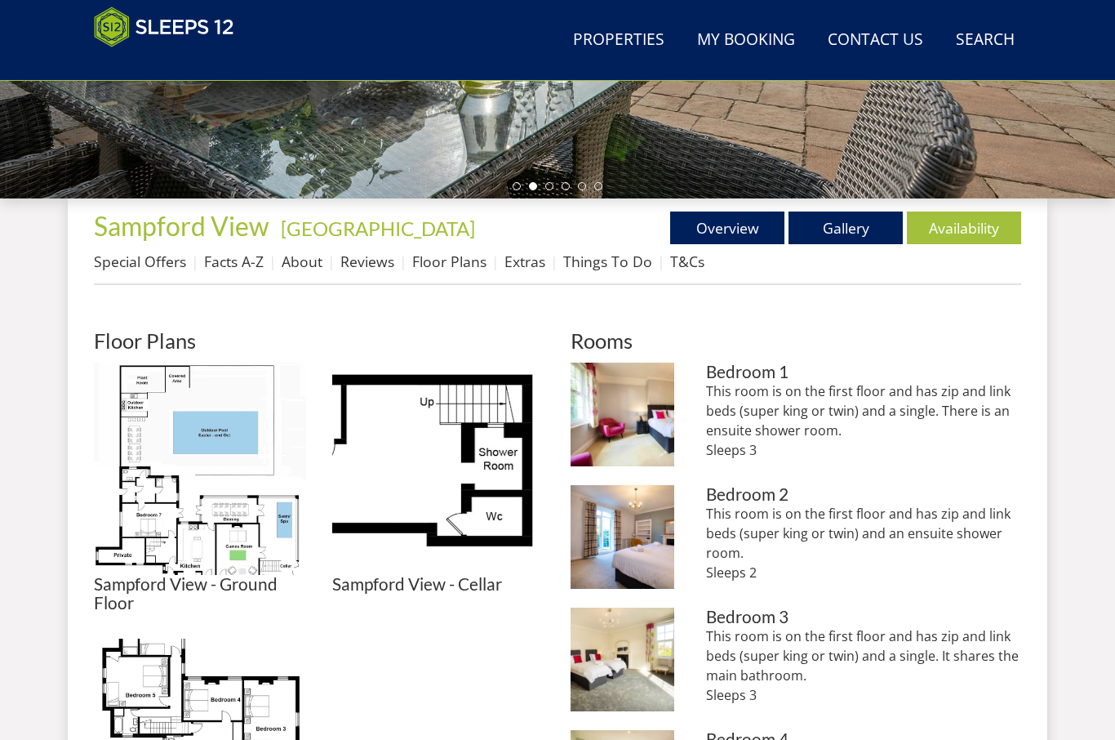
click at [158, 438] on img at bounding box center [200, 469] width 212 height 212
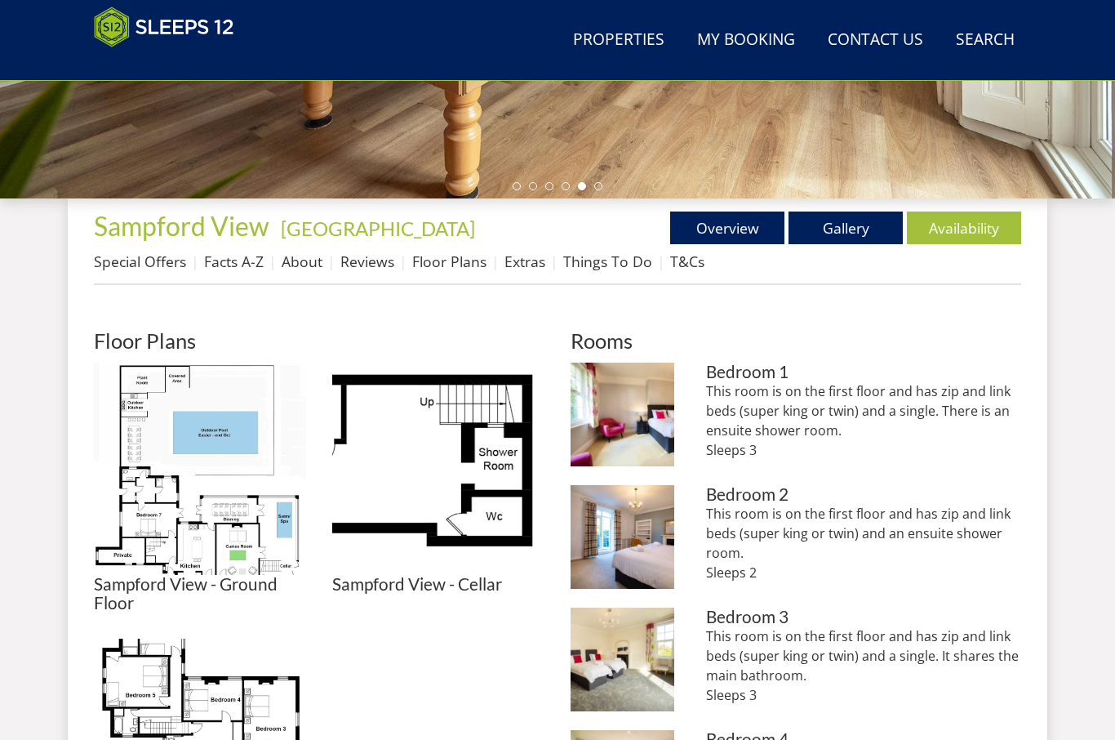
click at [265, 739] on img at bounding box center [200, 745] width 212 height 212
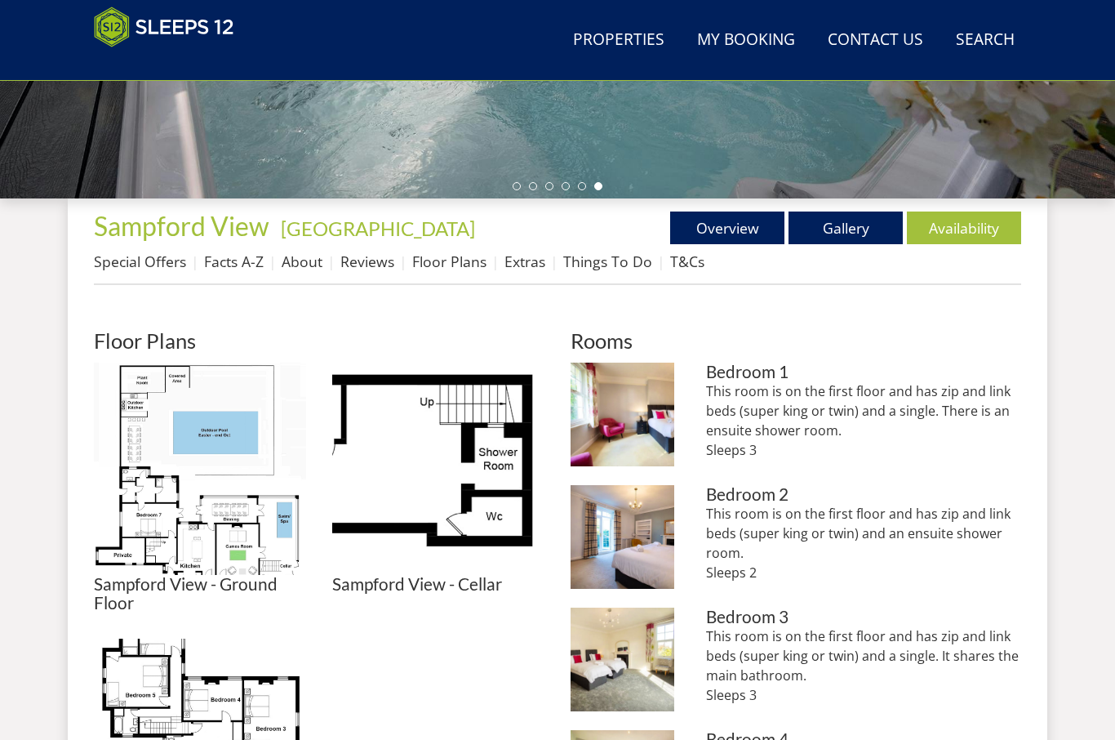
click at [234, 267] on link "Facts A-Z" at bounding box center [234, 262] width 60 height 20
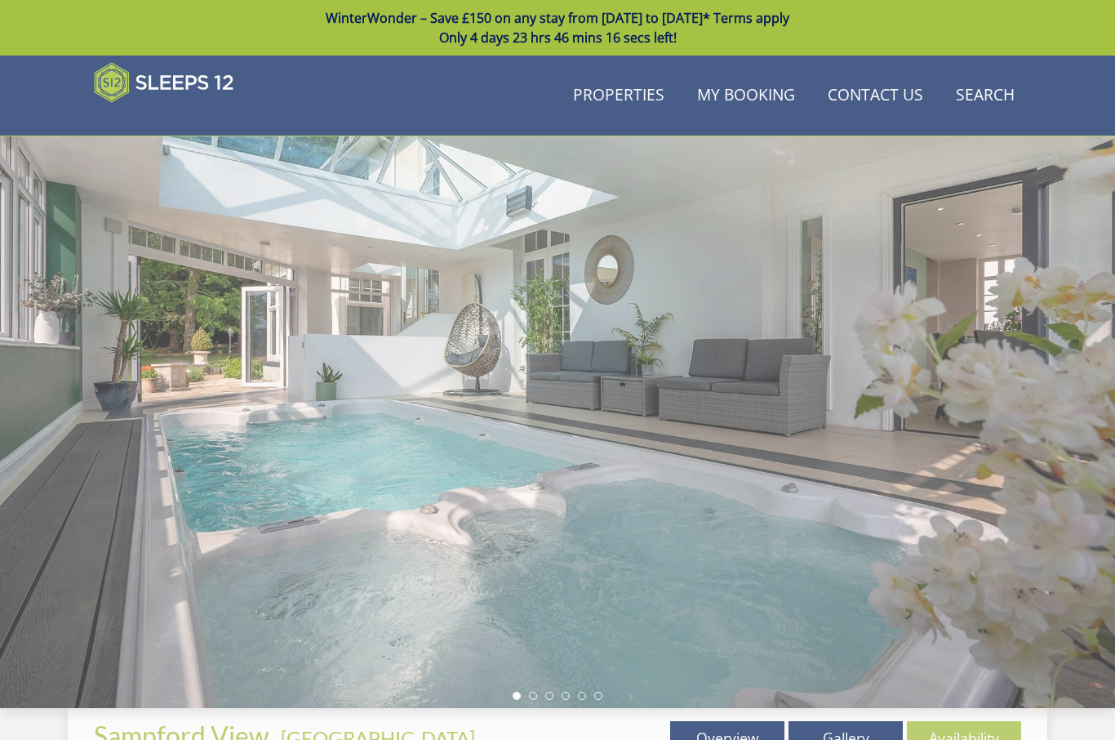
scroll to position [510, 0]
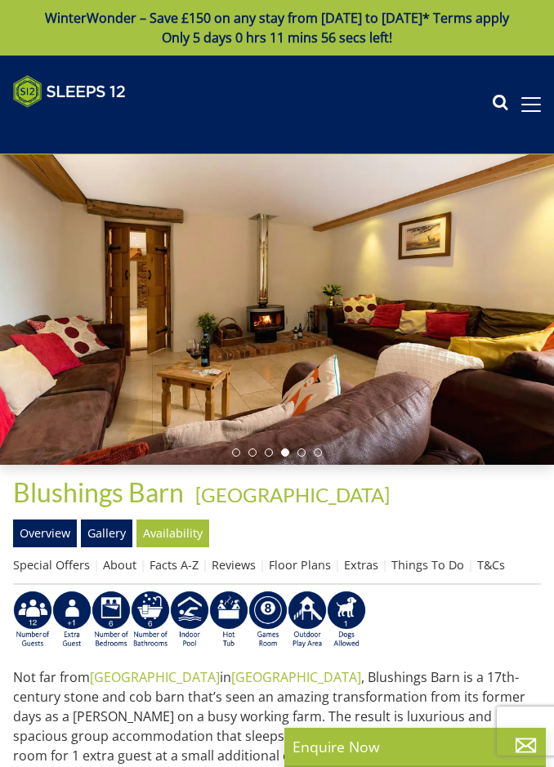
click at [300, 572] on link "Floor Plans" at bounding box center [300, 565] width 62 height 16
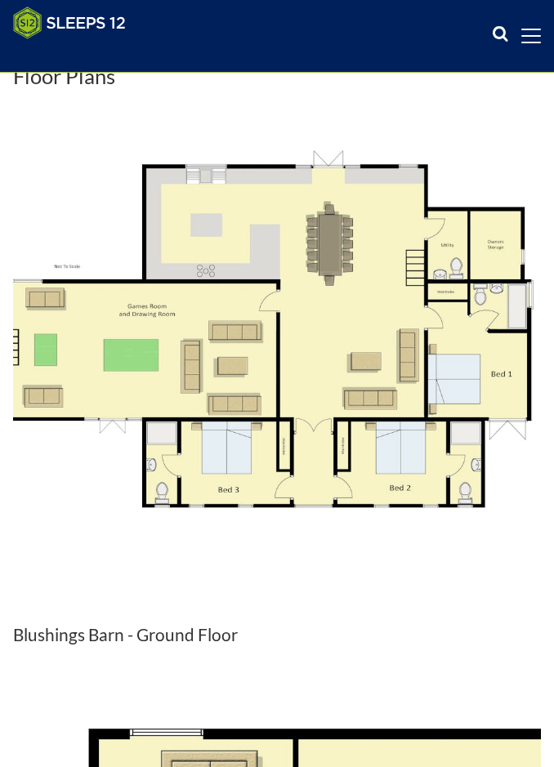
scroll to position [523, 0]
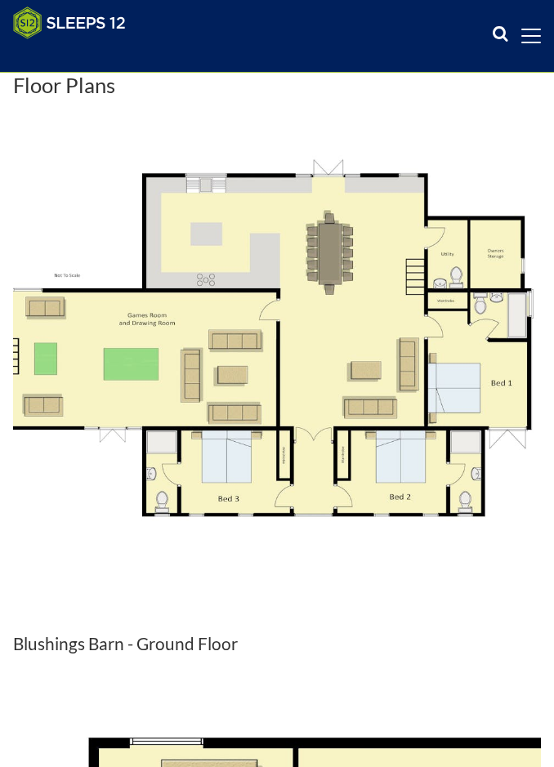
click at [425, 422] on img at bounding box center [277, 371] width 528 height 528
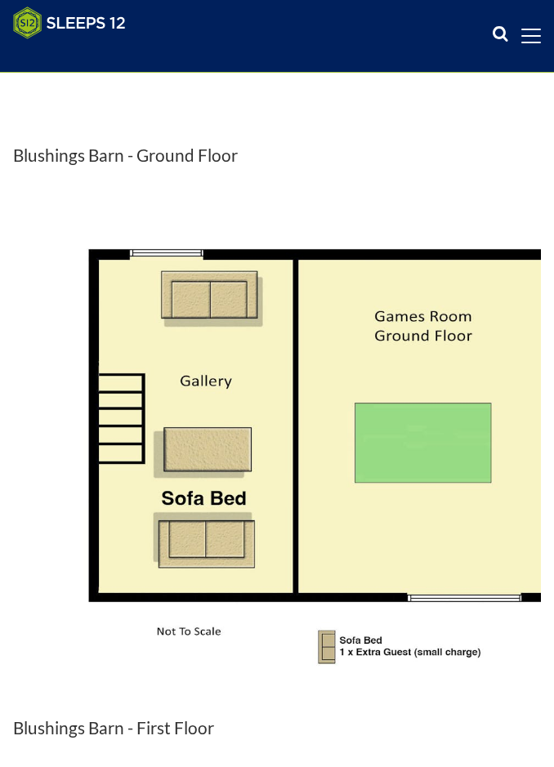
scroll to position [1011, 0]
click at [391, 512] on img at bounding box center [277, 455] width 528 height 528
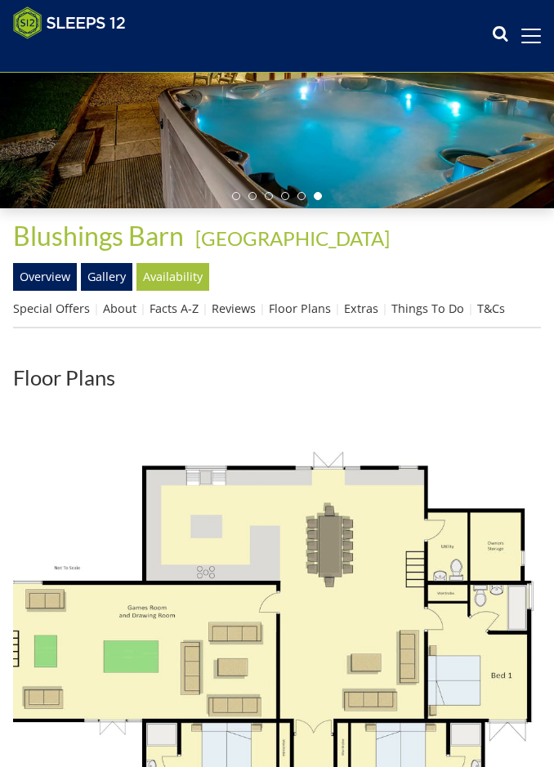
scroll to position [230, 0]
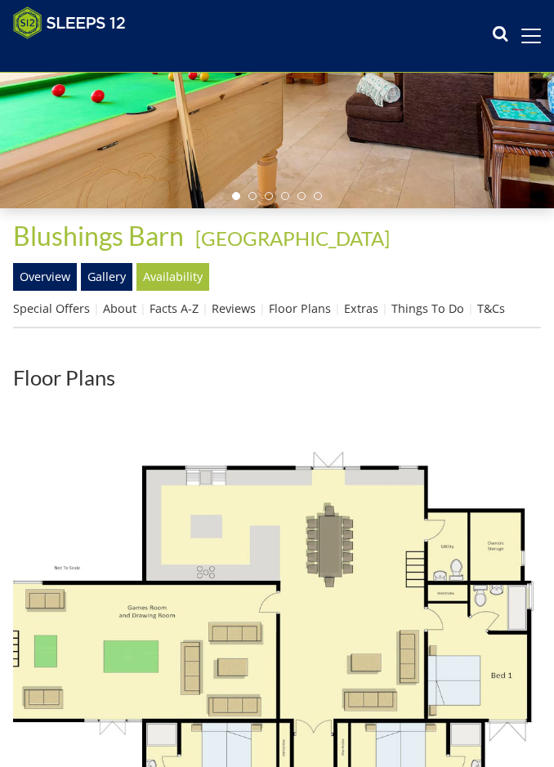
click at [298, 316] on link "Floor Plans" at bounding box center [300, 309] width 62 height 16
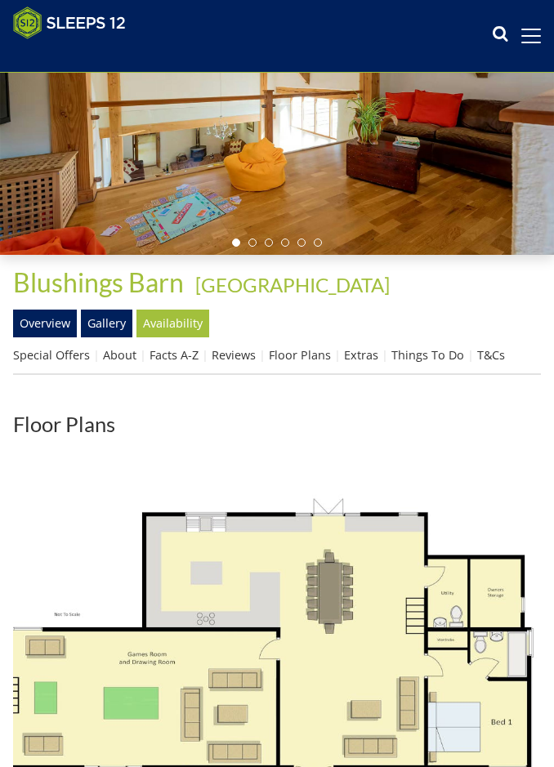
scroll to position [187, 0]
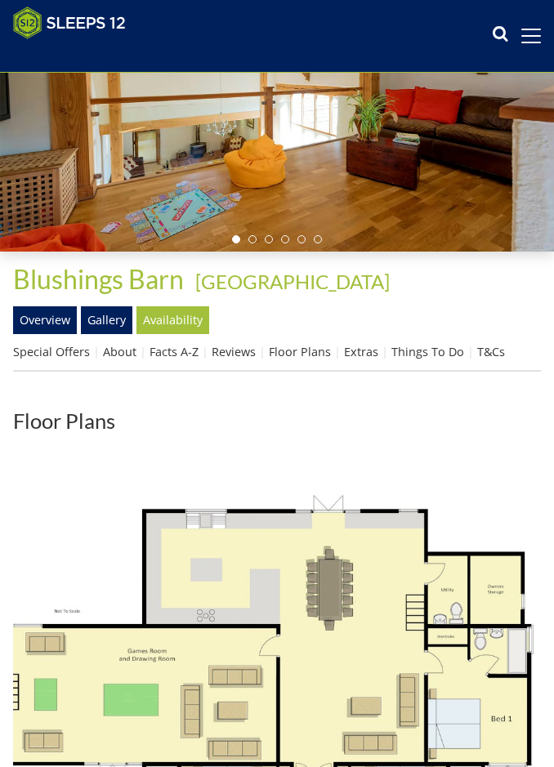
click at [122, 359] on link "About" at bounding box center [119, 352] width 33 height 16
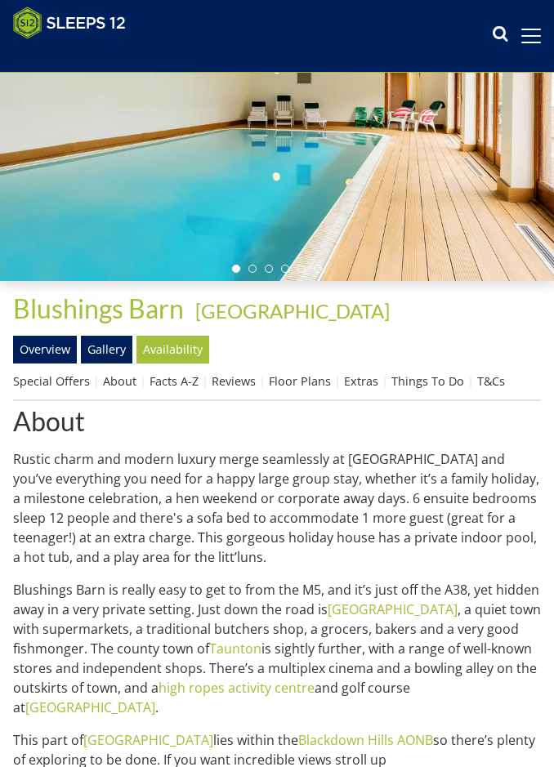
scroll to position [136, 0]
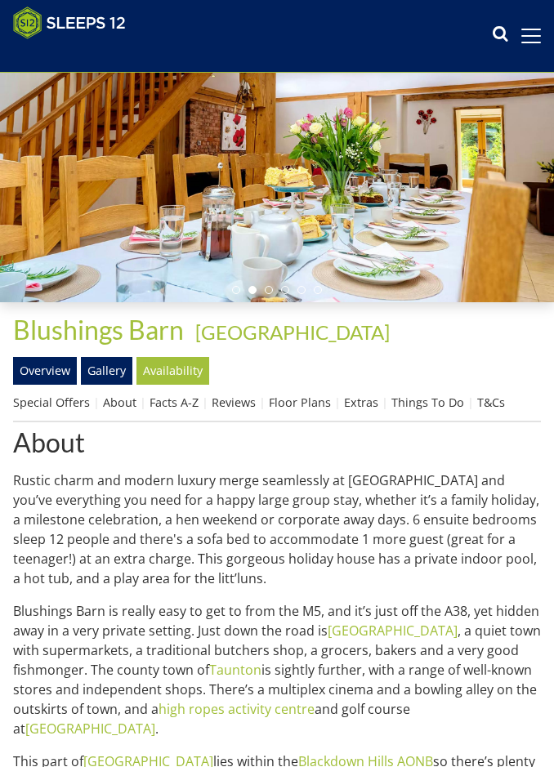
click at [122, 410] on link "About" at bounding box center [119, 402] width 33 height 16
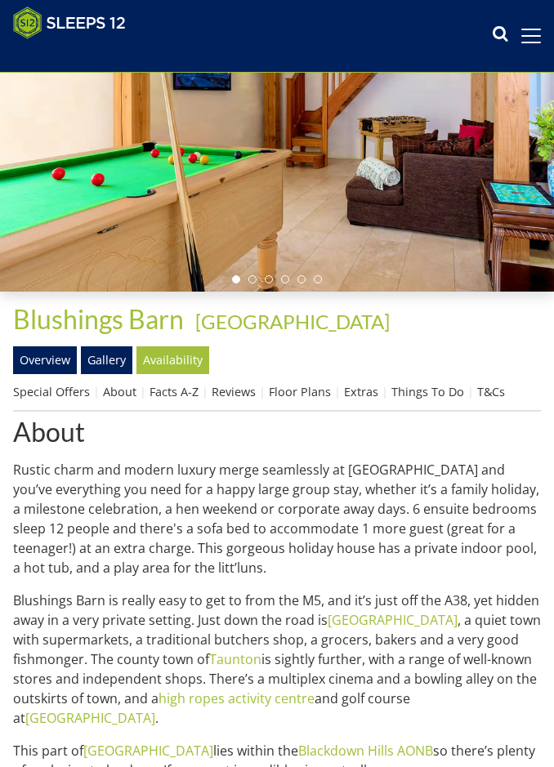
scroll to position [147, 0]
click at [66, 399] on link "Special Offers" at bounding box center [51, 392] width 77 height 16
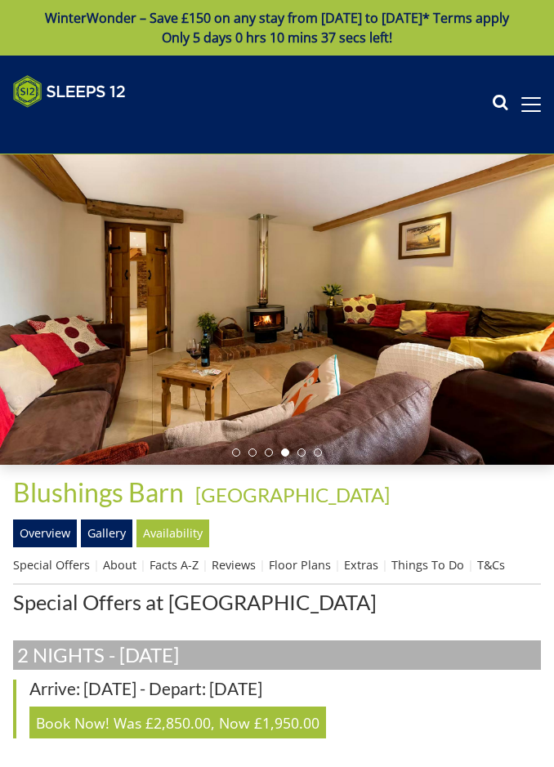
click at [179, 572] on link "Facts A-Z" at bounding box center [173, 565] width 49 height 16
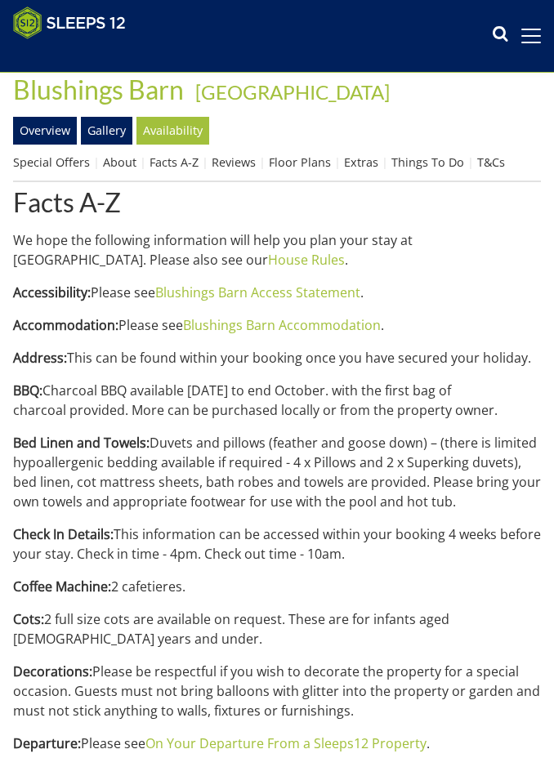
scroll to position [376, 0]
click at [353, 334] on link "Blushings Barn Accommodation" at bounding box center [282, 325] width 198 height 18
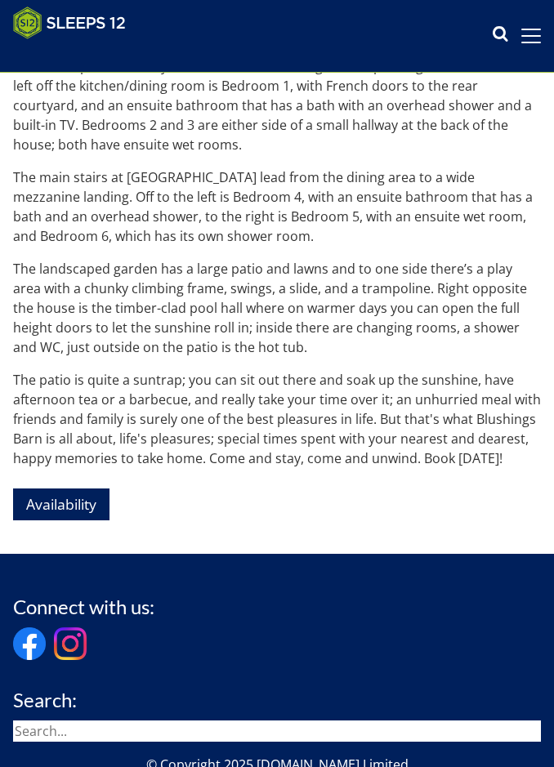
scroll to position [888, 0]
click at [60, 520] on link "Availability" at bounding box center [61, 504] width 96 height 32
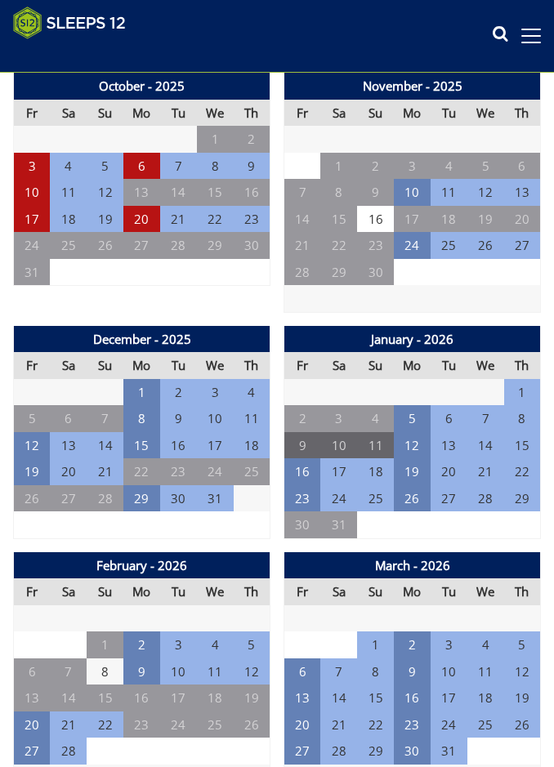
scroll to position [492, 0]
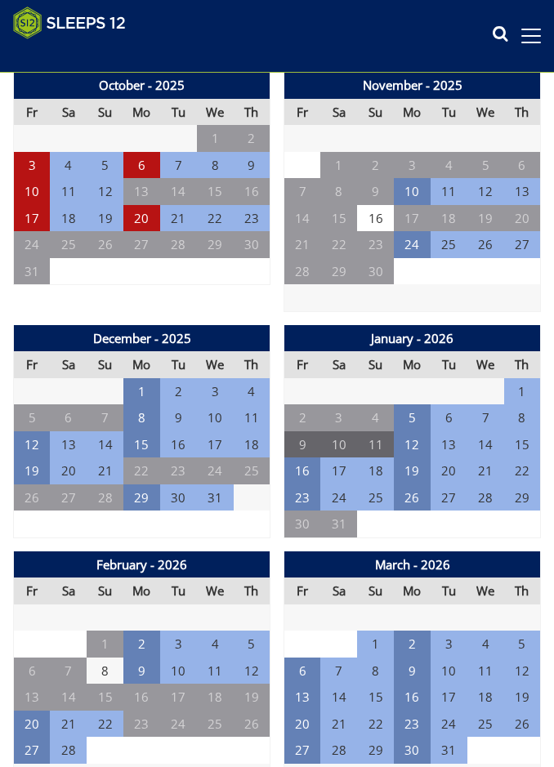
click at [299, 511] on td "23" at bounding box center [302, 497] width 37 height 27
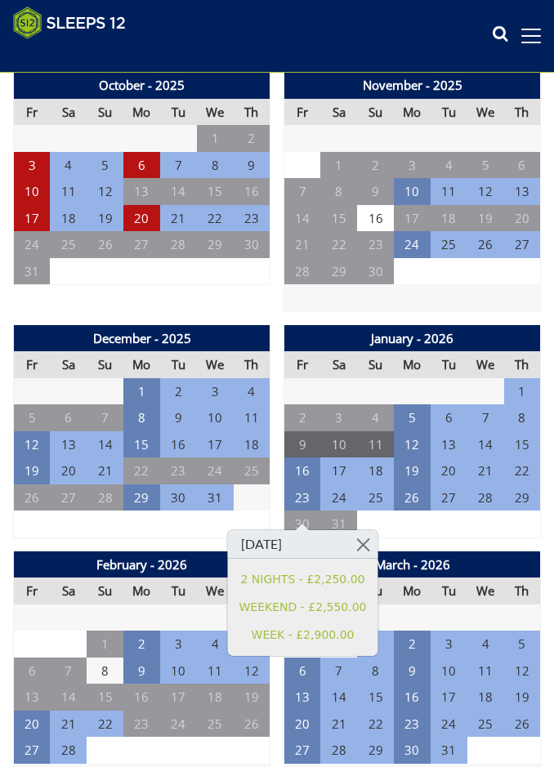
click at [256, 608] on link "WEEKEND - £2,550.00" at bounding box center [302, 607] width 127 height 17
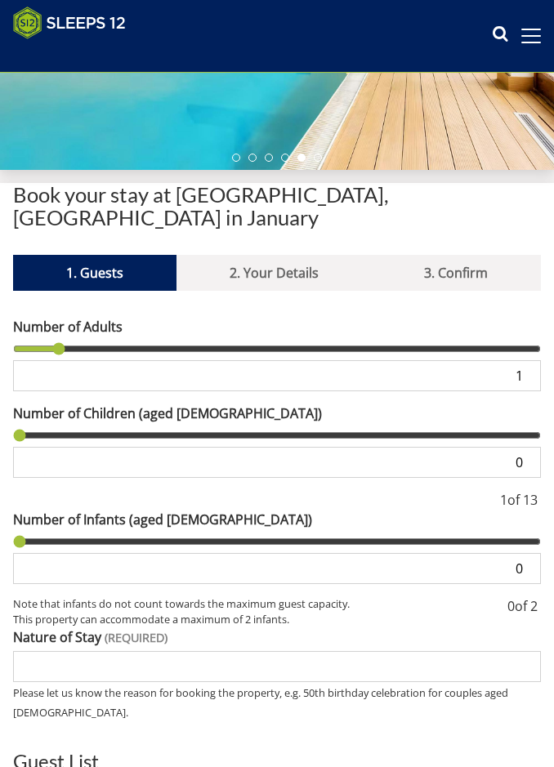
scroll to position [279, 0]
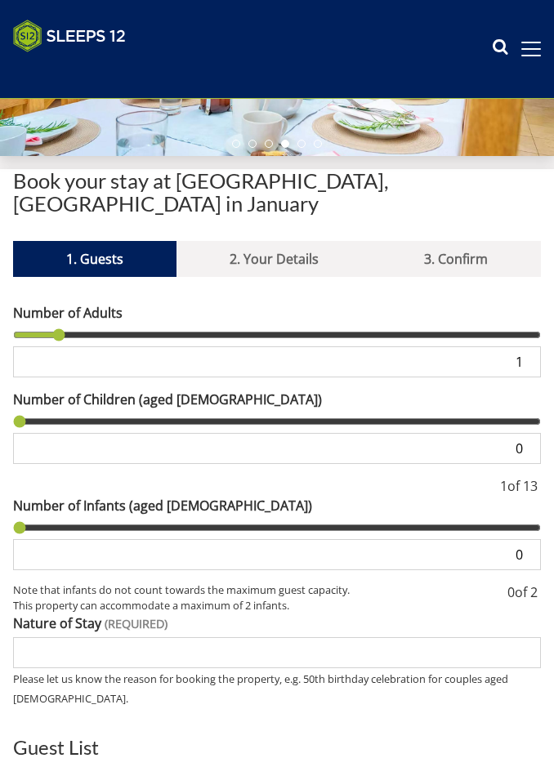
scroll to position [30, 0]
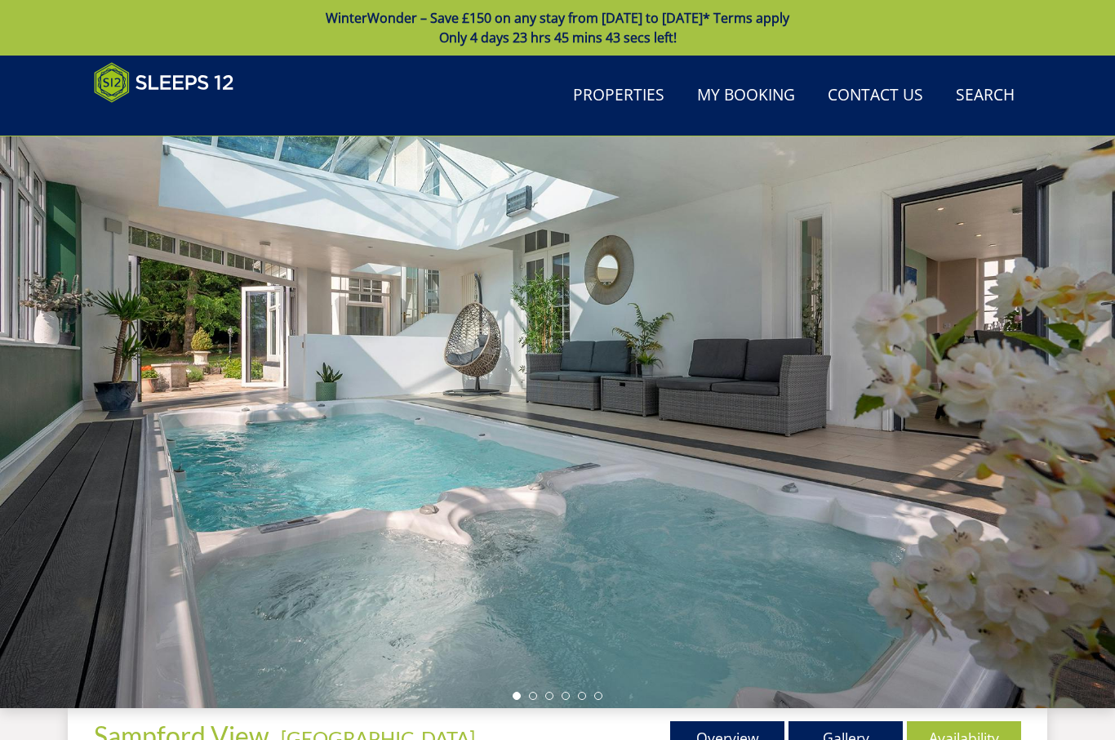
scroll to position [510, 0]
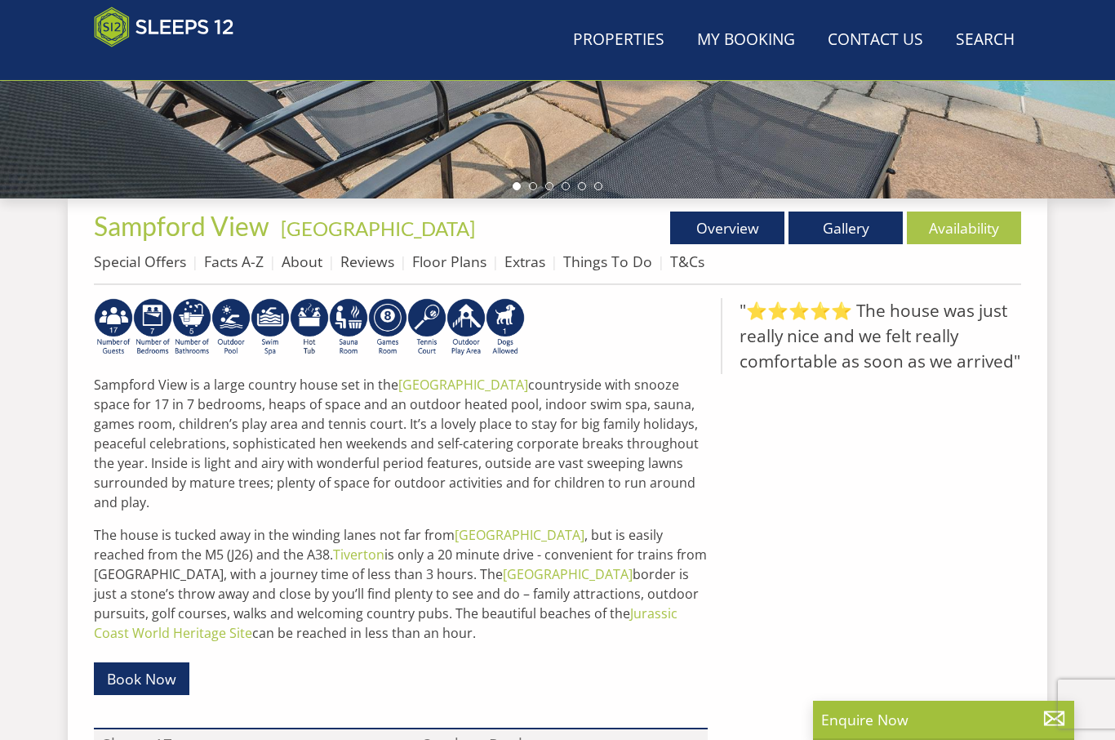
scroll to position [458, 0]
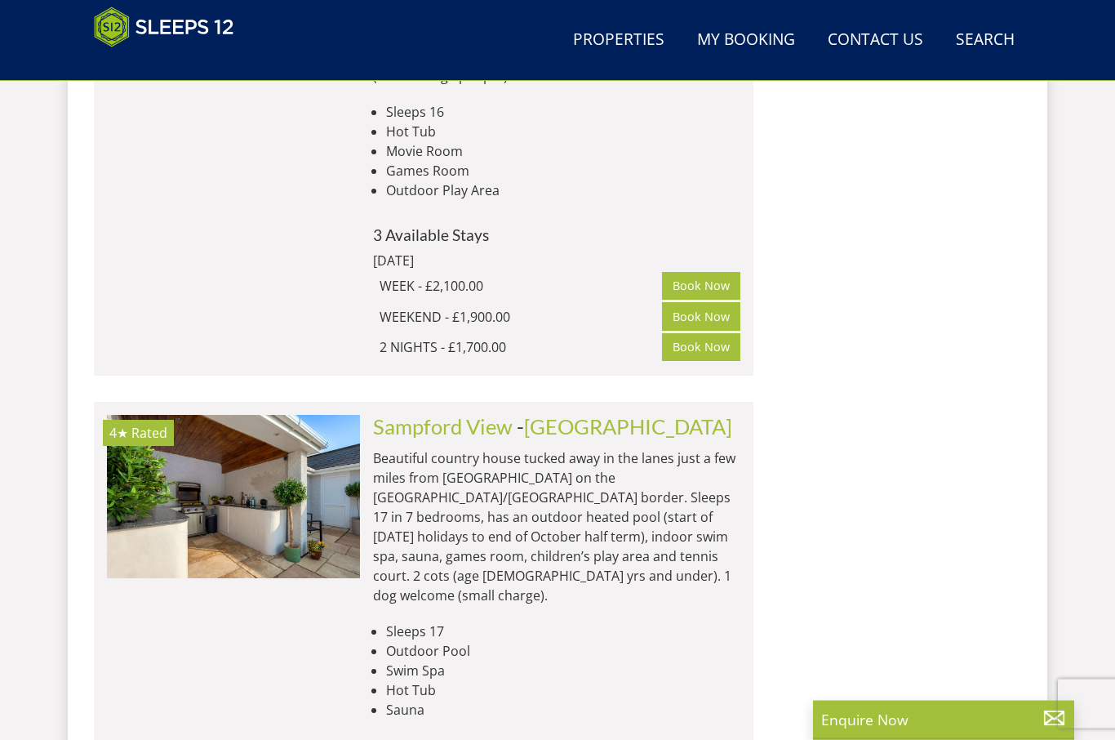
scroll to position [9595, 0]
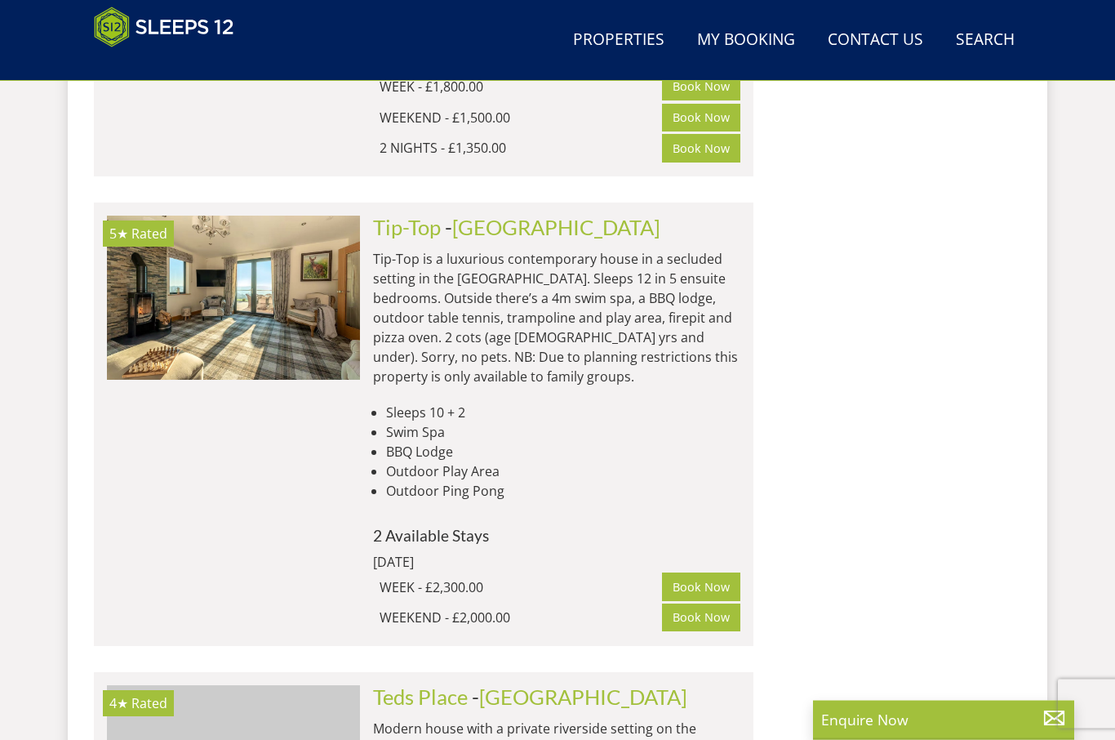
scroll to position [2361, 0]
click at [208, 362] on div "5★ Rated Tip-Top Check Availability More Info" at bounding box center [233, 424] width 253 height 417
click at [197, 318] on div "5★ Rated Tip-Top Check Availability More Info" at bounding box center [233, 424] width 253 height 417
click at [173, 260] on img at bounding box center [233, 297] width 253 height 163
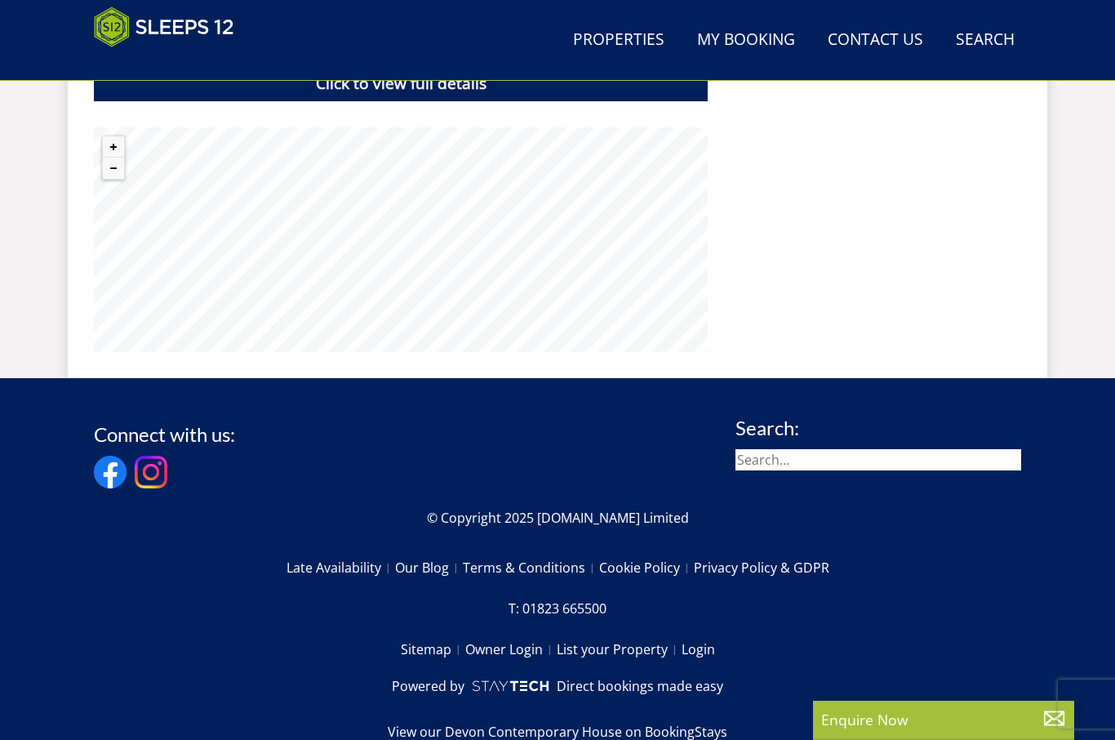
scroll to position [2503, 0]
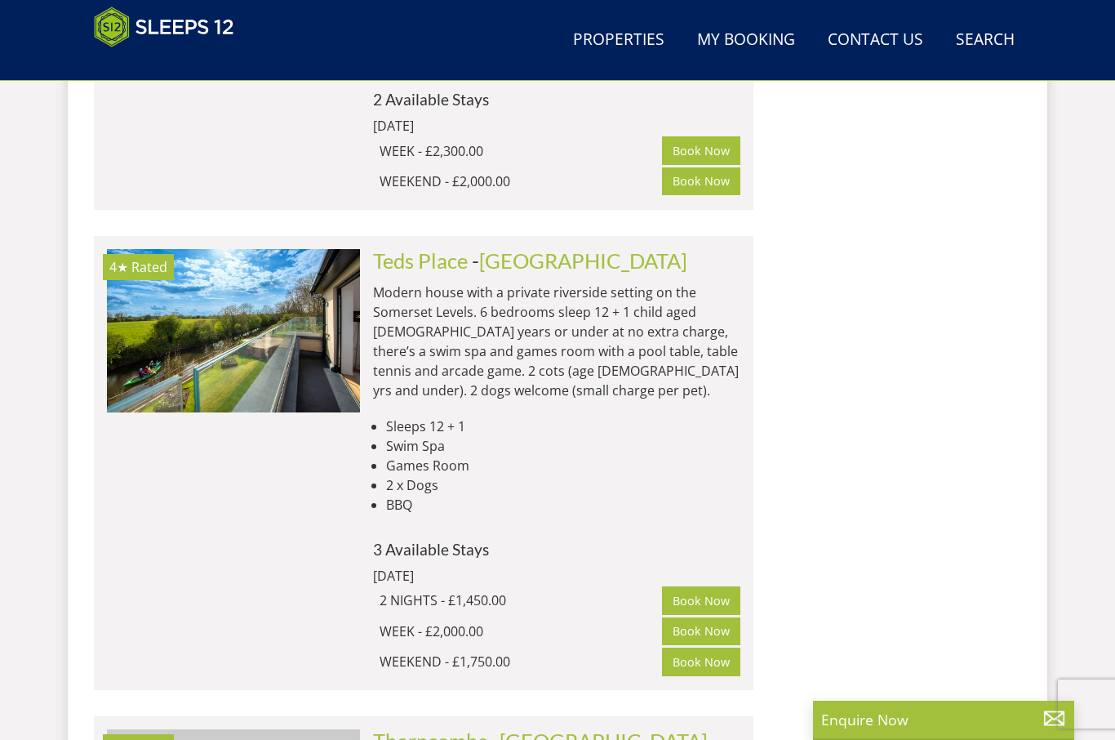
click at [390, 248] on link "Teds Place" at bounding box center [420, 260] width 95 height 24
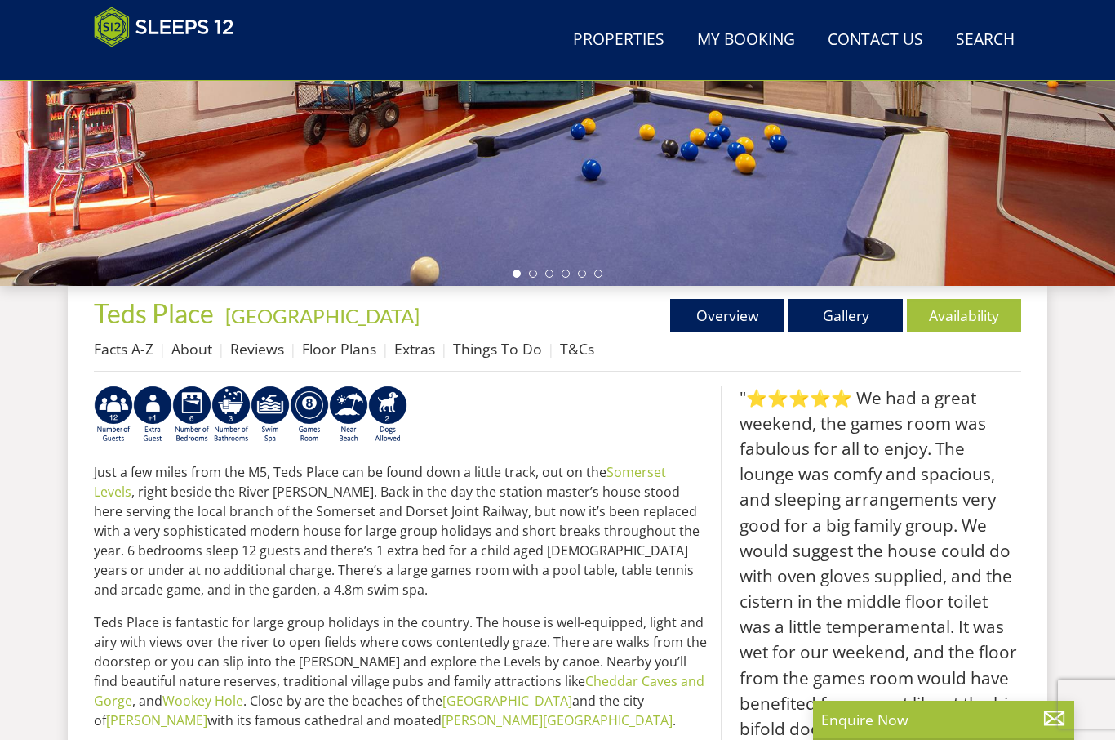
click at [834, 316] on link "Gallery" at bounding box center [846, 315] width 114 height 33
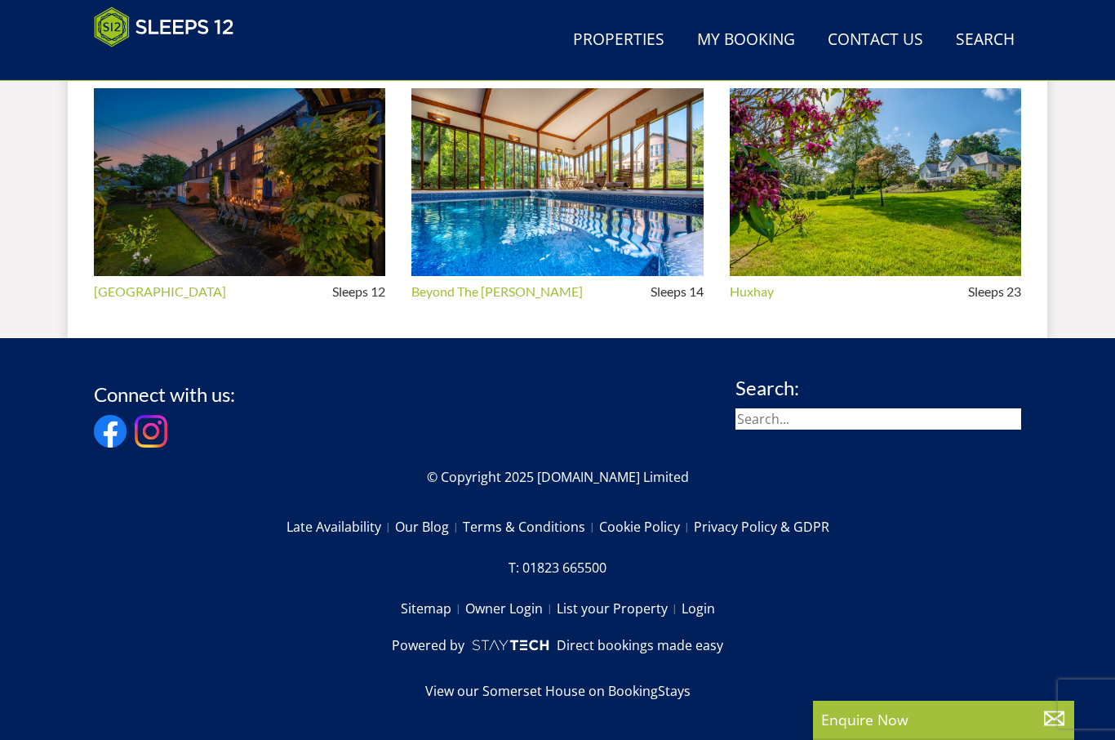
scroll to position [422, 0]
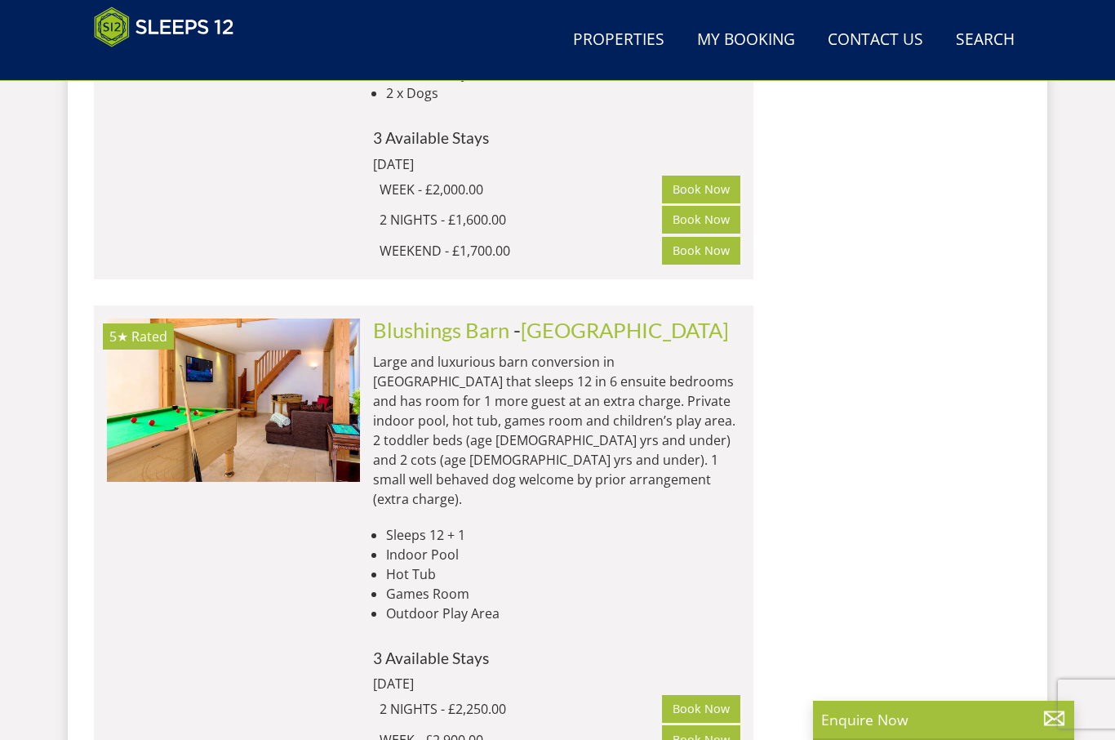
scroll to position [3733, 0]
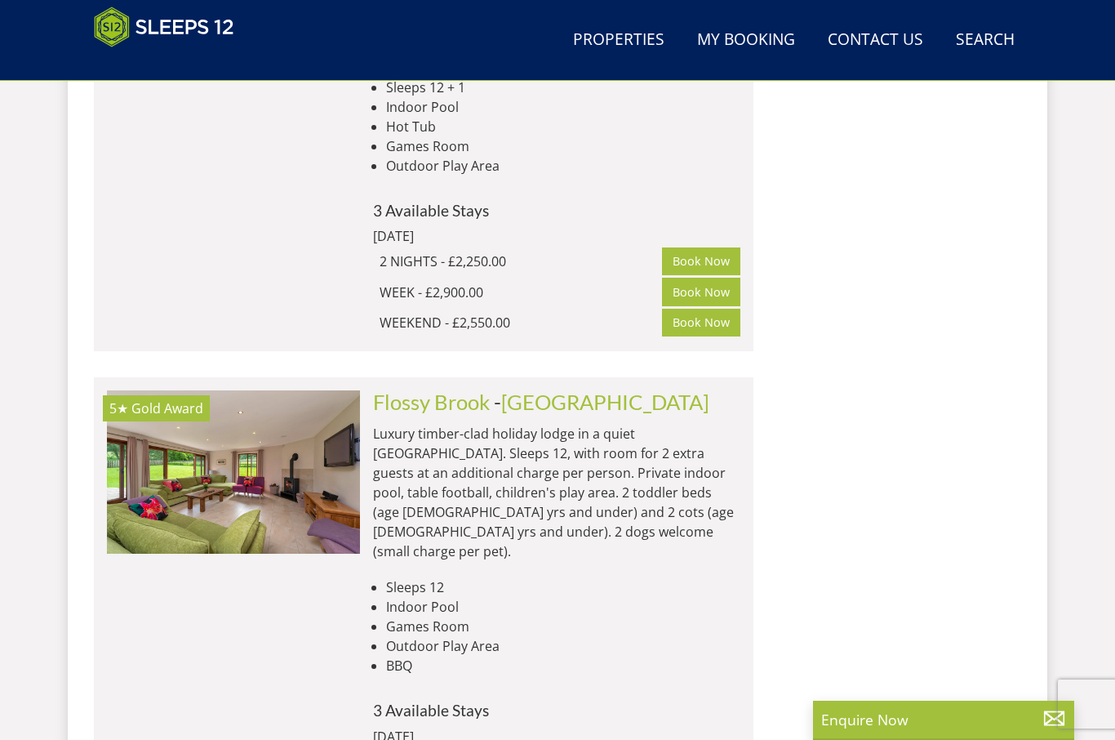
click at [392, 390] on link "Flossy Brook" at bounding box center [431, 402] width 117 height 24
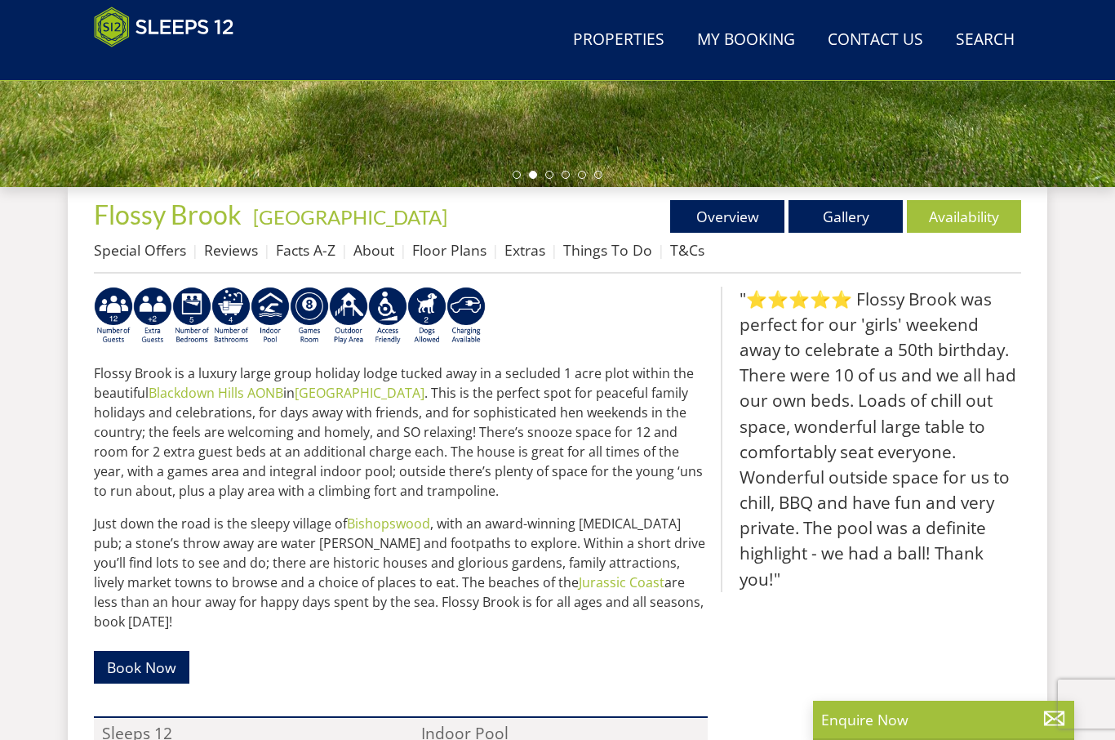
click at [841, 228] on link "Gallery" at bounding box center [846, 216] width 114 height 33
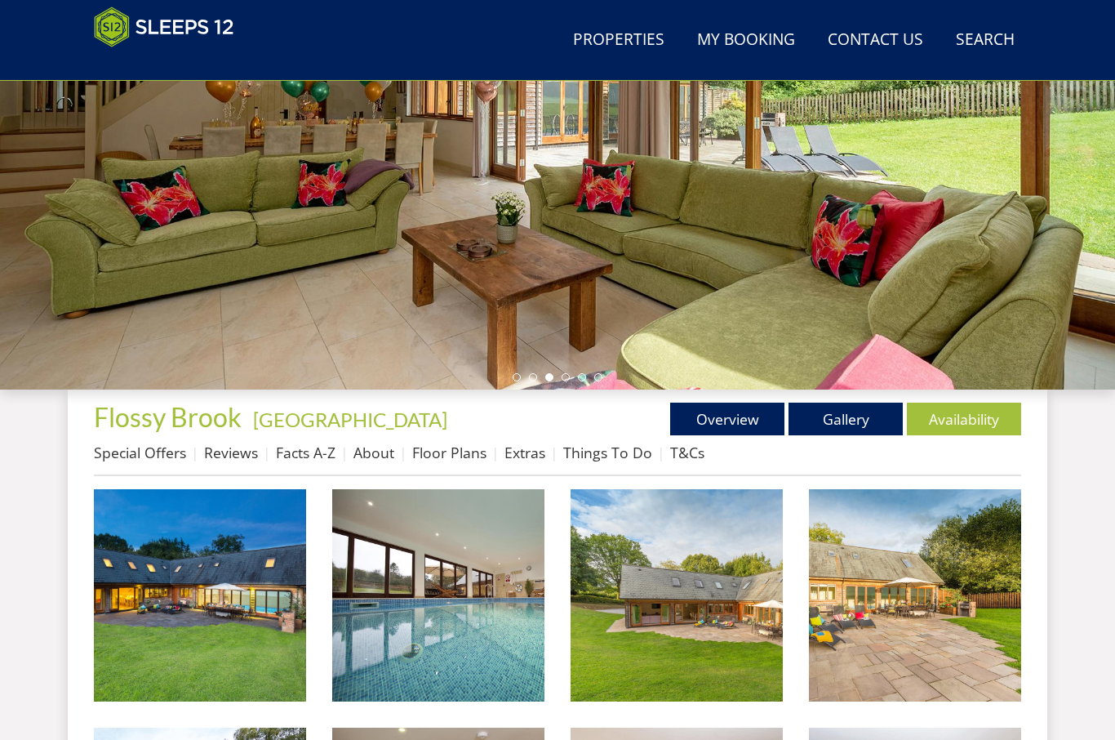
scroll to position [318, 0]
click at [289, 453] on link "Facts A-Z" at bounding box center [306, 453] width 60 height 20
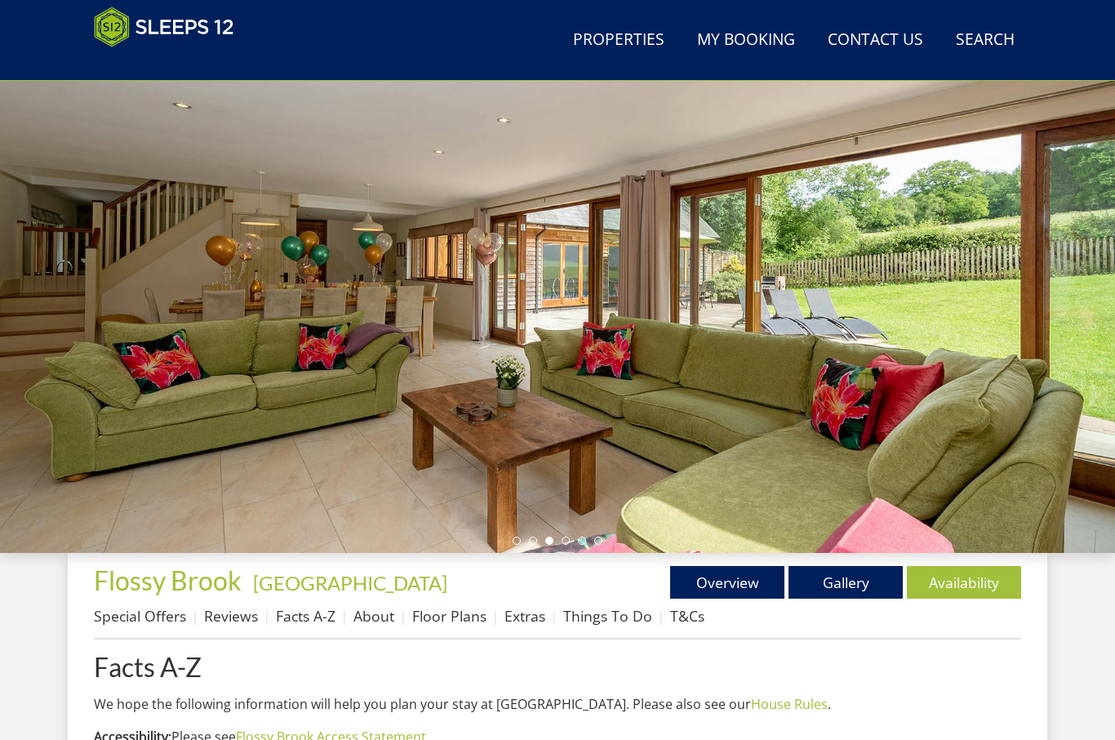
scroll to position [154, 0]
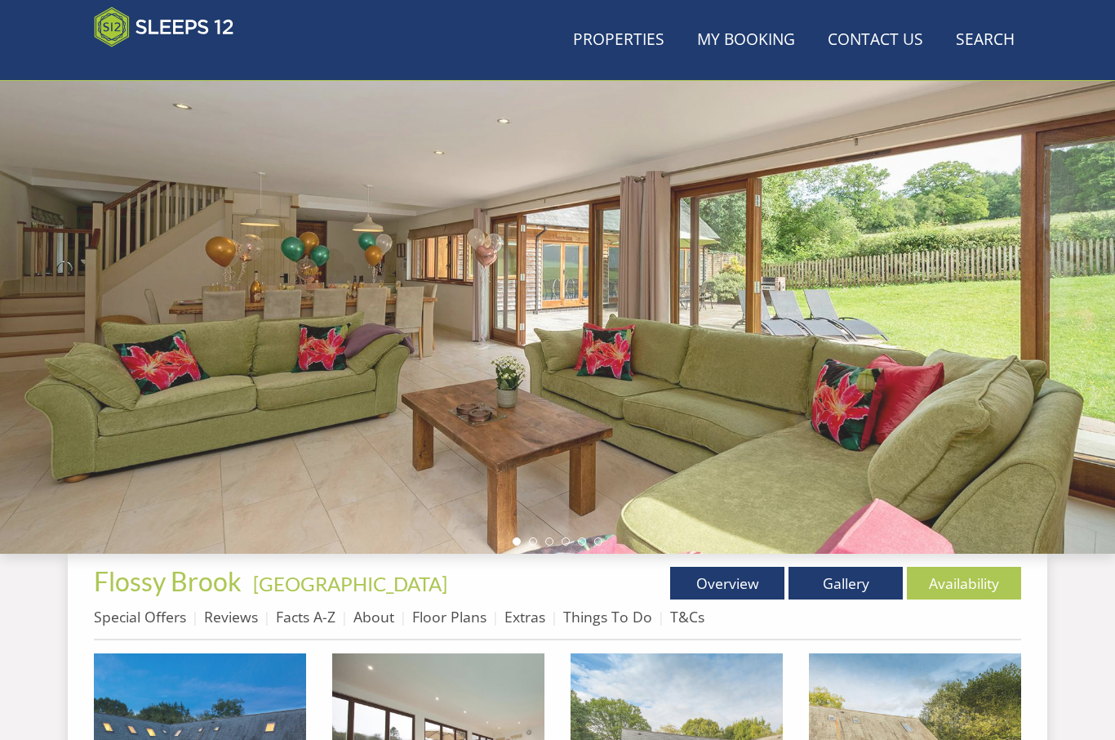
scroll to position [318, 0]
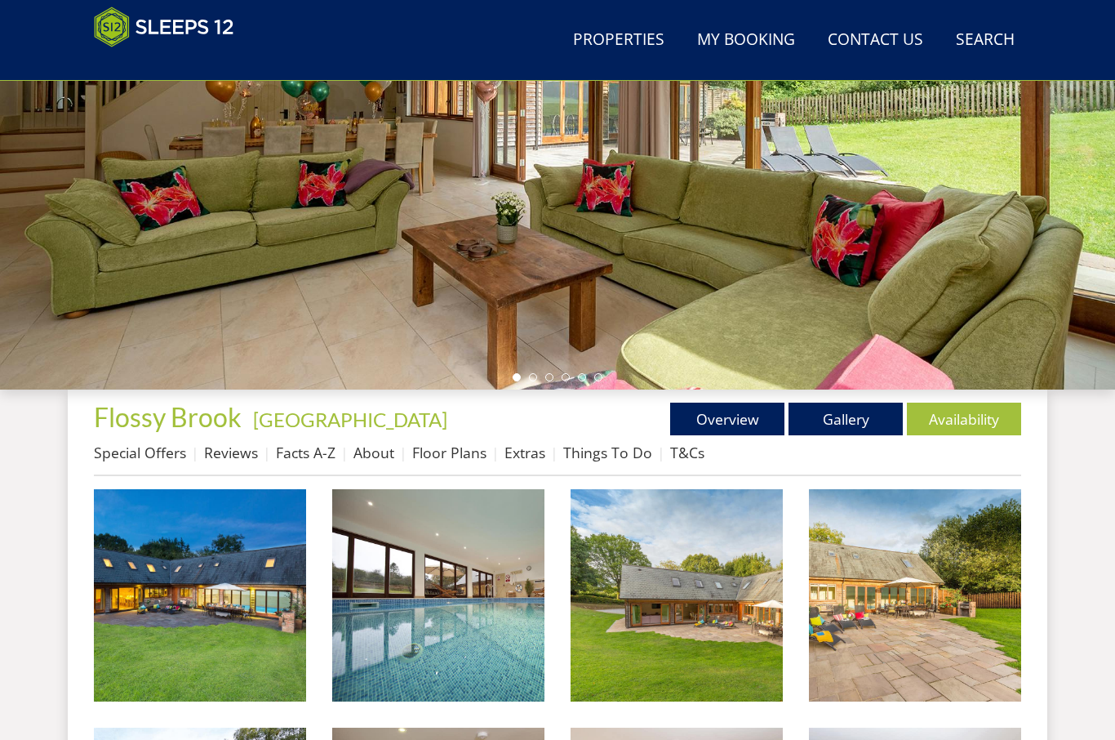
scroll to position [521, 0]
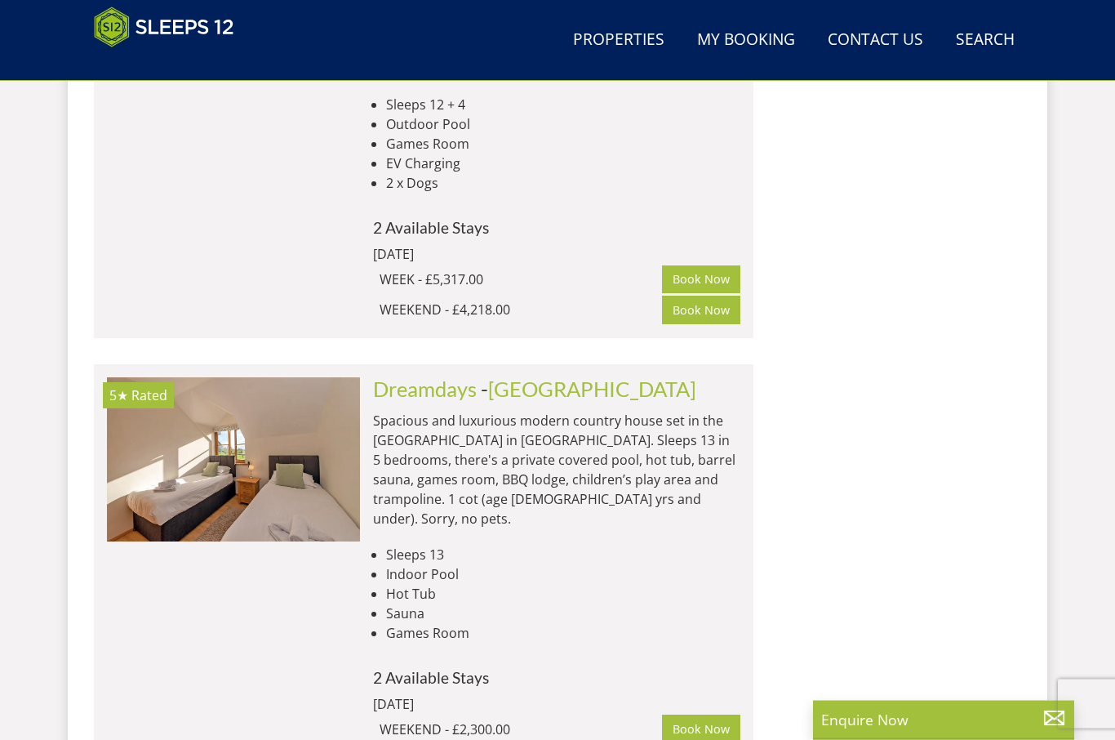
scroll to position [5140, 0]
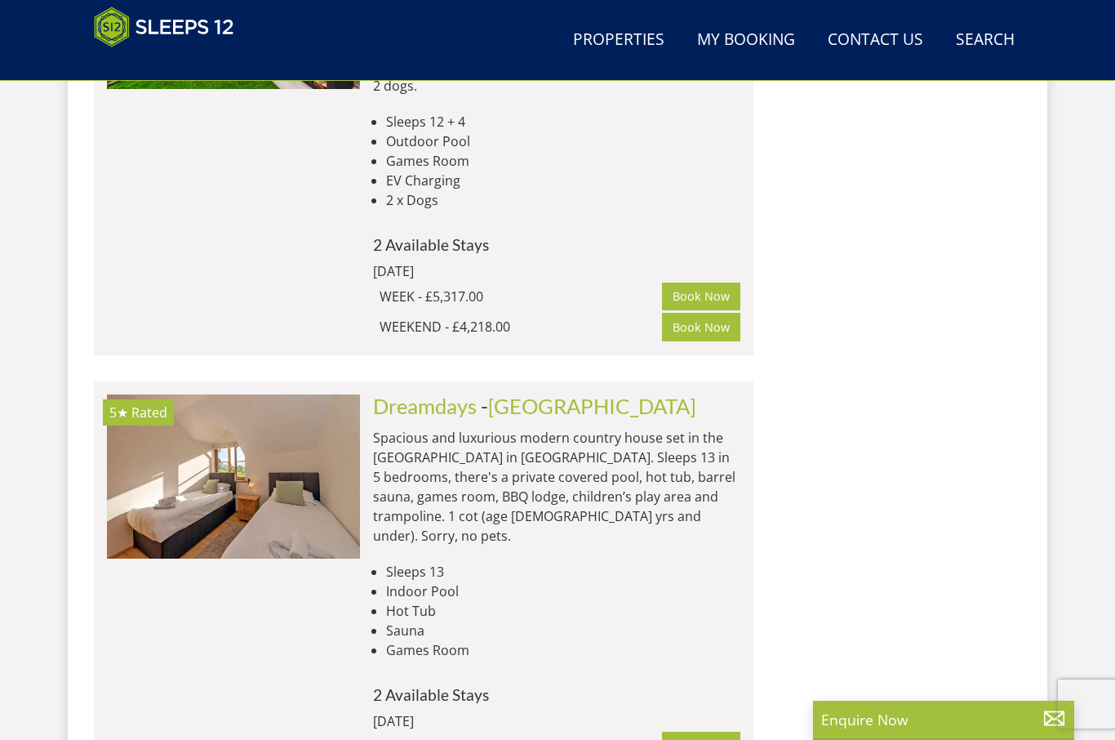
click at [390, 394] on link "Dreamdays" at bounding box center [425, 406] width 104 height 24
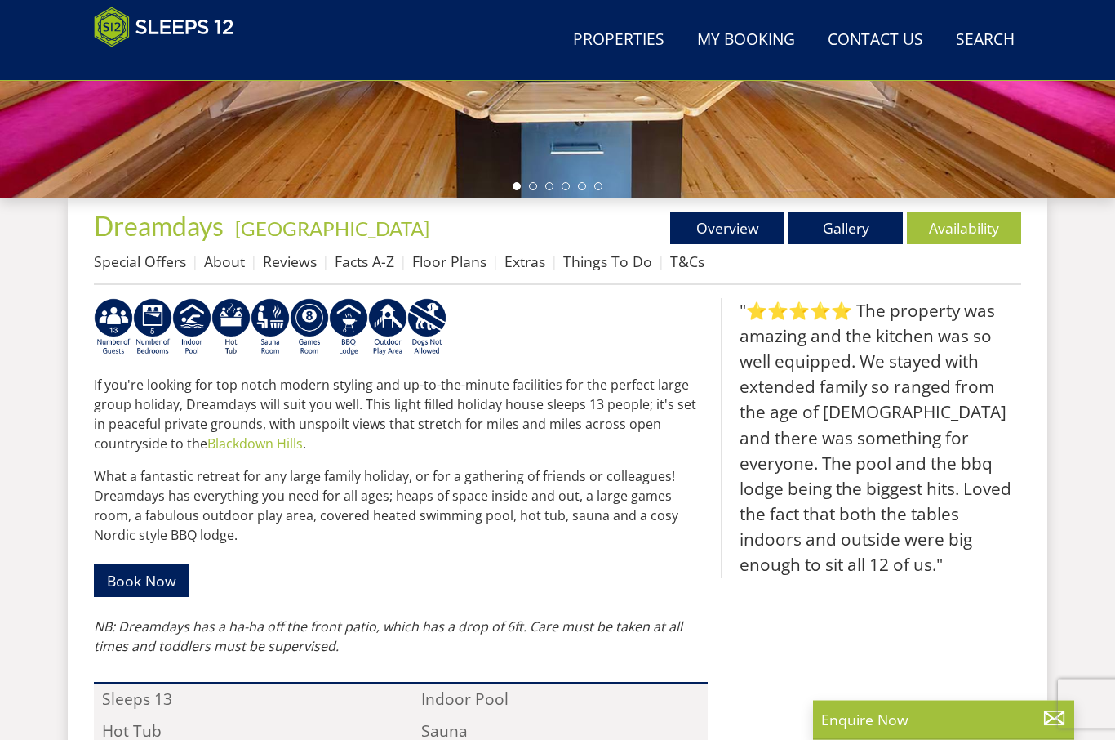
scroll to position [510, 0]
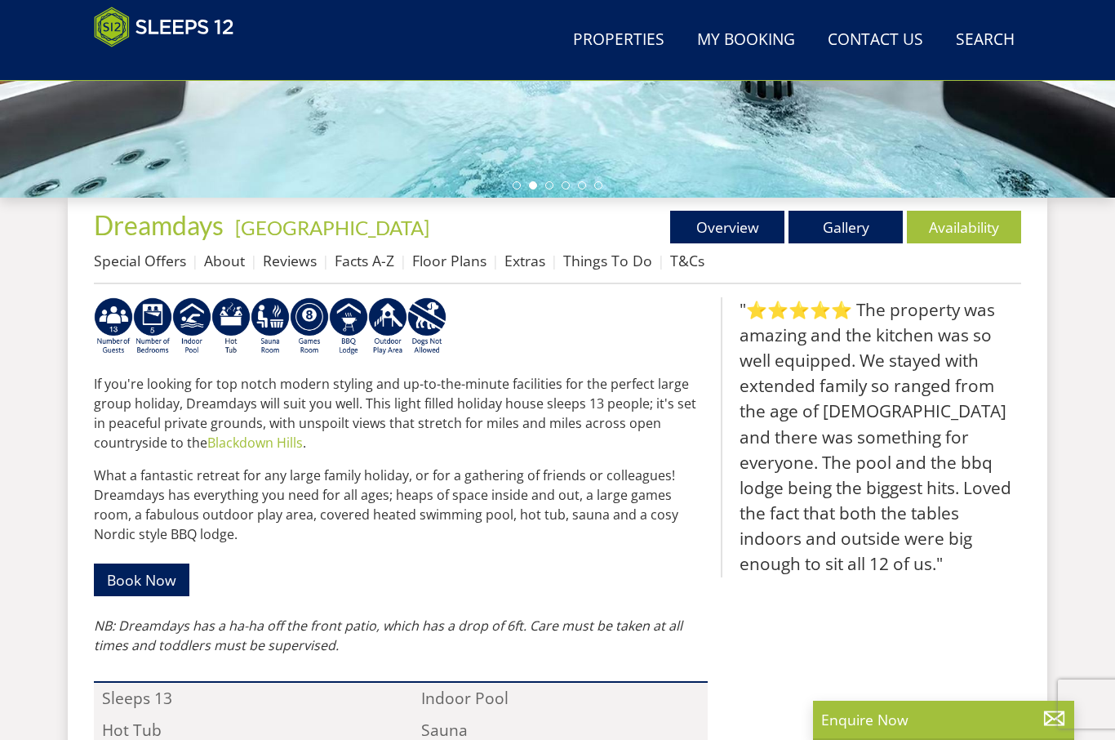
click at [937, 234] on link "Availability" at bounding box center [964, 227] width 114 height 33
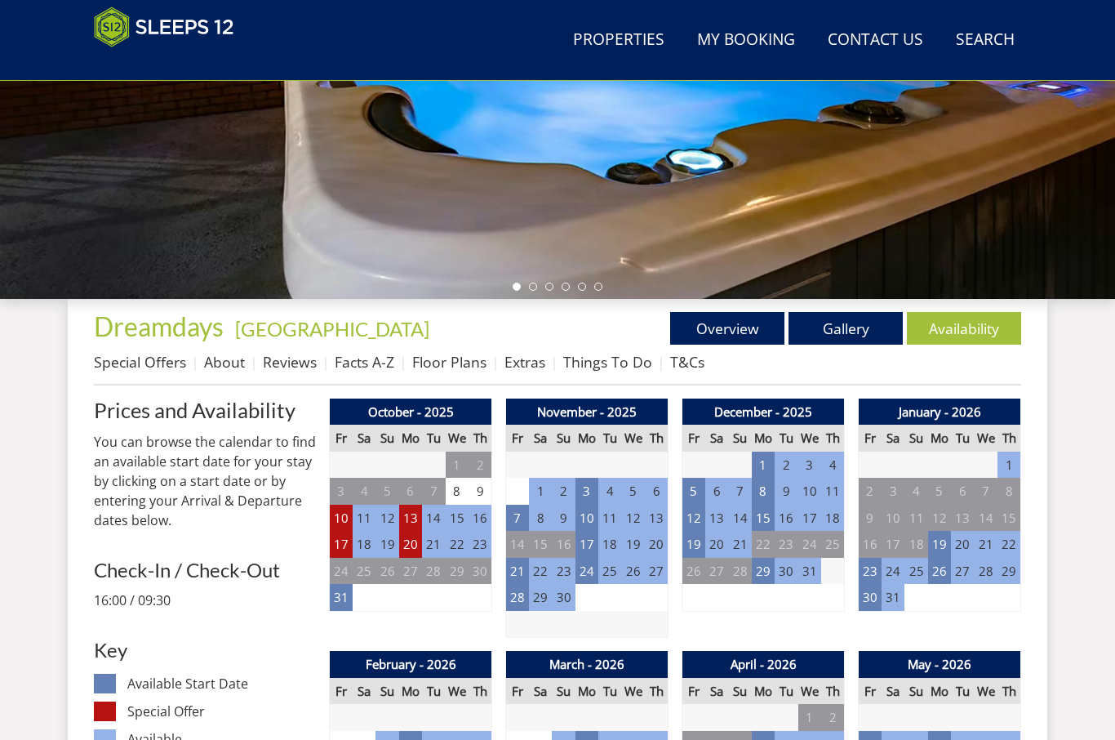
scroll to position [409, 0]
click at [870, 574] on td "23" at bounding box center [870, 571] width 23 height 27
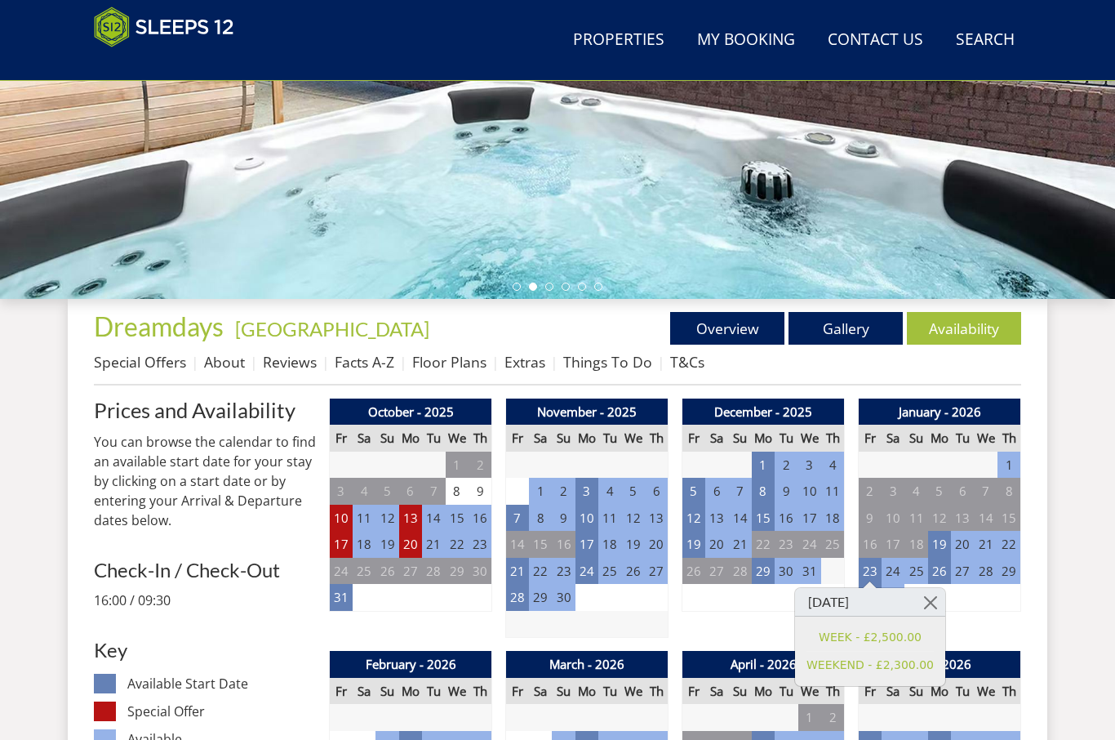
click at [360, 360] on link "Facts A-Z" at bounding box center [365, 362] width 60 height 20
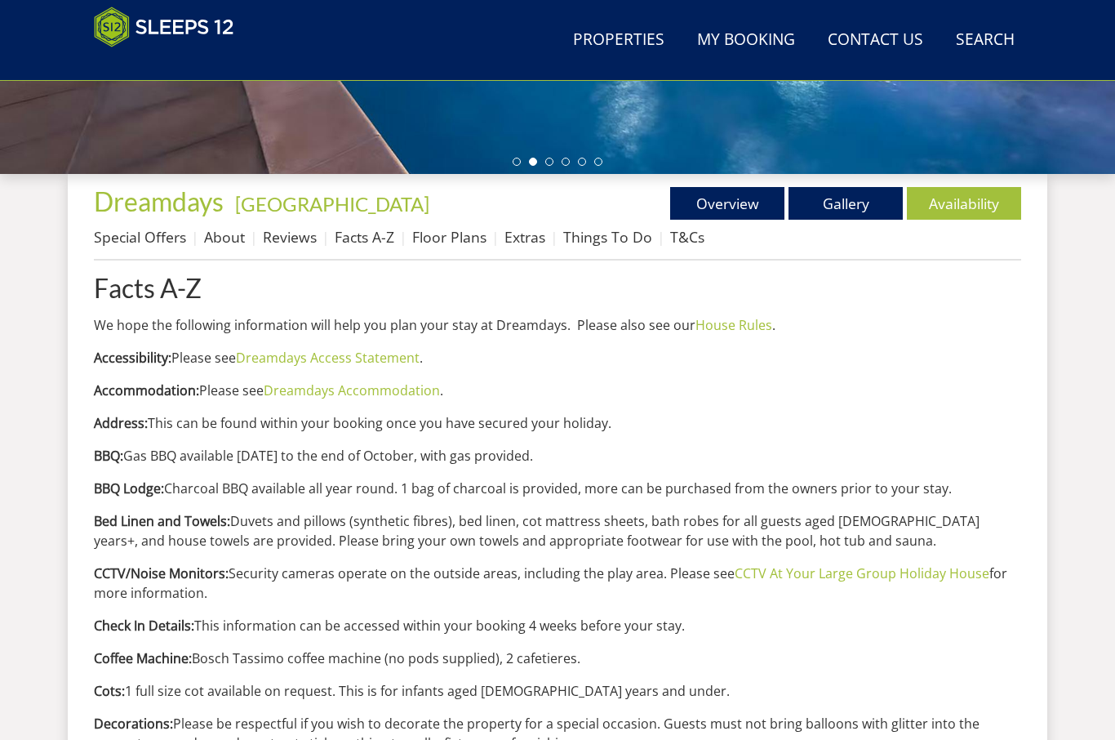
scroll to position [532, 0]
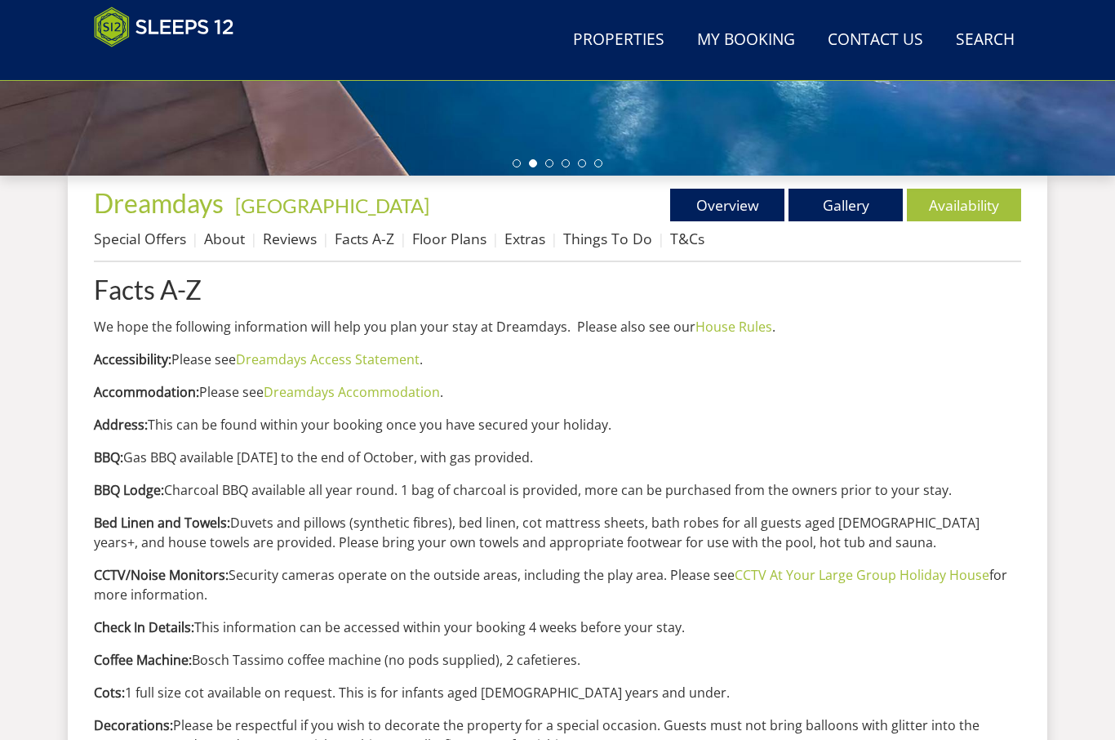
click at [857, 195] on link "Gallery" at bounding box center [846, 205] width 114 height 33
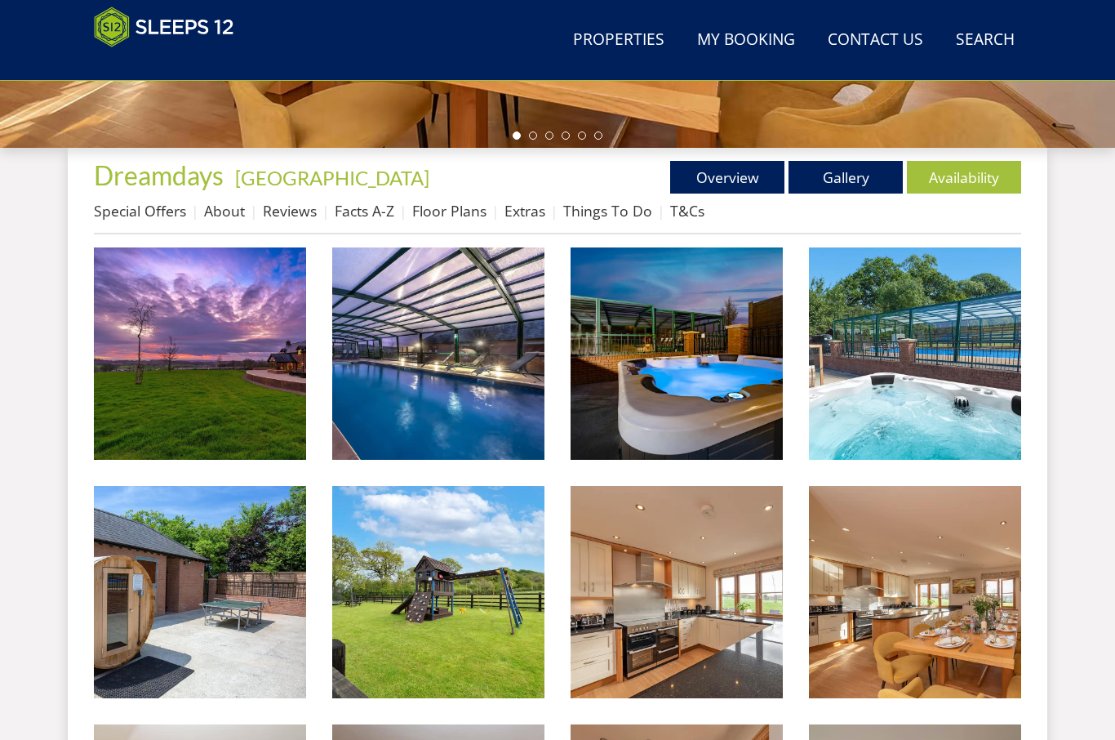
scroll to position [560, 0]
click at [468, 343] on img at bounding box center [438, 353] width 212 height 212
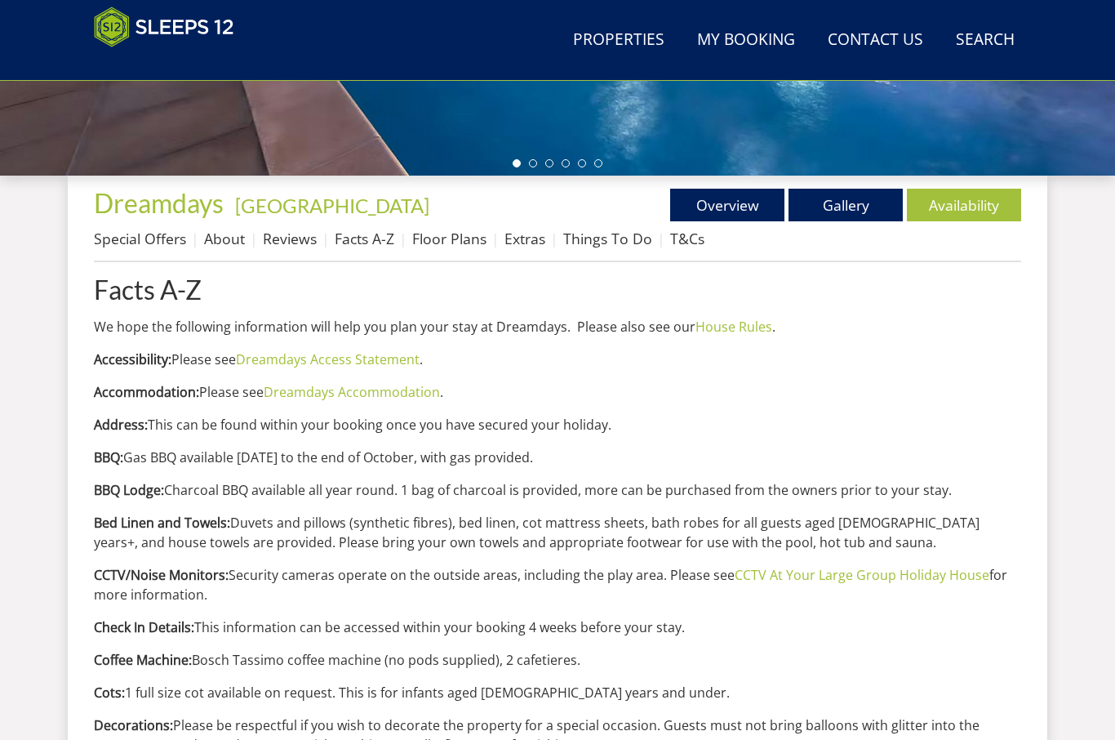
scroll to position [409, 0]
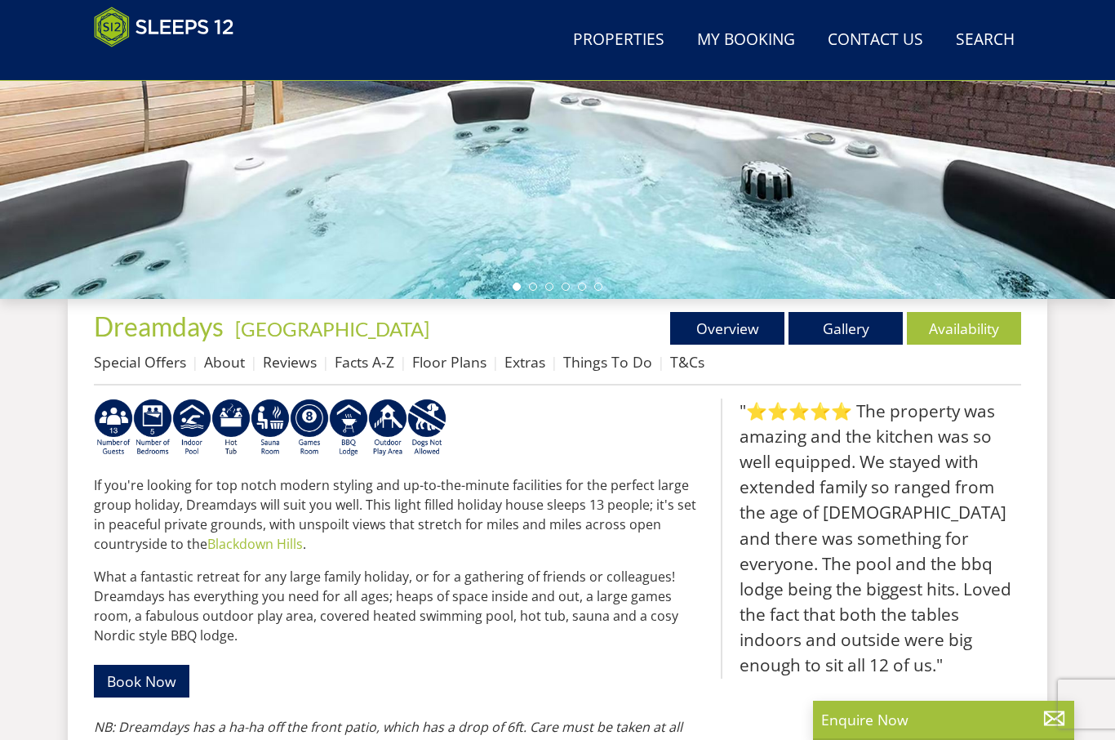
scroll to position [510, 0]
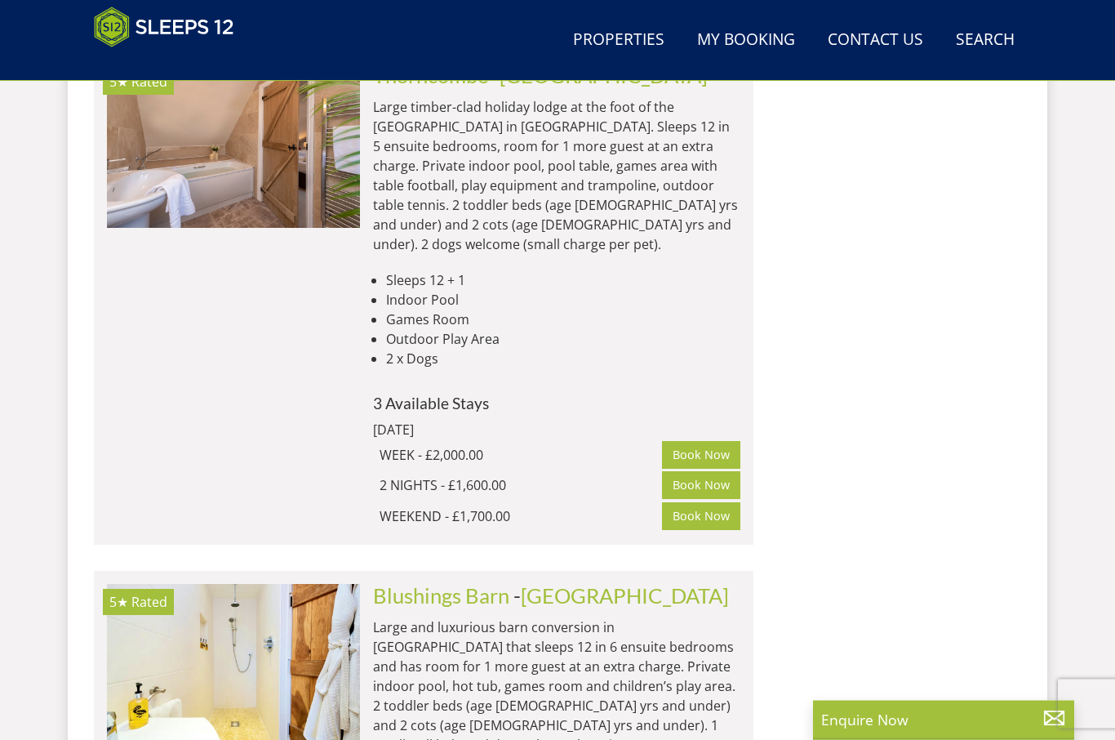
scroll to position [3471, 0]
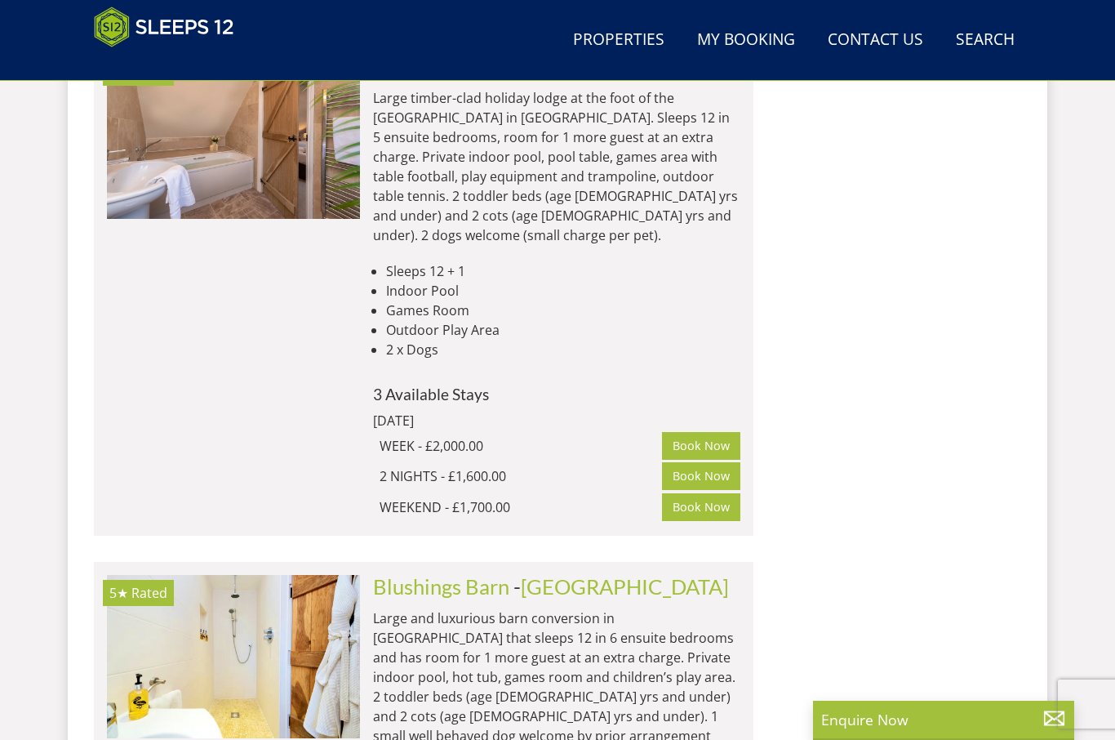
click at [398, 574] on link "Blushings Barn" at bounding box center [441, 586] width 136 height 24
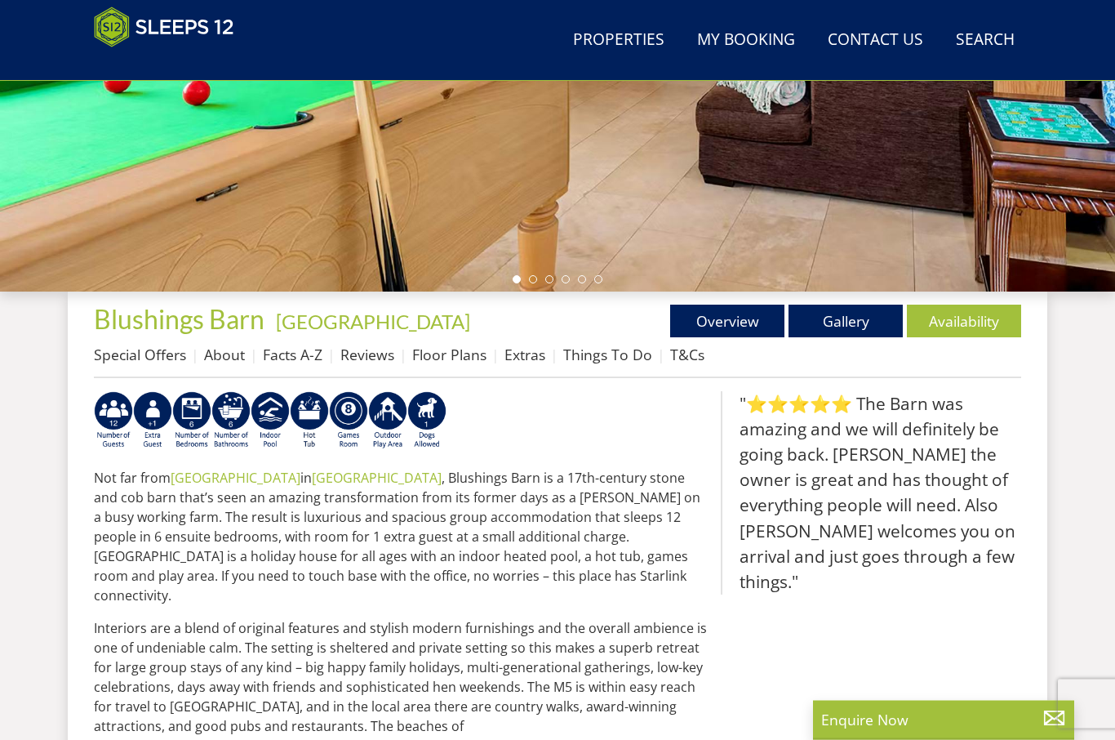
scroll to position [416, 0]
click at [849, 311] on link "Gallery" at bounding box center [846, 321] width 114 height 33
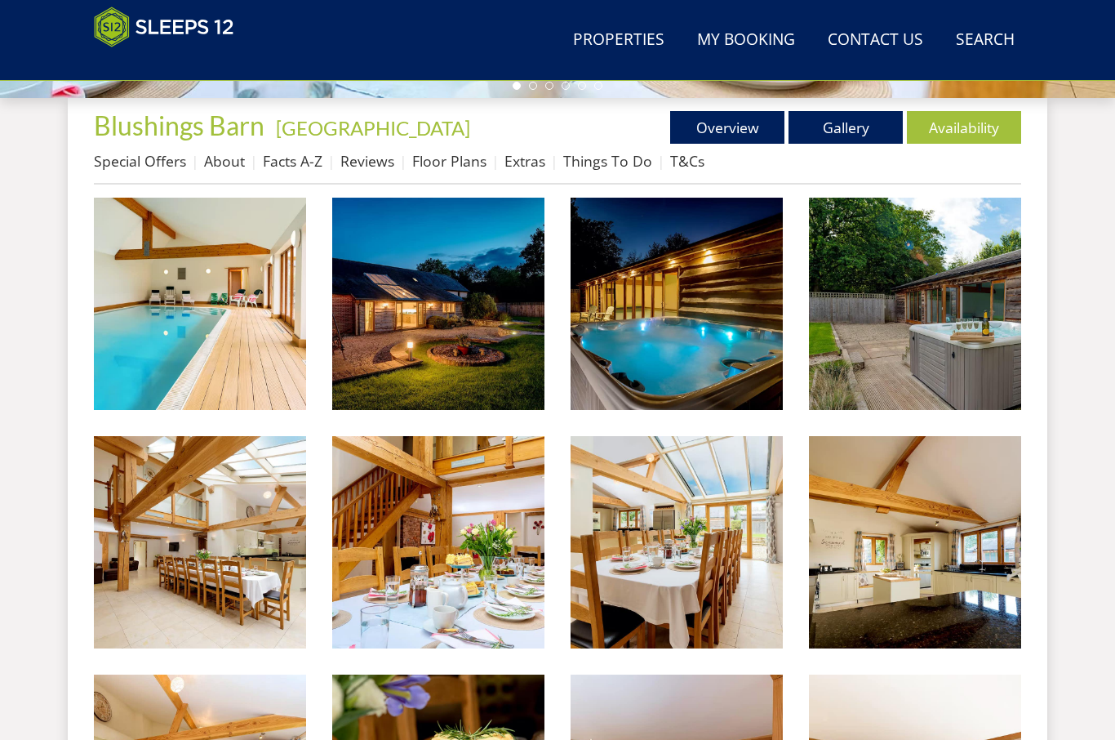
scroll to position [666, 0]
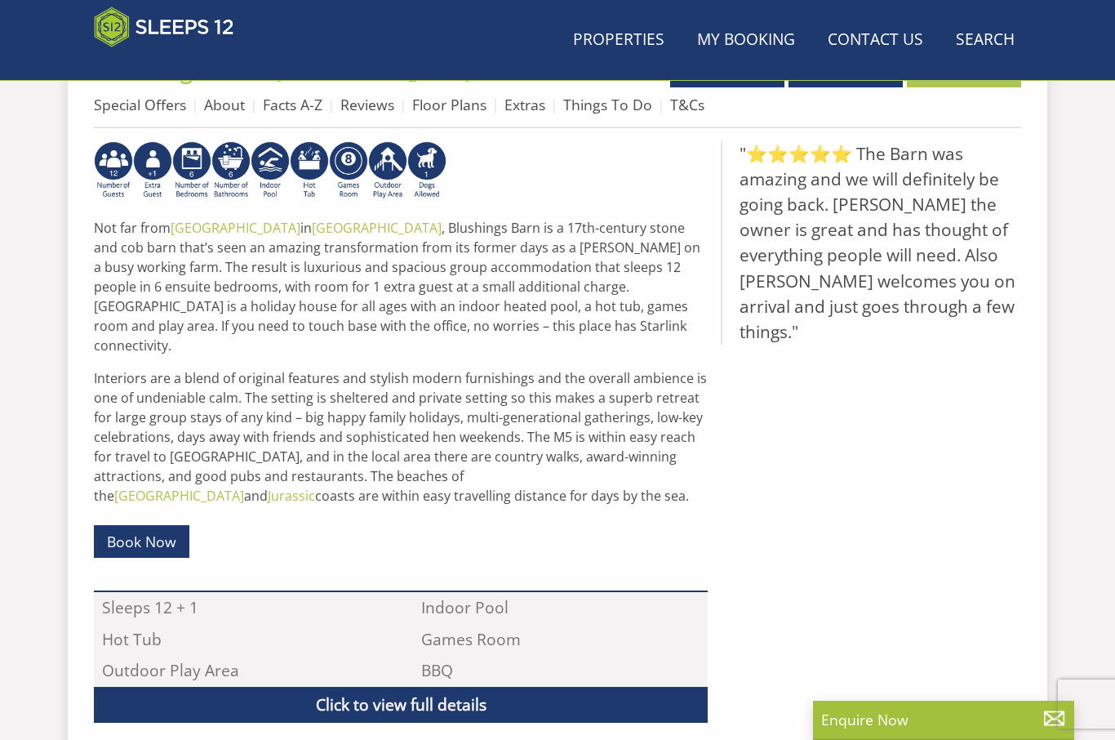
scroll to position [416, 0]
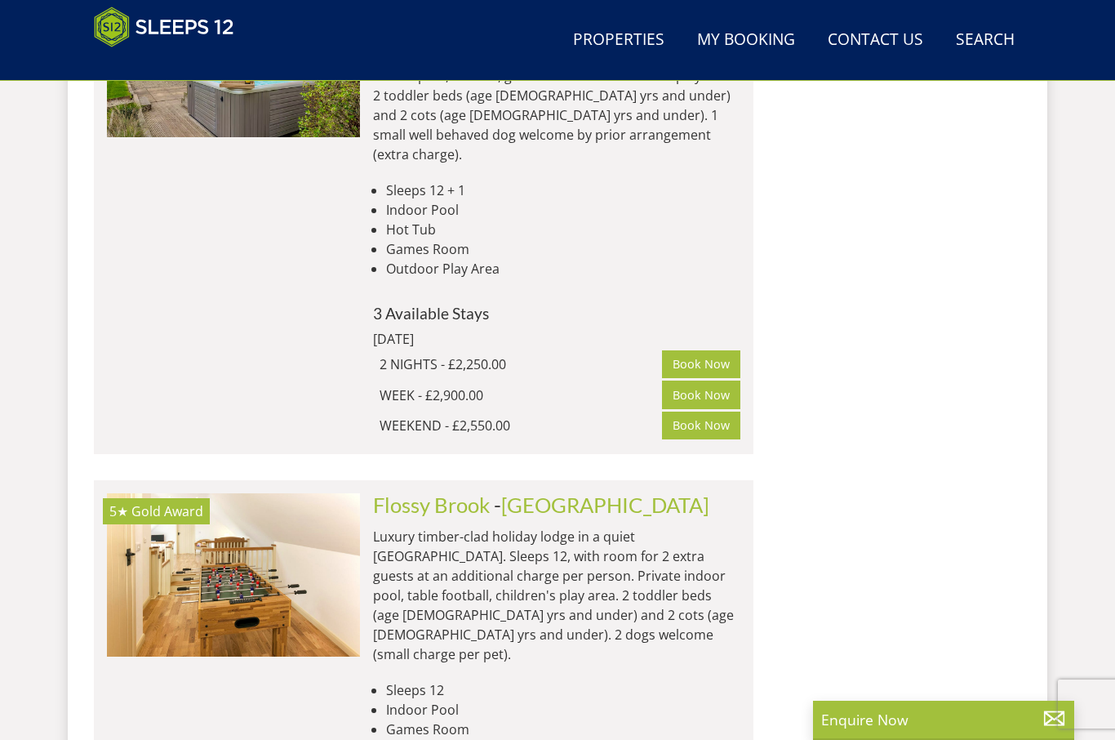
scroll to position [4078, 0]
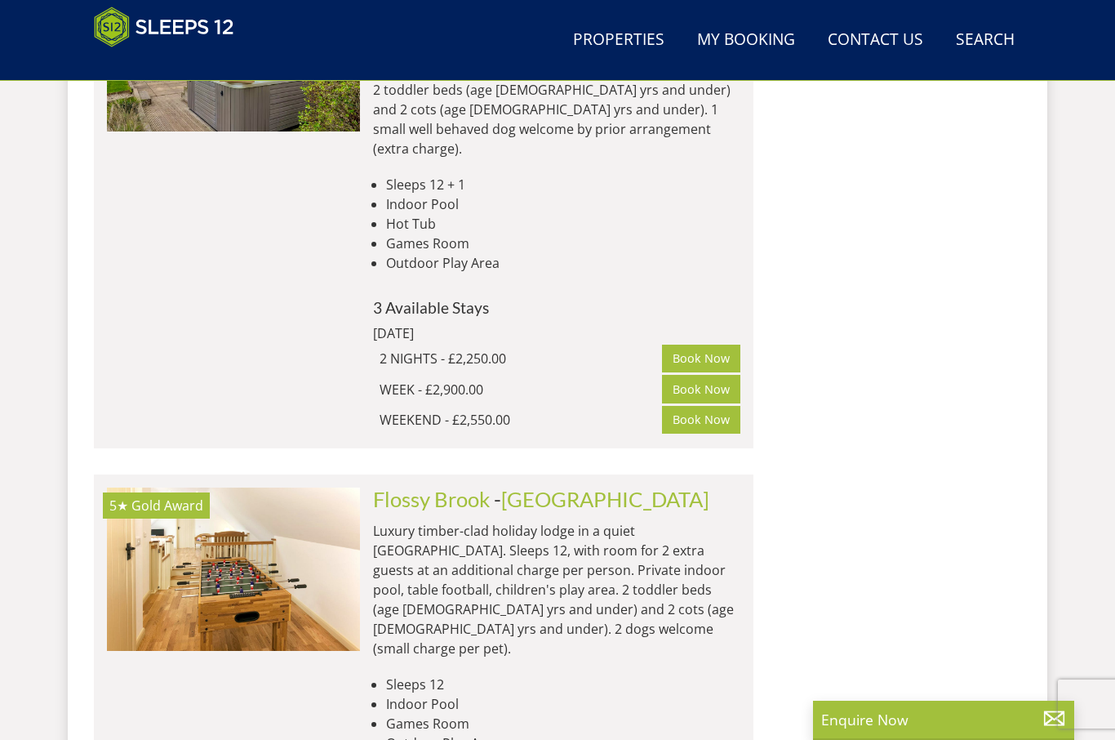
click at [400, 487] on link "Flossy Brook" at bounding box center [431, 499] width 117 height 24
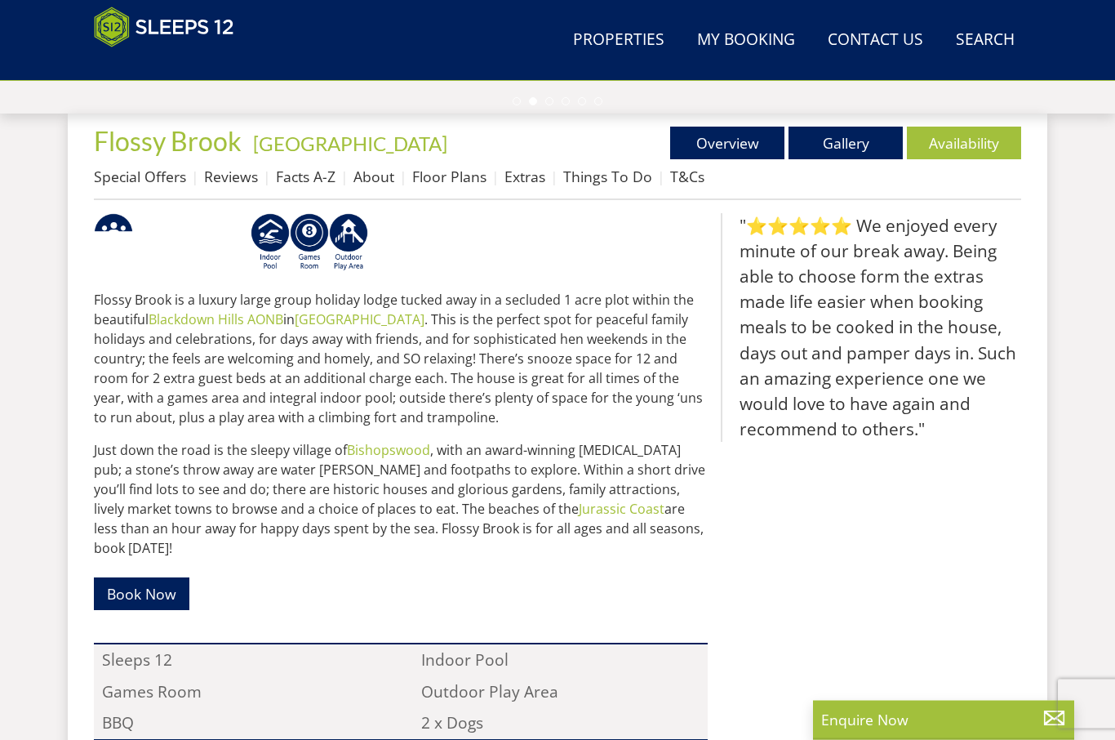
scroll to position [595, 0]
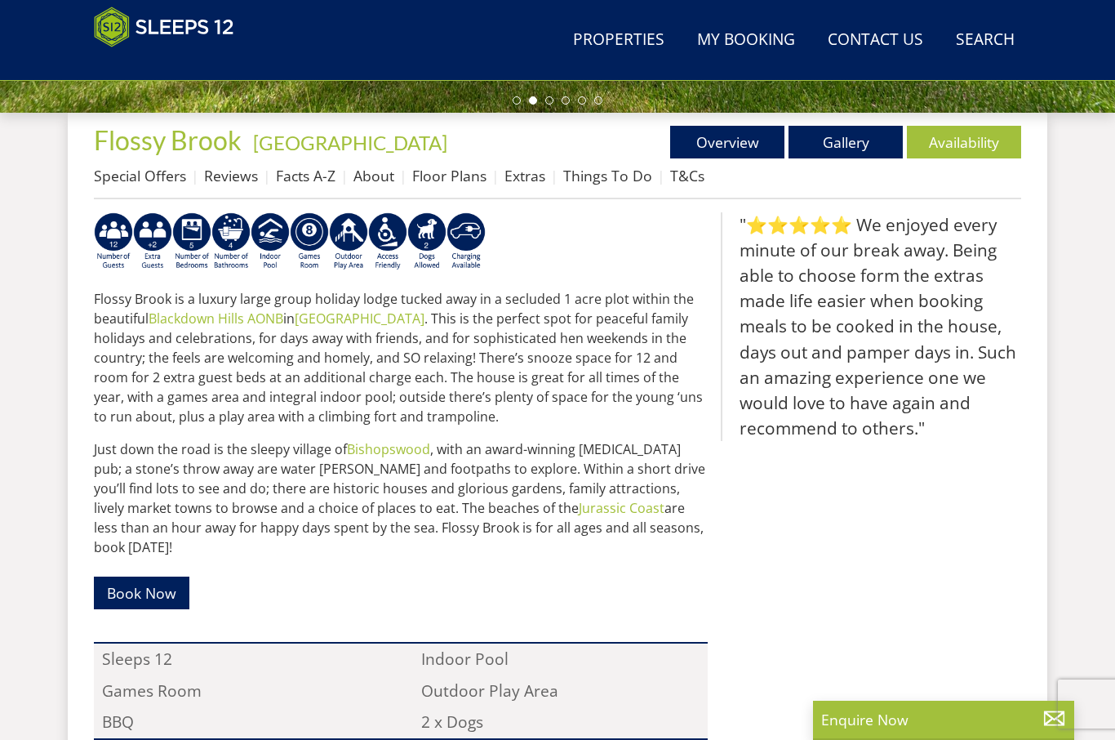
click at [857, 136] on link "Gallery" at bounding box center [846, 142] width 114 height 33
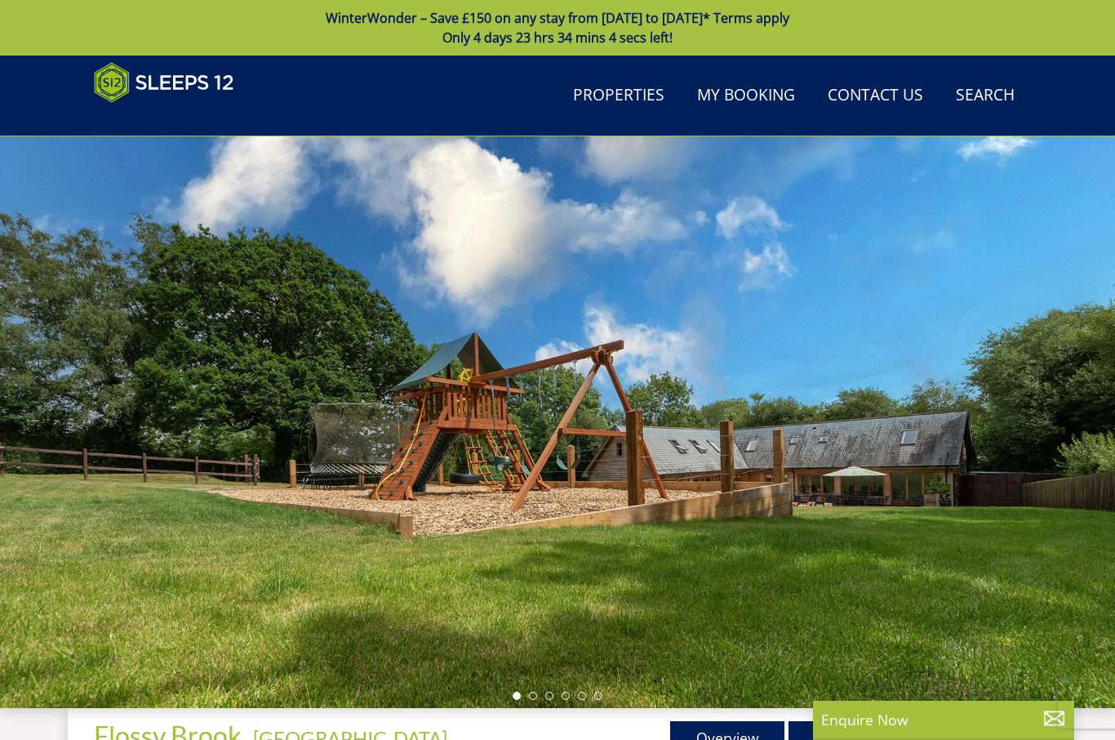
scroll to position [595, 0]
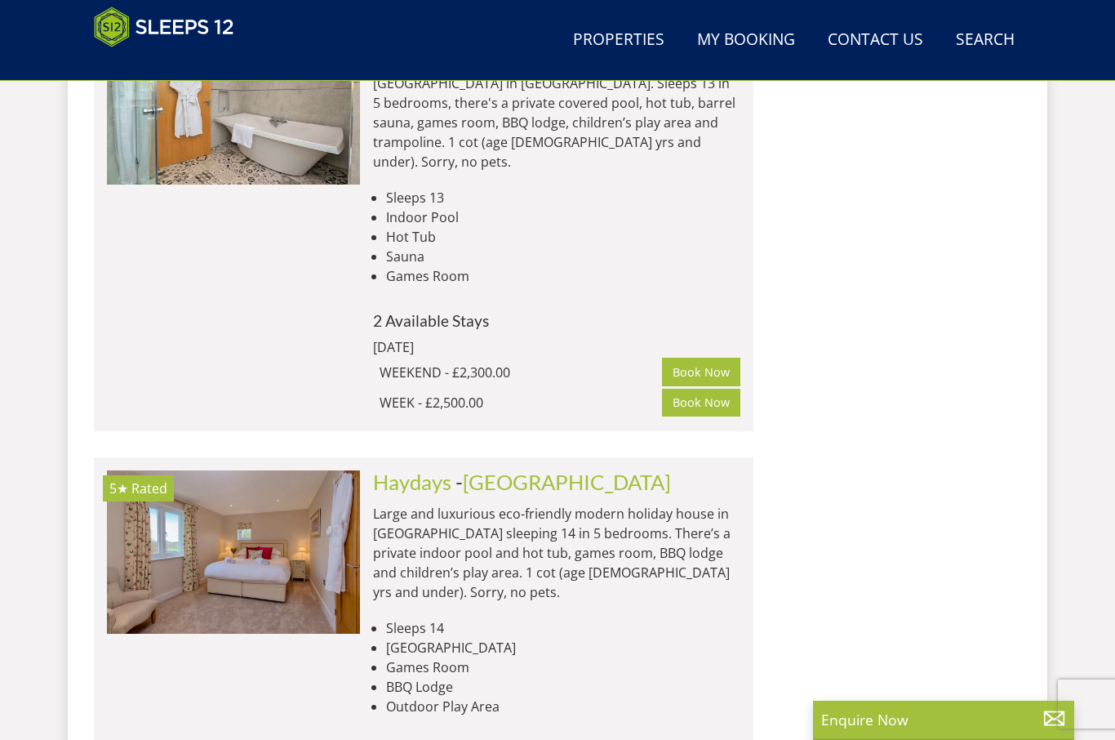
scroll to position [5523, 0]
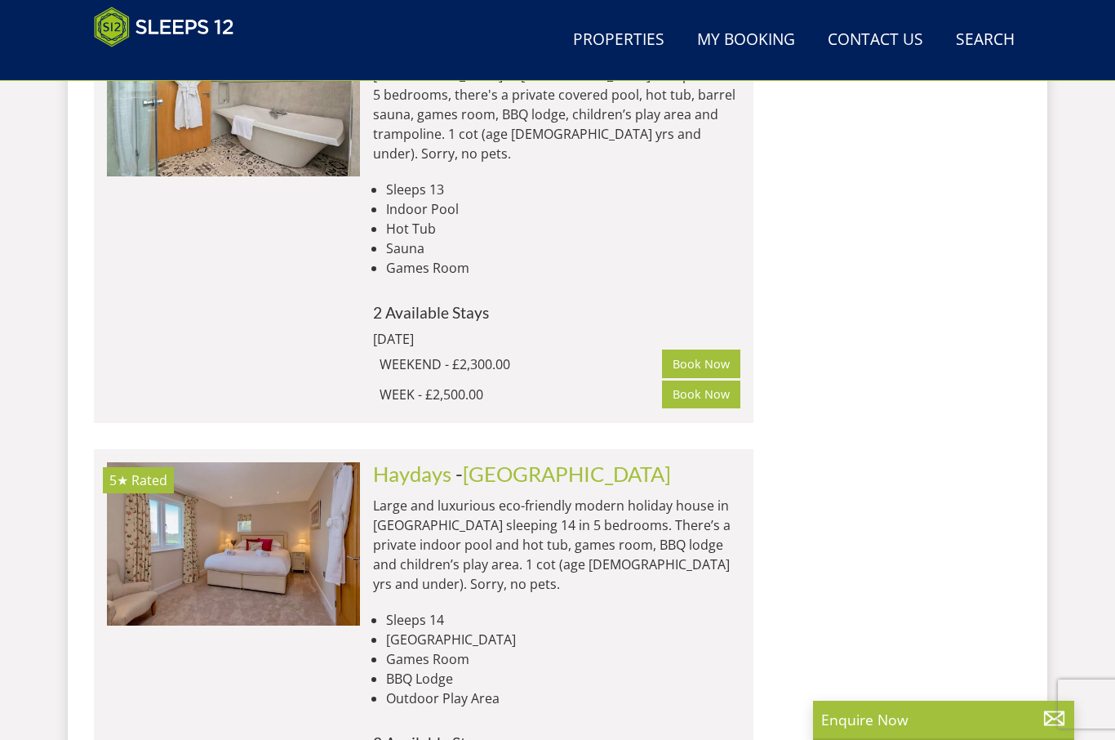
click at [403, 461] on link "Haydays" at bounding box center [412, 473] width 78 height 24
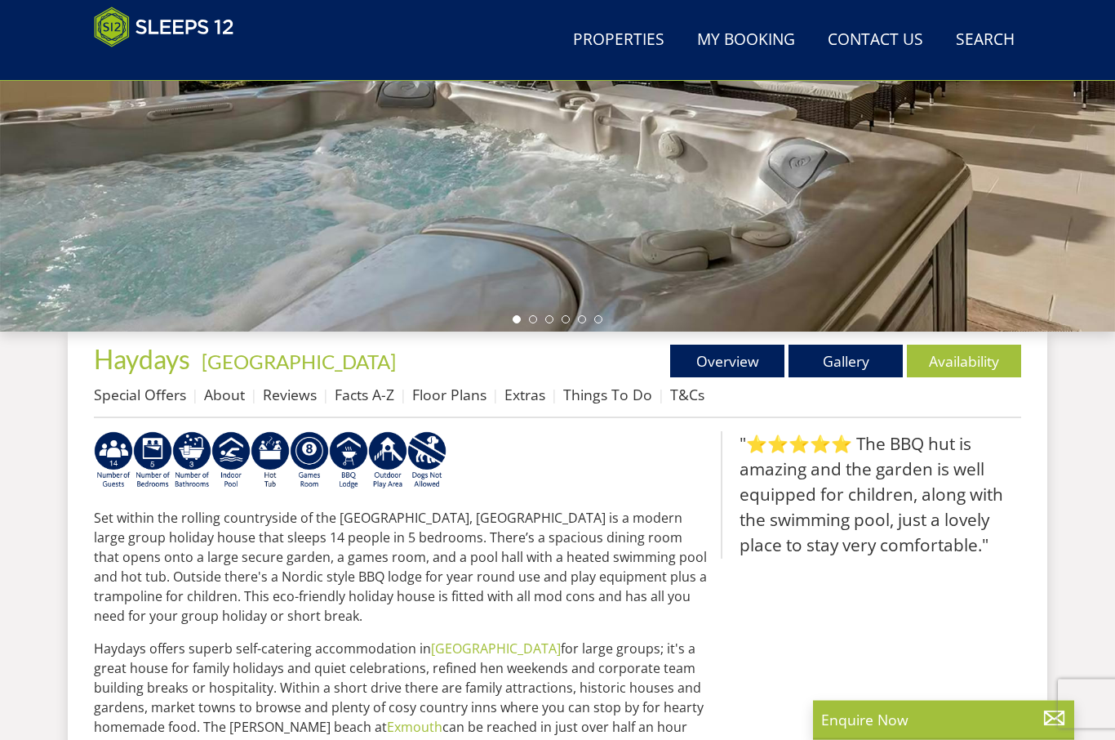
scroll to position [376, 0]
click at [833, 375] on link "Gallery" at bounding box center [846, 361] width 114 height 33
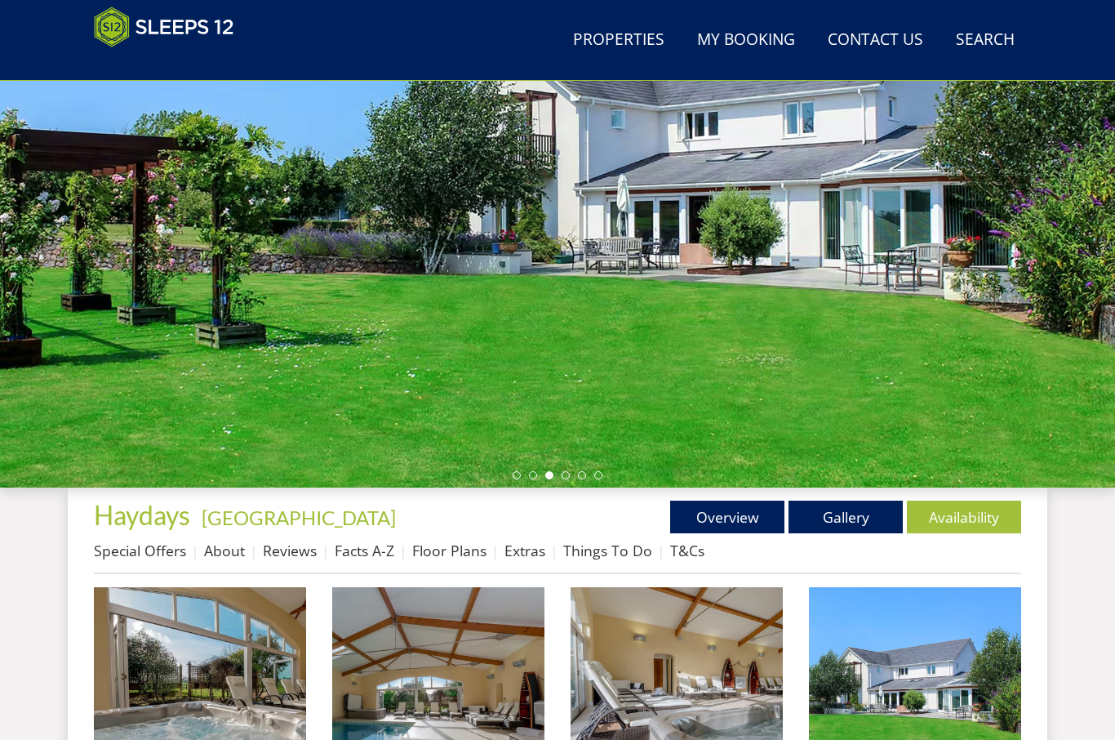
scroll to position [220, 0]
click at [446, 550] on link "Floor Plans" at bounding box center [449, 551] width 74 height 20
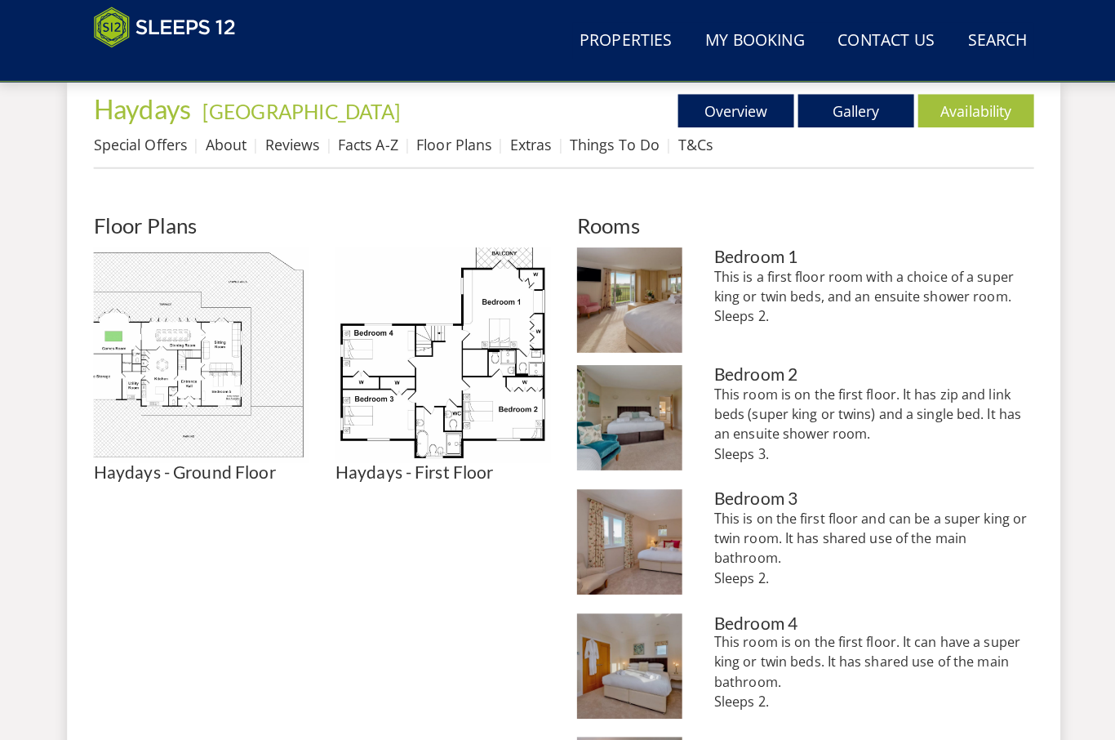
scroll to position [640, 0]
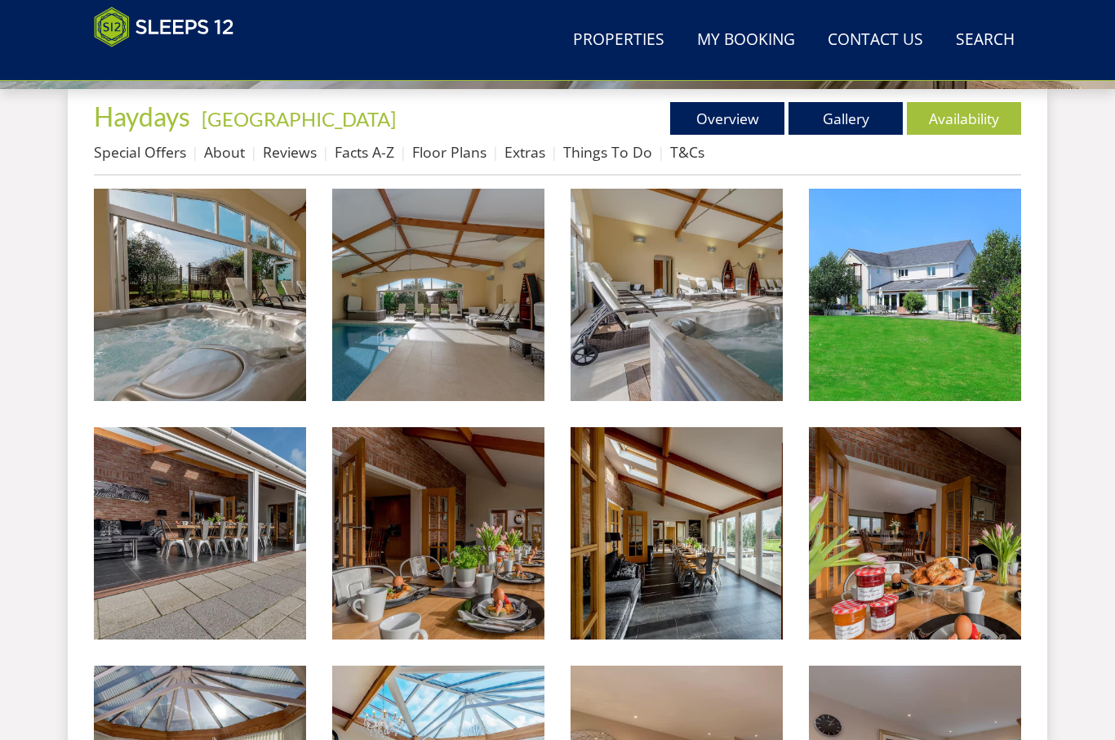
scroll to position [619, 0]
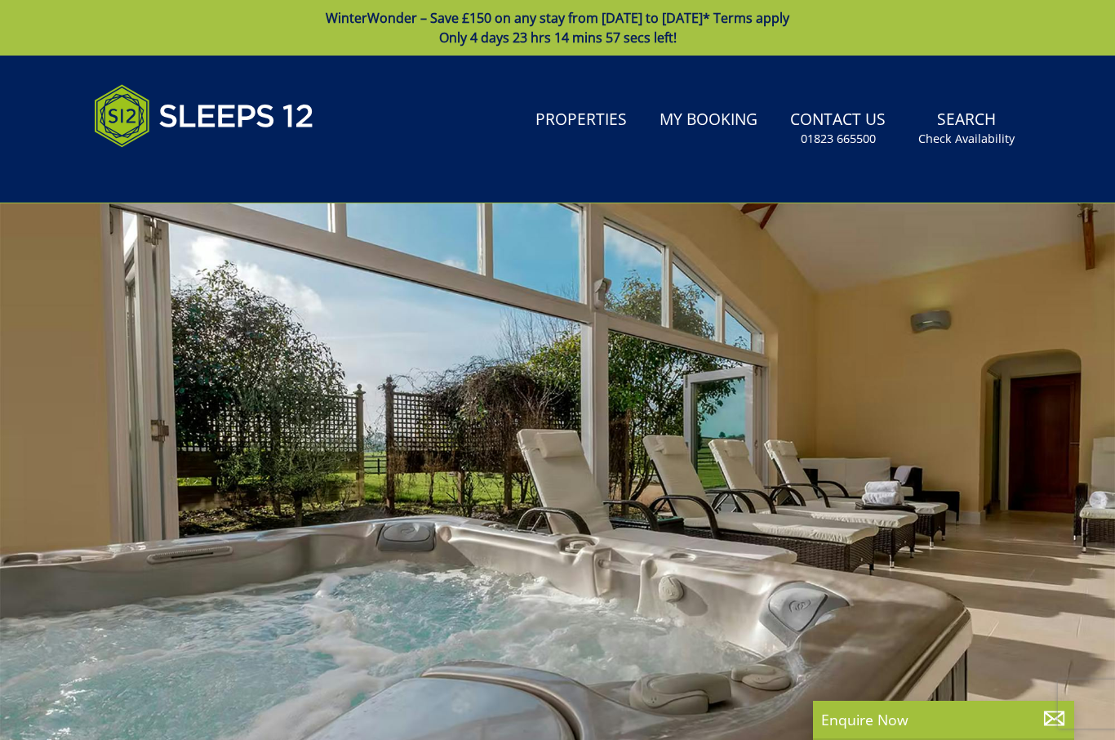
click at [163, 131] on img at bounding box center [204, 116] width 220 height 82
